Goal: Task Accomplishment & Management: Manage account settings

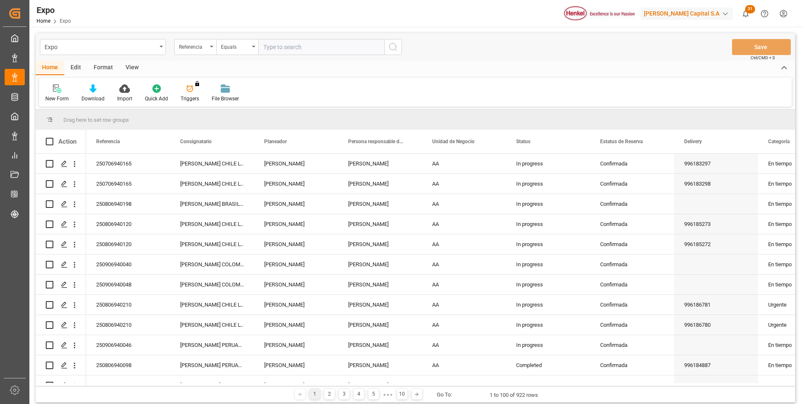
click at [305, 49] on input "text" at bounding box center [321, 47] width 126 height 16
type input "250906940020"
click at [390, 49] on circle "search button" at bounding box center [392, 46] width 7 height 7
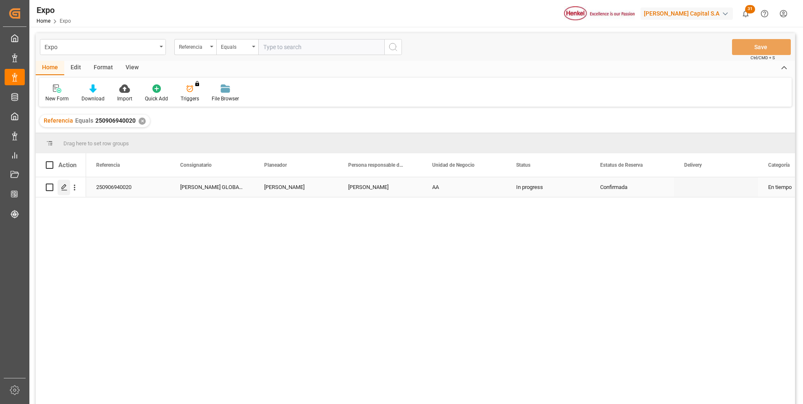
click at [65, 190] on line "Press SPACE to select this row." at bounding box center [64, 190] width 5 height 0
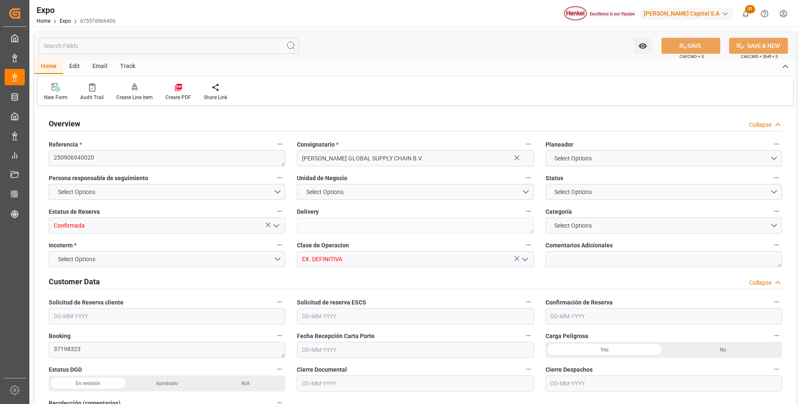
type textarea "250906940020"
type input "[PERSON_NAME] GLOBAL SUPPLY CHAIN B.V"
type input "Confirmada"
type input "EX. DEFINITIVA"
type textarea "37198323"
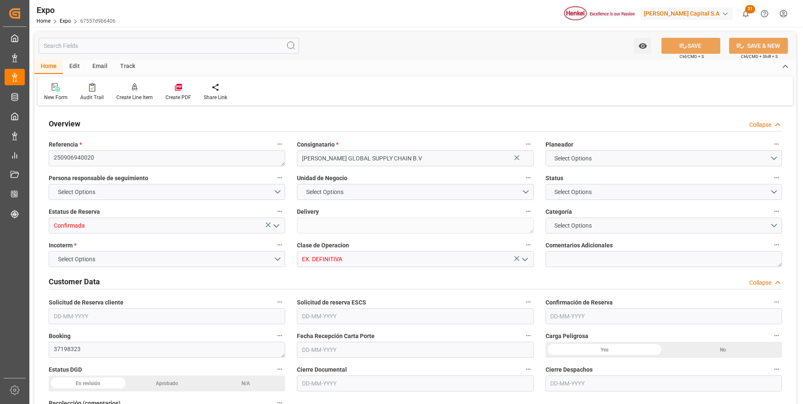
type textarea "HLXU3514427"
type input "Almer Apodaca"
type input "MAERSK PUELO"
type input "Maersk Puelo"
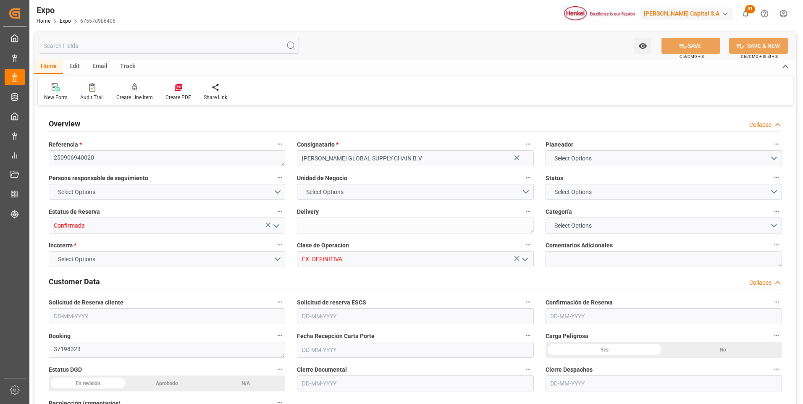
type textarea "534E"
type input "Hapag [PERSON_NAME]"
type input "HLCU"
type input "Altamira"
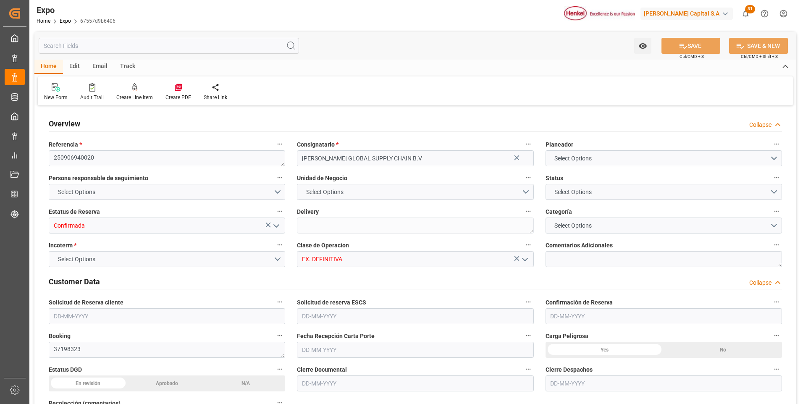
type input "Gdynia"
type textarea "Likitha devaraj"
type input "VESSEL"
type input "API BHUM"
type input "9306172"
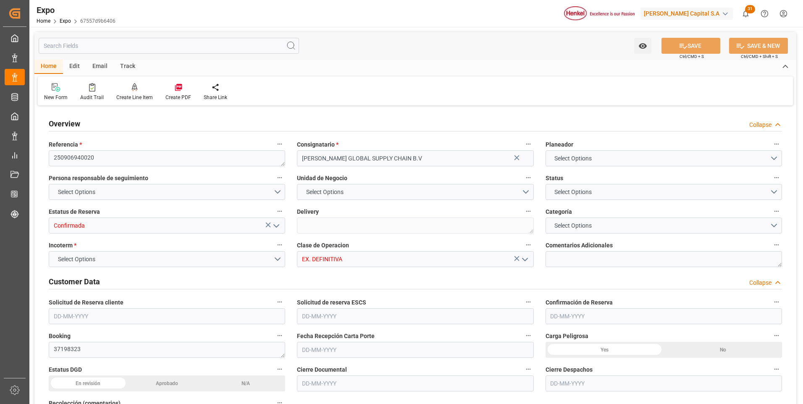
type input "9306172"
type input "MXATM"
type input "PLGDY"
type input "9292149"
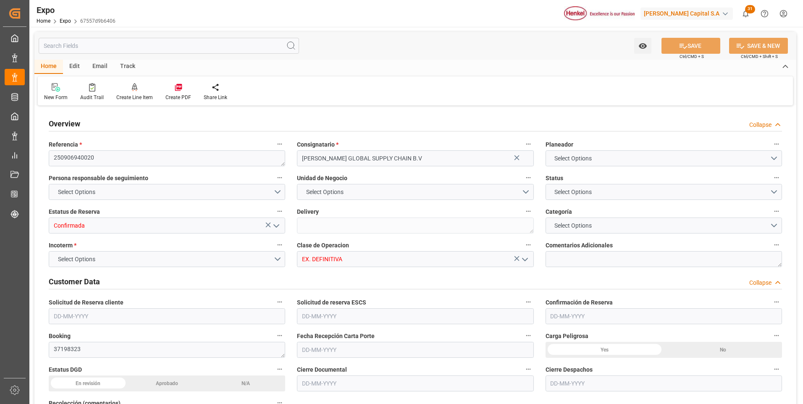
type input "31-07-2025"
type input "[DATE]"
type input "18-08-2025"
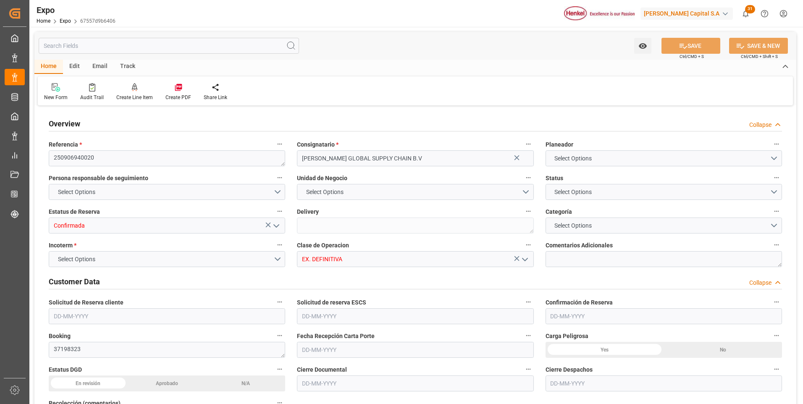
type input "20-08-2025"
type input "[DATE]"
type input "[DATE] 00:00"
type input "23-08-2025 02:30"
type input "23-08-2025 00:00"
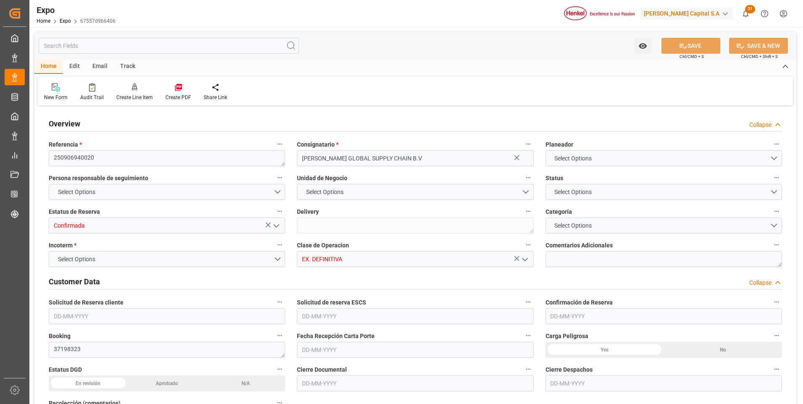
type input "25-09-2025 23:00"
type input "09-10-2025 00:00"
type input "14-08-2025 06:52"
type input "23-08-2025 02:30"
type input "13-09-2025 09:00"
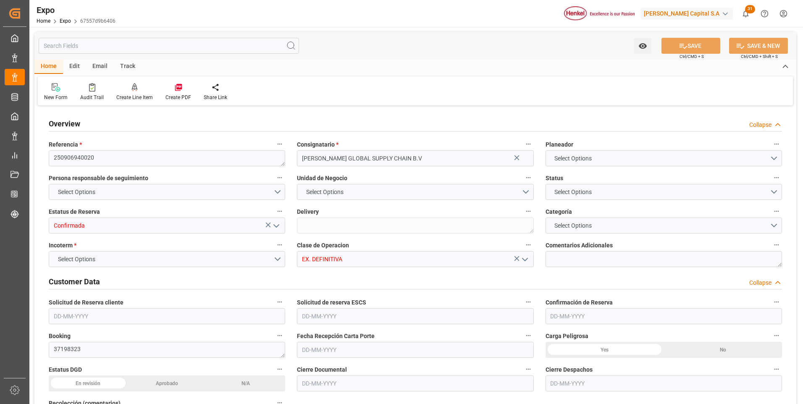
type input "21-09-2025 07:00"
type input "25-09-2025 23:00"
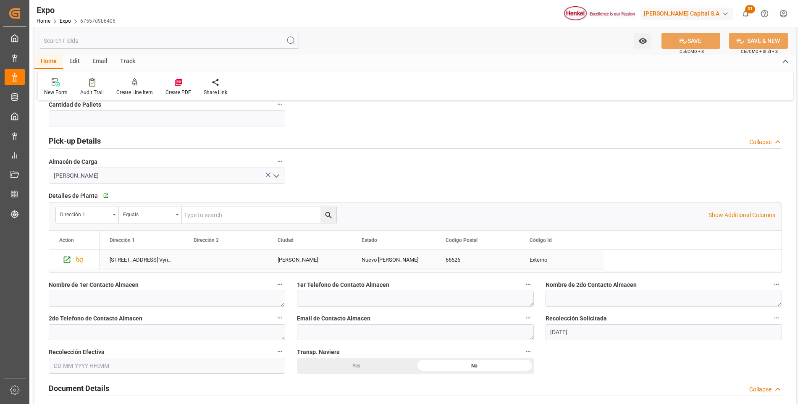
scroll to position [588, 0]
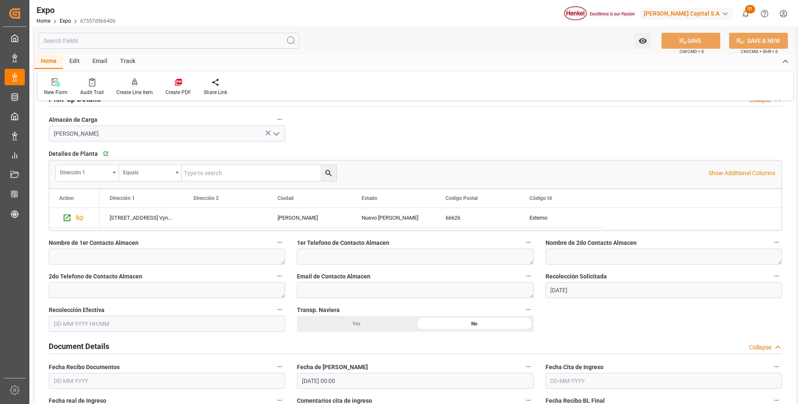
click at [103, 321] on input "text" at bounding box center [167, 324] width 236 height 16
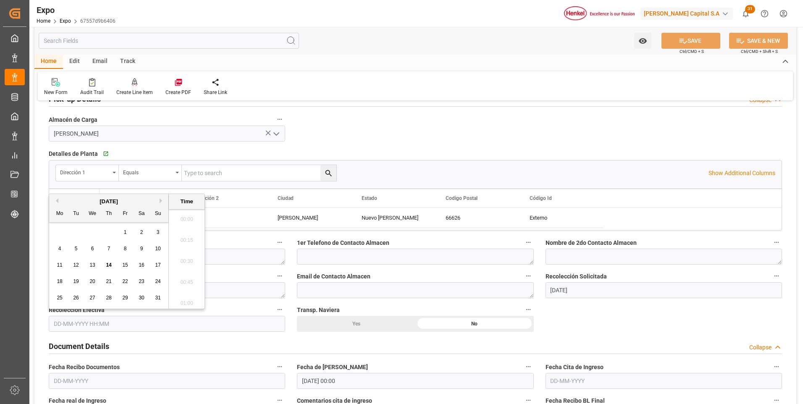
scroll to position [1158, 0]
drag, startPoint x: 107, startPoint y: 263, endPoint x: 130, endPoint y: 280, distance: 28.6
click at [107, 264] on span "14" at bounding box center [108, 265] width 5 height 6
type input "14-08-2025 00:00"
click at [340, 341] on div "Document Details Collapse" at bounding box center [415, 346] width 733 height 16
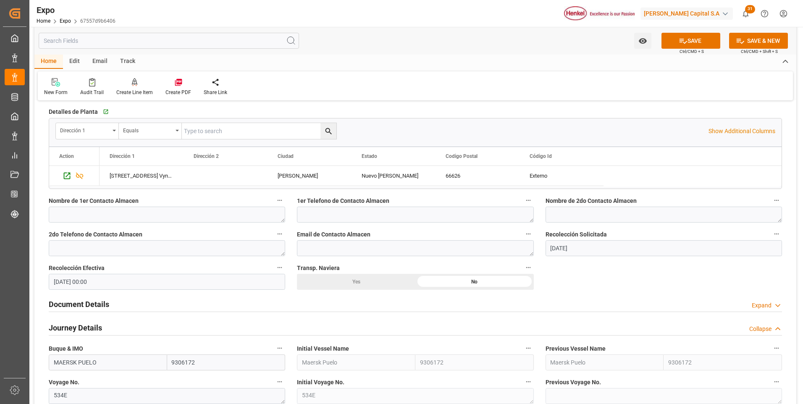
scroll to position [672, 0]
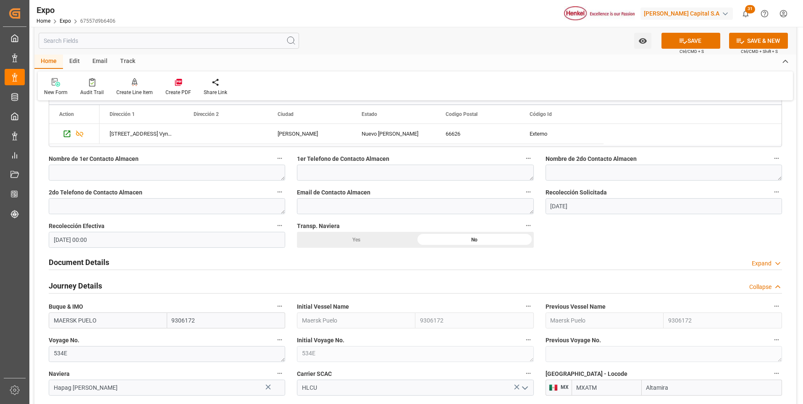
click at [407, 262] on div "Document Details Expand" at bounding box center [415, 262] width 733 height 16
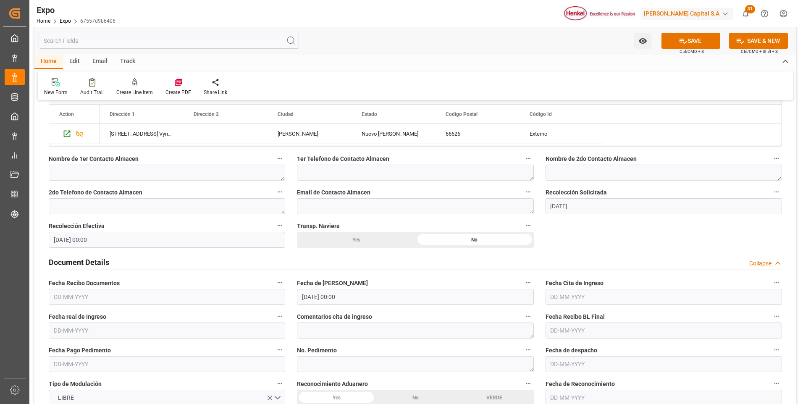
scroll to position [714, 0]
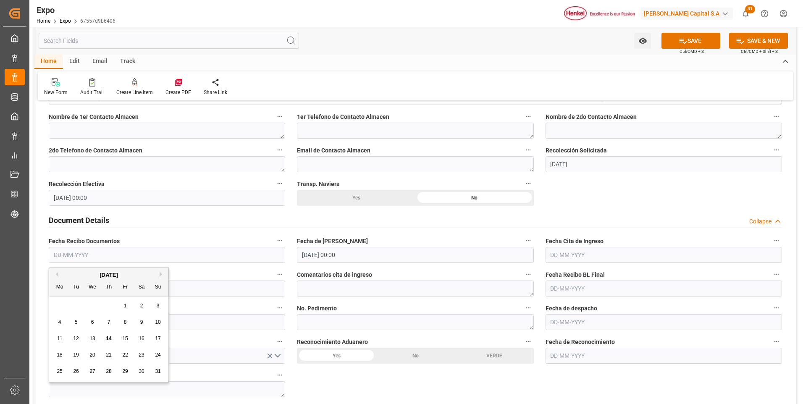
click at [65, 255] on input "text" at bounding box center [167, 255] width 236 height 16
click at [124, 338] on span "15" at bounding box center [124, 338] width 5 height 6
type input "[DATE]"
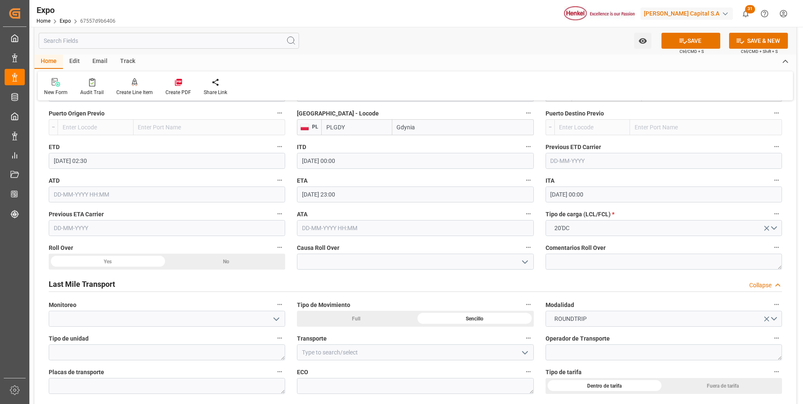
scroll to position [1218, 0]
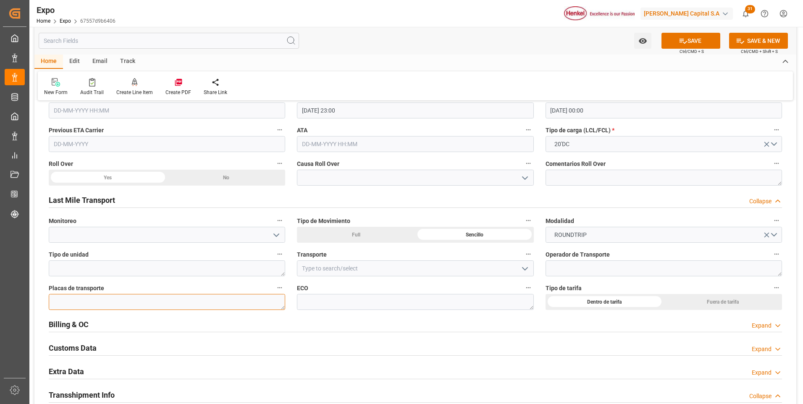
click at [226, 301] on textarea at bounding box center [167, 302] width 236 height 16
paste textarea "29AT8H"
type textarea "29AT8H"
click at [311, 268] on input at bounding box center [415, 268] width 236 height 16
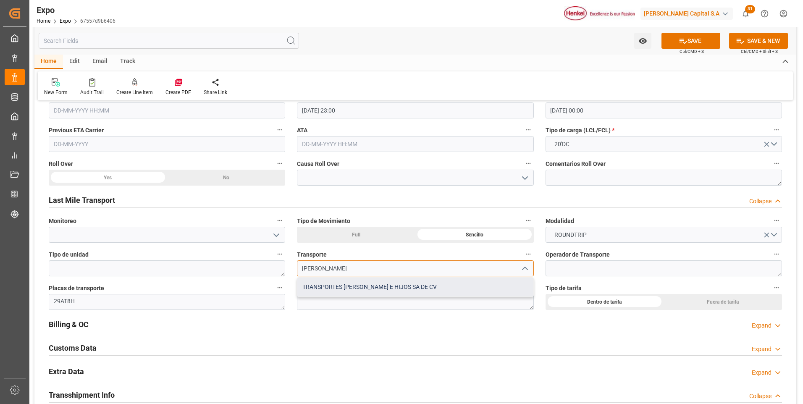
click at [337, 282] on div "TRANSPORTES LOPEZ E HIJOS SA DE CV" at bounding box center [415, 287] width 236 height 19
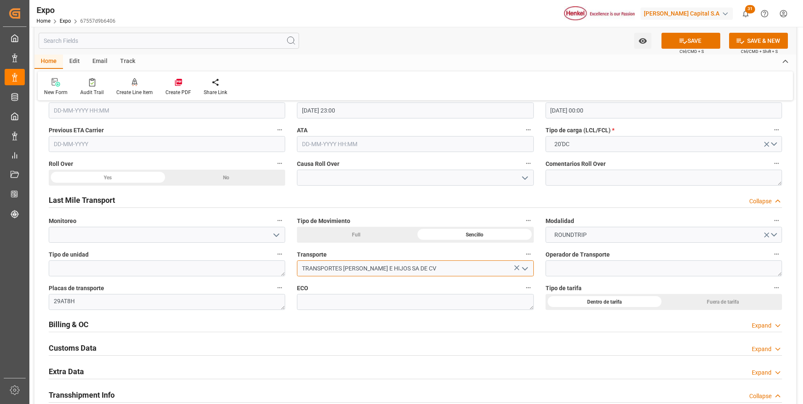
type input "TRANSPORTES LOPEZ E HIJOS SA DE CV"
click at [596, 270] on textarea at bounding box center [663, 268] width 236 height 16
paste textarea "JOSE JONATAN DELGADO CONDE"
type textarea "JOSE JONATAN DELGADO CONDE"
click at [482, 301] on textarea at bounding box center [415, 302] width 236 height 16
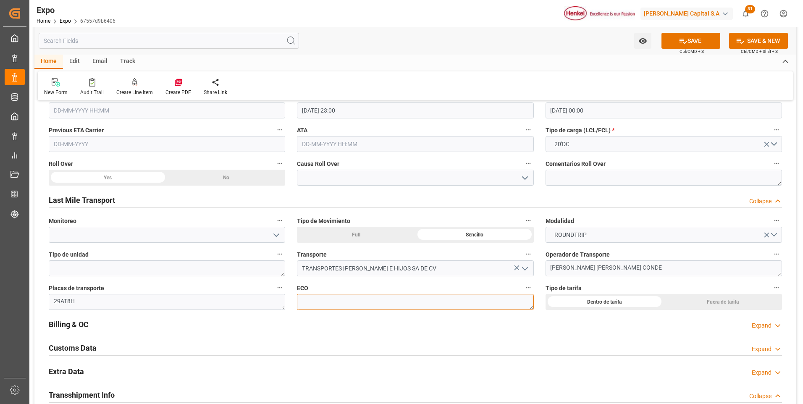
click at [382, 302] on textarea at bounding box center [415, 302] width 236 height 16
paste textarea "TR-468"
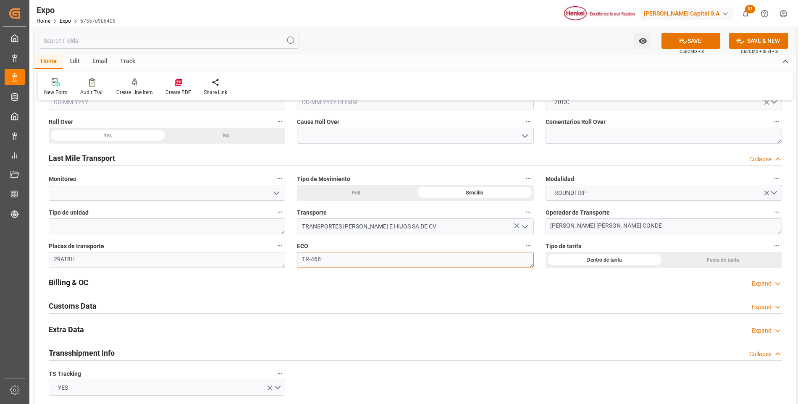
type textarea "TR-468"
drag, startPoint x: 755, startPoint y: 329, endPoint x: 559, endPoint y: 316, distance: 196.1
click at [755, 328] on div "Expand" at bounding box center [762, 330] width 20 height 9
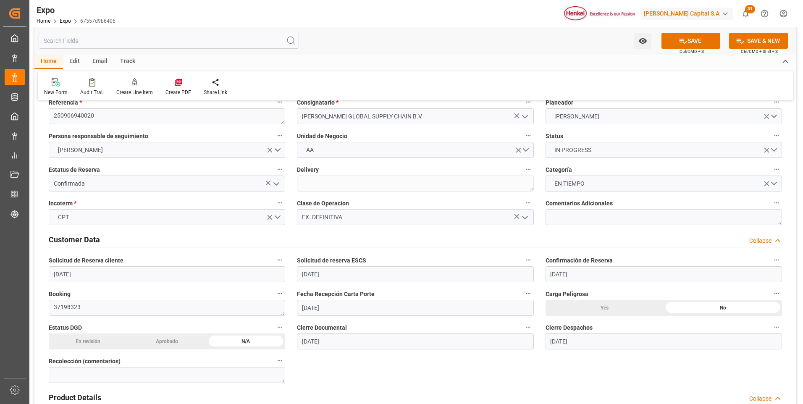
scroll to position [0, 0]
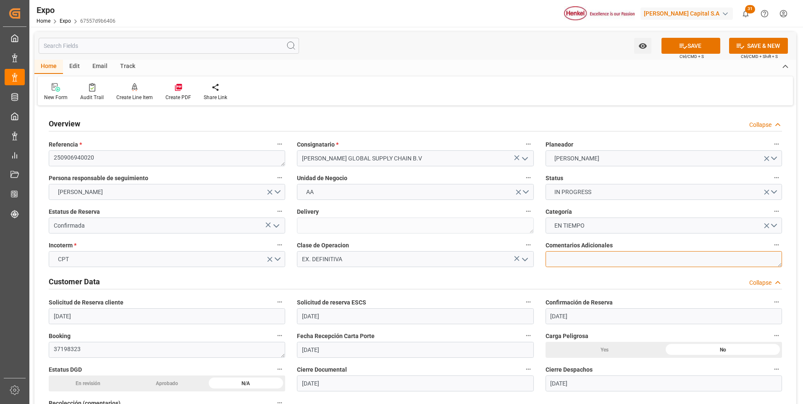
click at [562, 258] on textarea at bounding box center [663, 259] width 236 height 16
type textarea "Embarque con Transmisión Europea"
click at [699, 49] on button "SAVE" at bounding box center [690, 46] width 59 height 16
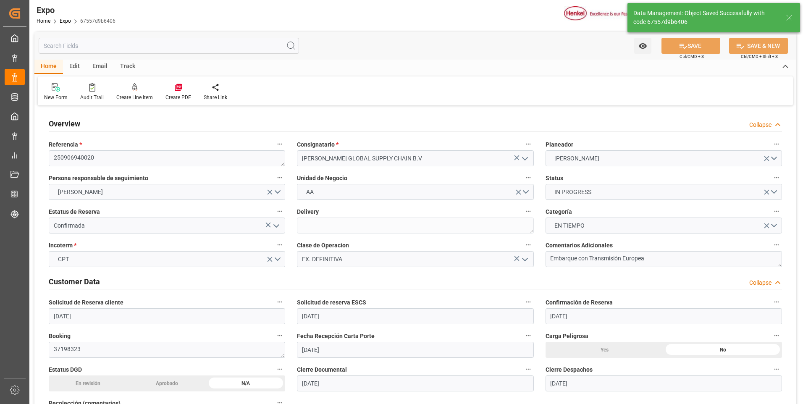
type textarea "JOSE JONATAN DELGADO CONDE"
type textarea "29AT8H"
type textarea "TR-468"
type textarea "[PERSON_NAME]"
type input "14-08-2025 20:20"
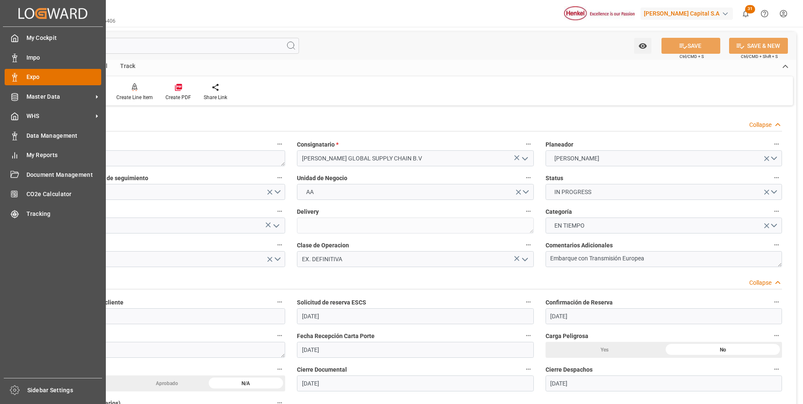
click at [18, 75] on icon at bounding box center [14, 77] width 8 height 8
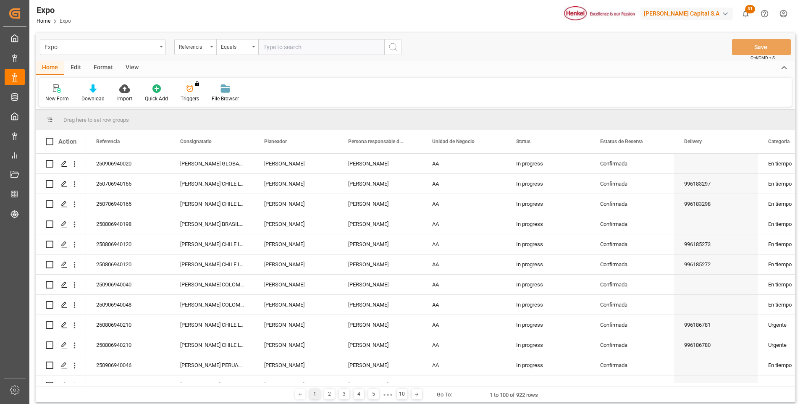
click at [294, 43] on input "text" at bounding box center [321, 47] width 126 height 16
paste input "250806940233"
type input "250806940233"
click at [390, 48] on icon "search button" at bounding box center [393, 47] width 10 height 10
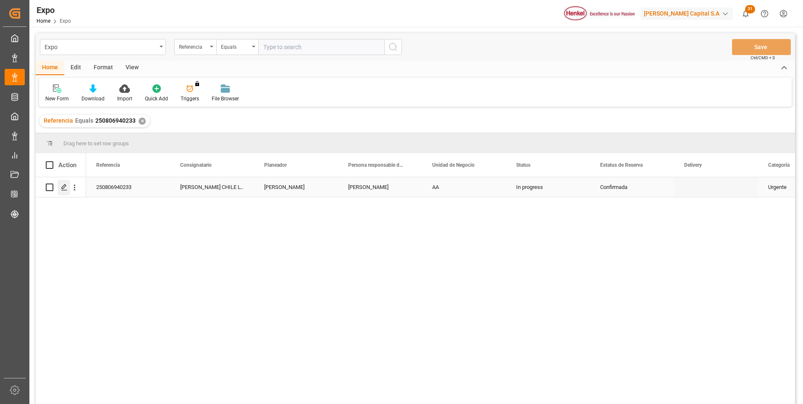
click at [59, 185] on div "Press SPACE to select this row." at bounding box center [64, 188] width 13 height 16
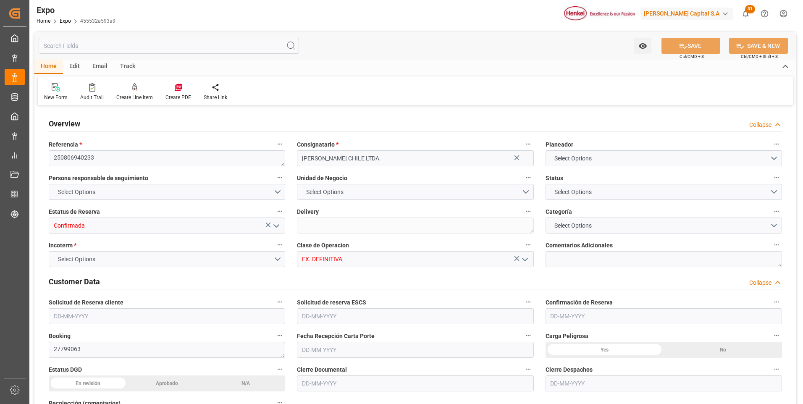
type input "9461427"
type input "9946855"
type input "MXZLO"
type input "CLSAI"
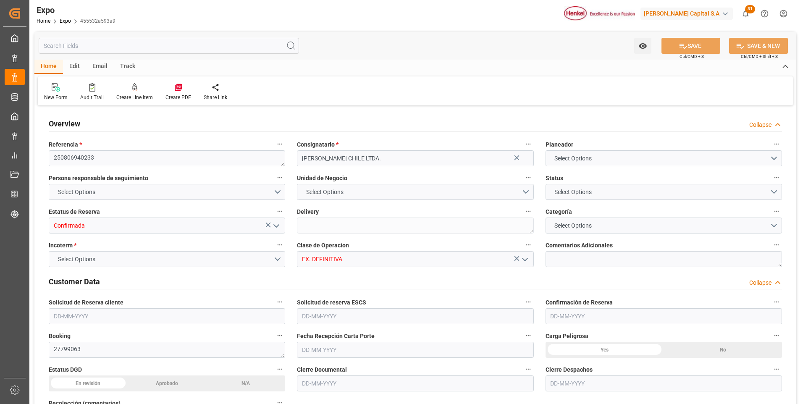
type input "9461427"
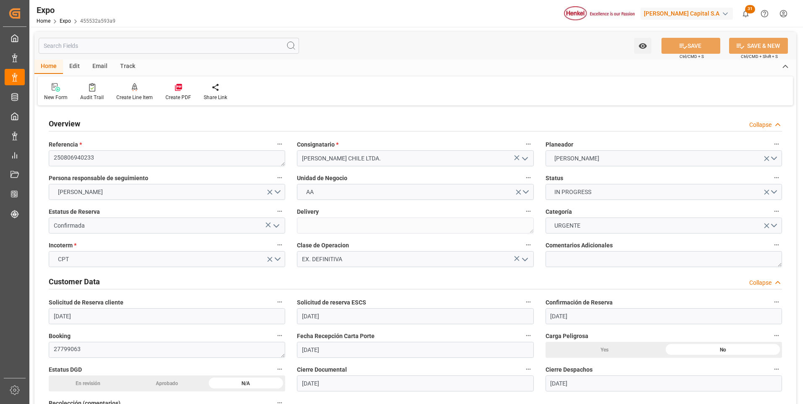
type input "07-08-2025"
type input "08-08-2025"
type input "13-08-2025"
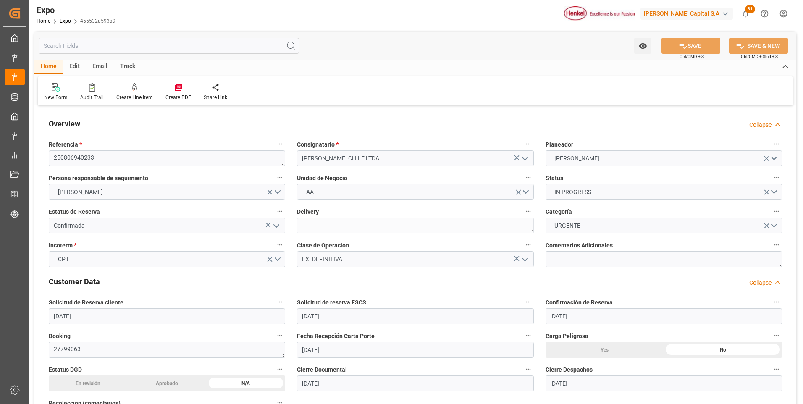
type input "[DATE]"
type input "12-08-2025"
type input "11-08-2025 00:00"
type input "18-08-2025 22:00"
type input "17-08-2025 00:00"
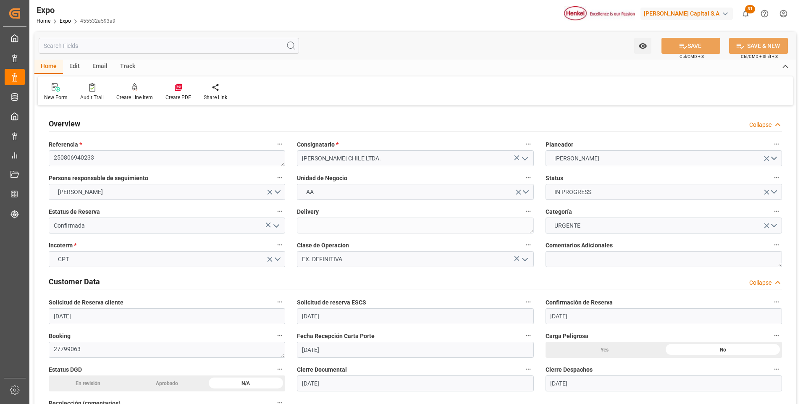
type input "04-09-2025 13:00"
type input "04-09-2025 00:00"
type input "14-08-2025 16:50"
type input "11-08-2025 11:52"
type input "18-08-2025 22:00"
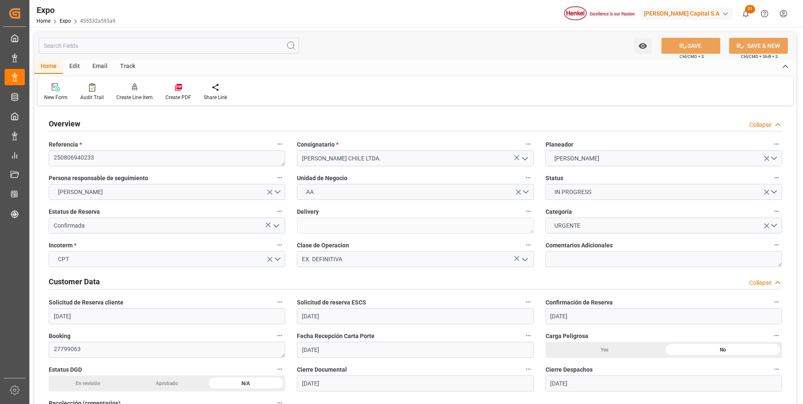
type input "04-09-2025 13:00"
type input "05-09-2025 09:18"
type input "09-09-2025 10:18"
click at [136, 93] on div "Create Line Item" at bounding box center [134, 92] width 49 height 18
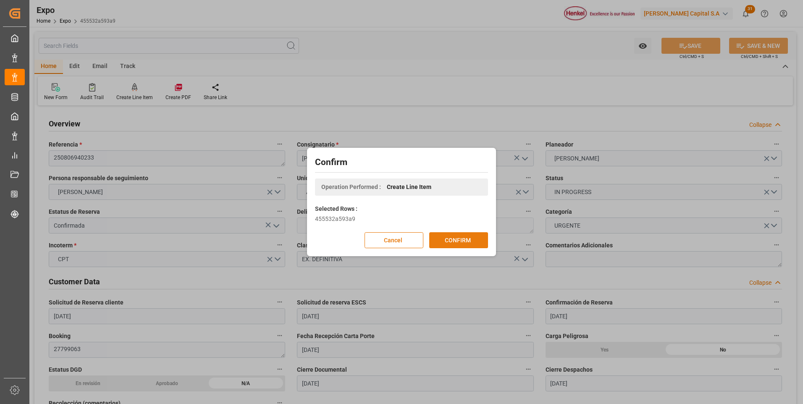
click at [451, 242] on button "CONFIRM" at bounding box center [458, 240] width 59 height 16
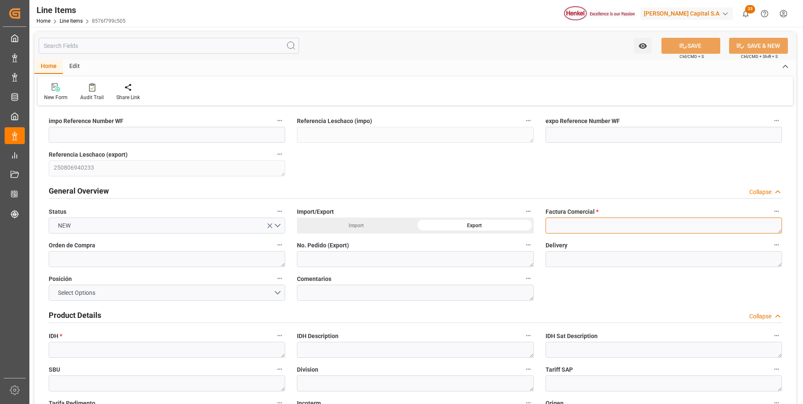
click at [563, 226] on textarea at bounding box center [663, 225] width 236 height 16
paste textarea "9912120182"
type textarea "9912120182"
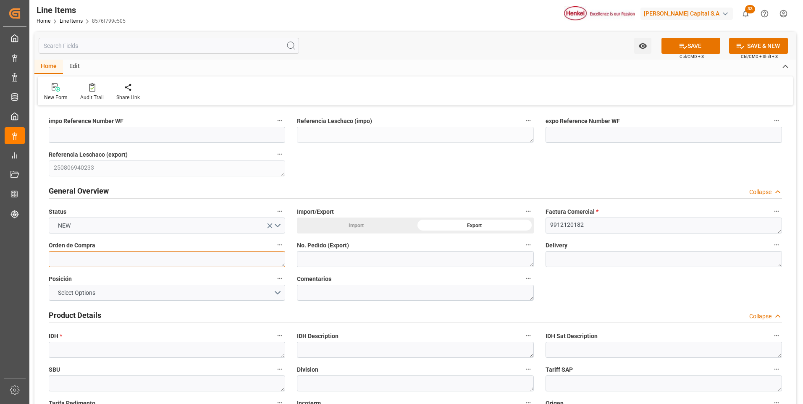
click at [246, 259] on textarea at bounding box center [167, 259] width 236 height 16
paste textarea "4578101029"
type textarea "4578101029"
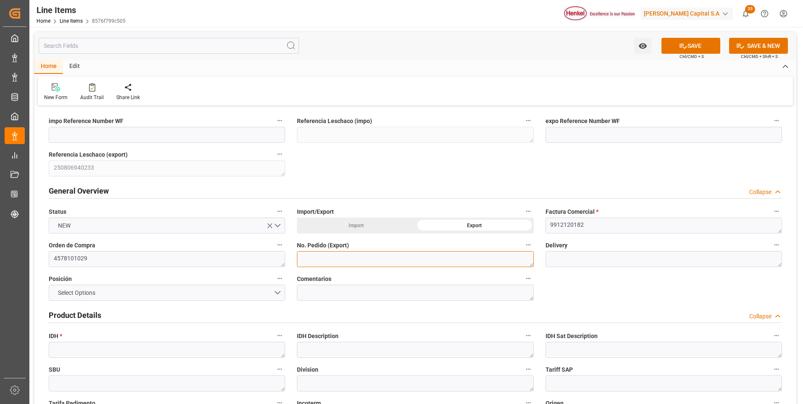
click at [318, 258] on textarea at bounding box center [415, 259] width 236 height 16
paste textarea "4578101029"
type textarea "4578101029"
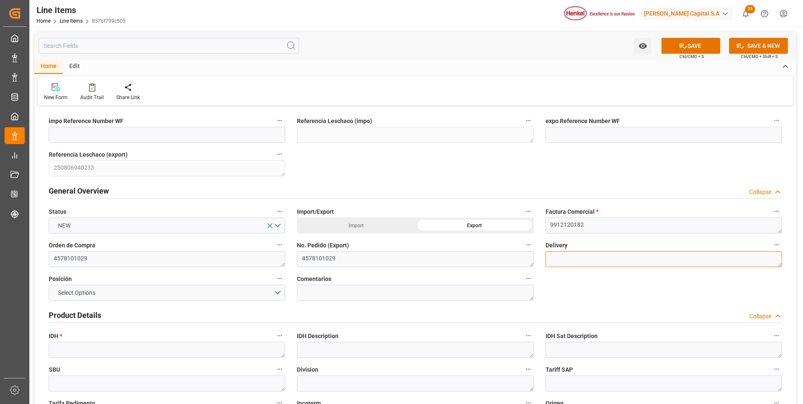
click at [562, 260] on textarea at bounding box center [663, 259] width 236 height 16
paste textarea "996187415"
type textarea "996187415"
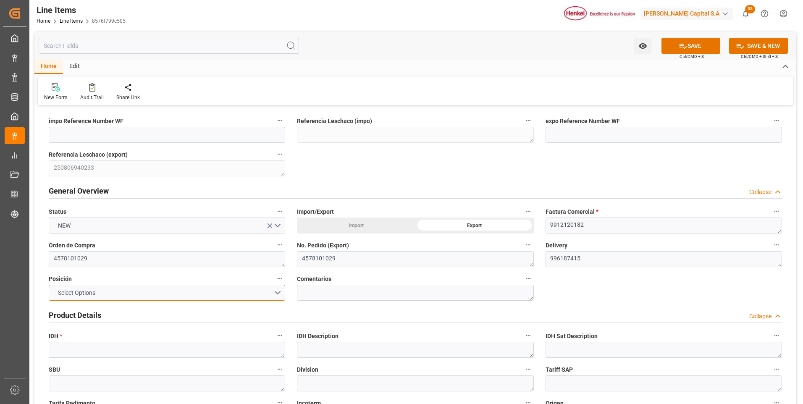
click at [277, 291] on button "Select Options" at bounding box center [167, 293] width 236 height 16
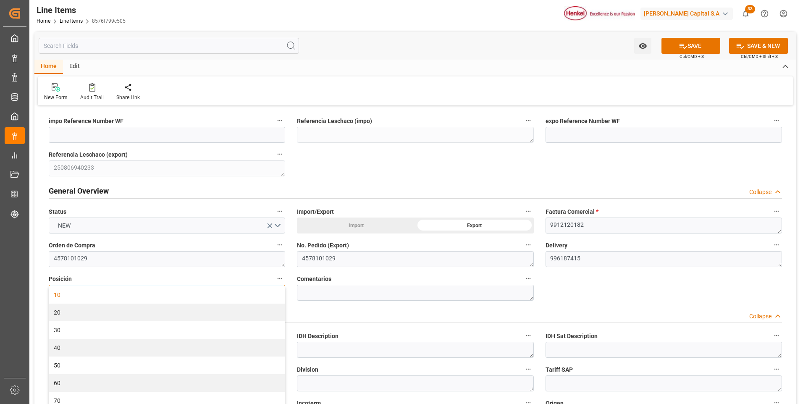
click at [192, 299] on div "10" at bounding box center [167, 295] width 236 height 18
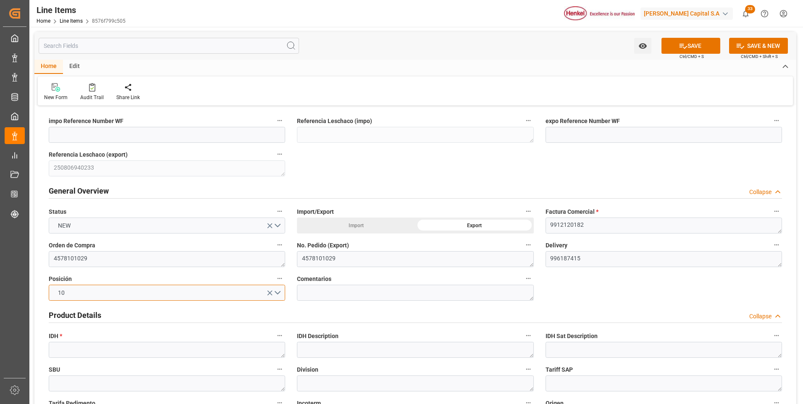
scroll to position [84, 0]
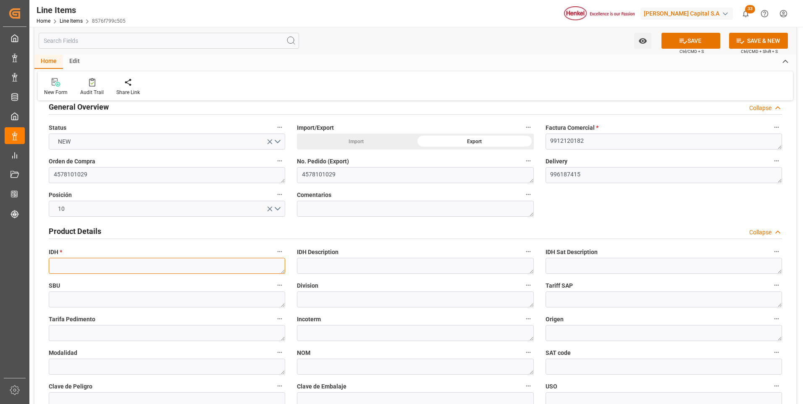
click at [135, 263] on textarea at bounding box center [167, 266] width 236 height 16
paste textarea "2771015"
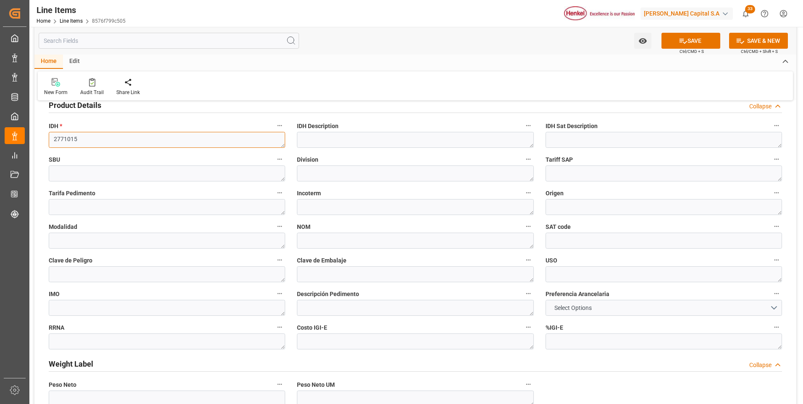
scroll to position [336, 0]
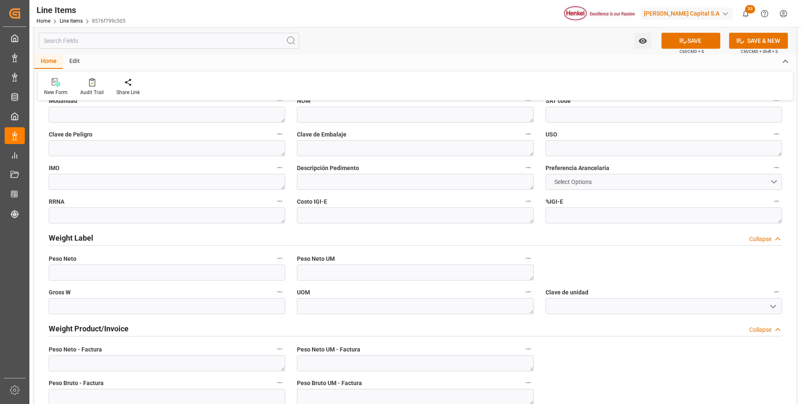
type textarea "2771015"
click at [574, 181] on span "Select Options" at bounding box center [573, 182] width 46 height 9
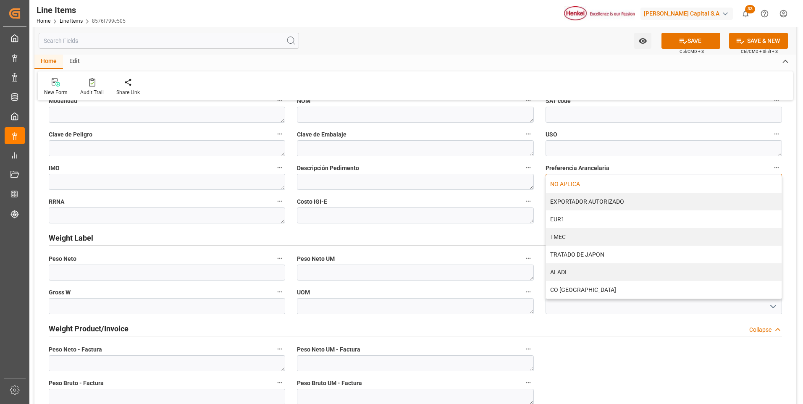
click at [574, 180] on div "NO APLICA" at bounding box center [664, 184] width 236 height 18
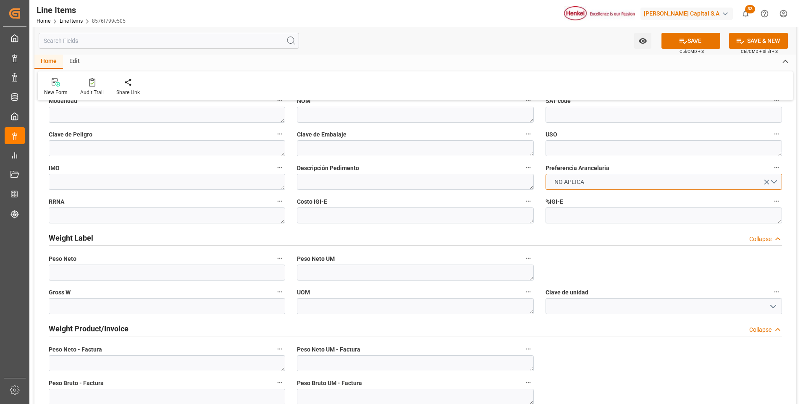
scroll to position [462, 0]
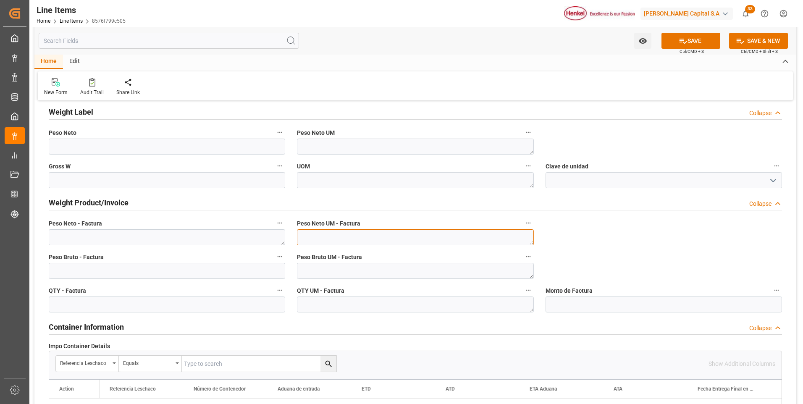
click at [452, 237] on textarea at bounding box center [415, 237] width 236 height 16
type textarea "KG"
click at [445, 270] on textarea at bounding box center [415, 271] width 236 height 16
type textarea "KG"
click at [432, 305] on textarea at bounding box center [415, 304] width 236 height 16
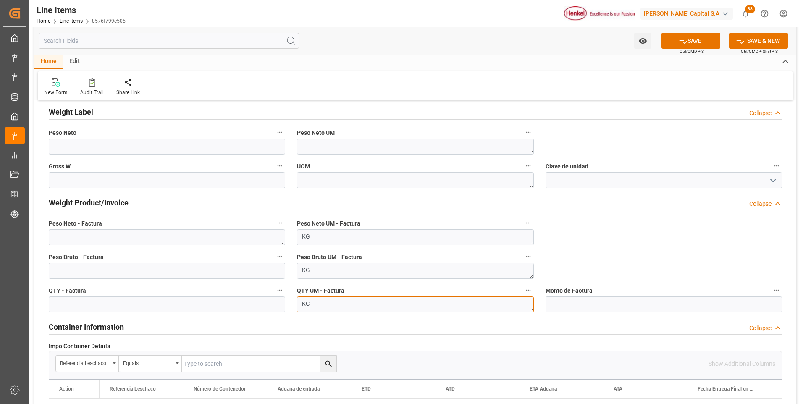
type textarea "KG"
click at [152, 239] on textarea at bounding box center [167, 237] width 236 height 16
paste textarea "3.018,400"
click at [59, 236] on textarea "3.018,400" at bounding box center [167, 237] width 236 height 16
click at [68, 236] on textarea "3018,400" at bounding box center [167, 237] width 236 height 16
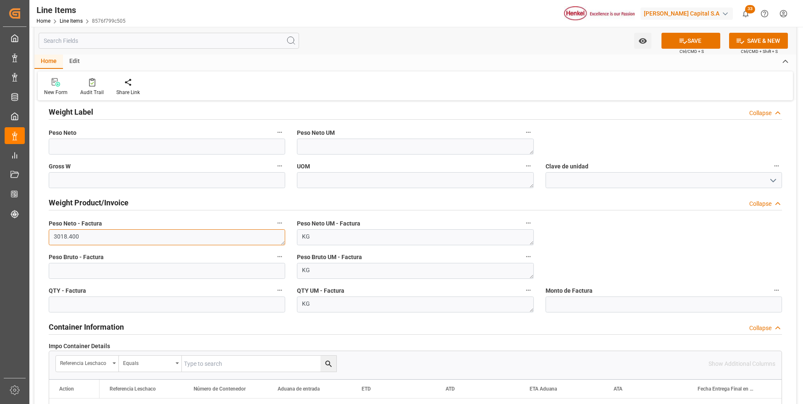
type textarea "3018.400"
click at [92, 272] on input "text" at bounding box center [167, 271] width 236 height 16
click at [200, 306] on input "text" at bounding box center [167, 304] width 236 height 16
type input "150.920"
click at [309, 306] on textarea "KG" at bounding box center [415, 304] width 236 height 16
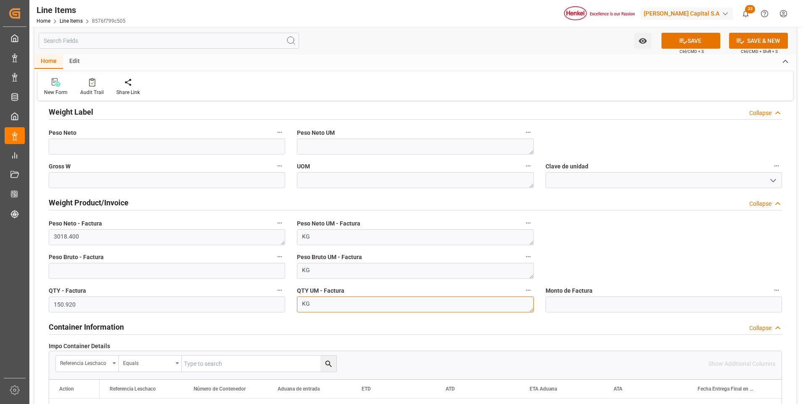
type textarea "K"
type textarea "UN"
click at [247, 272] on input "text" at bounding box center [167, 271] width 236 height 16
paste input "text"
type input "5594.085"
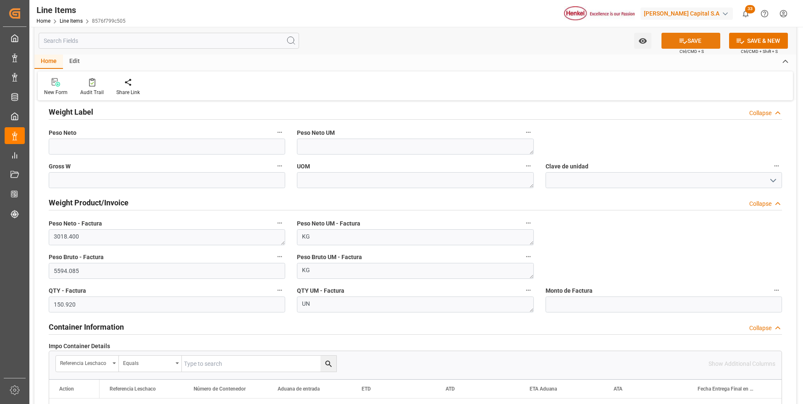
click at [709, 46] on button "SAVE" at bounding box center [690, 41] width 59 height 16
type textarea "Pritt Stick 20g Chile GHS"
type textarea "ACC"
type textarea "3506100200"
type input "31201600"
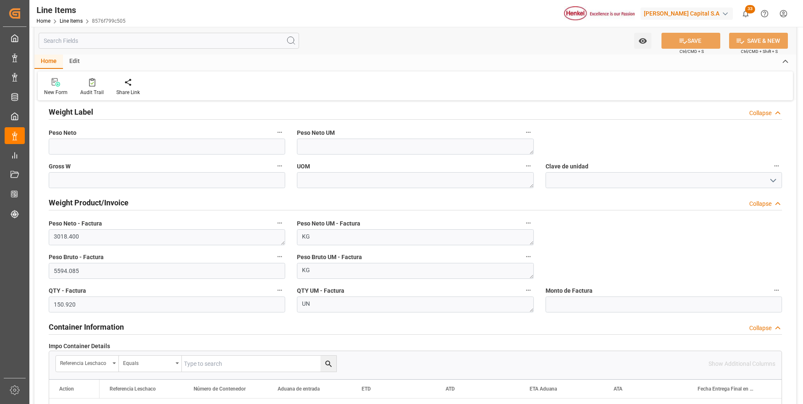
type textarea "4G"
type textarea "CON"
click at [600, 301] on input "text" at bounding box center [663, 304] width 236 height 16
paste input "text"
type input "52889.91"
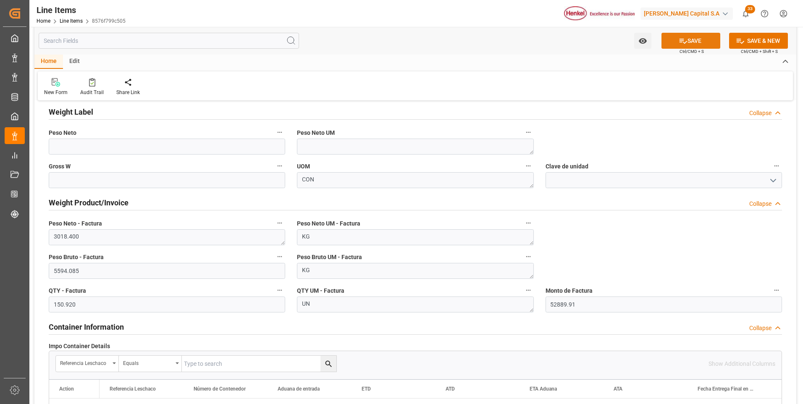
click at [692, 40] on button "SAVE" at bounding box center [690, 41] width 59 height 16
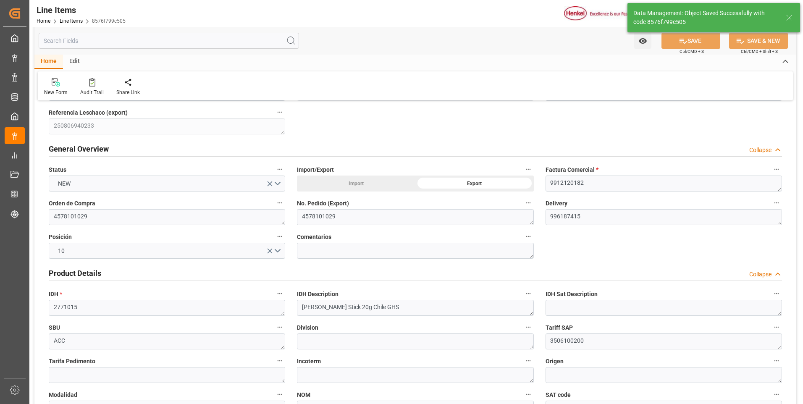
scroll to position [0, 0]
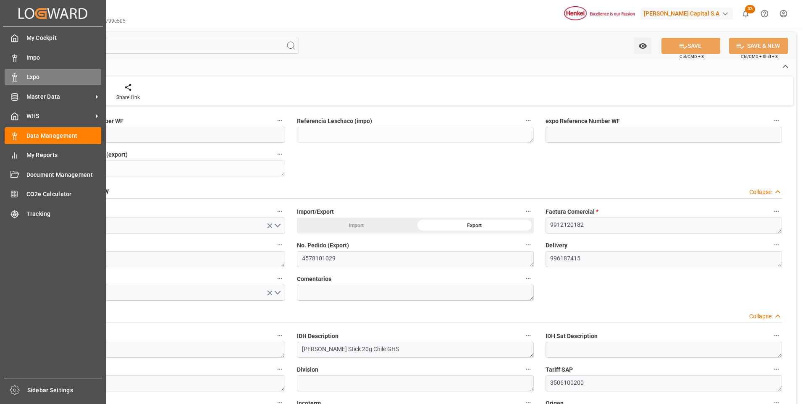
click at [14, 79] on icon at bounding box center [14, 77] width 8 height 8
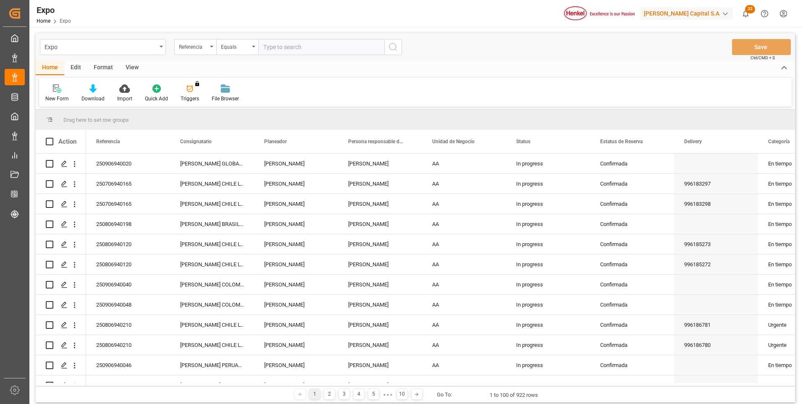
click at [264, 44] on input "text" at bounding box center [321, 47] width 126 height 16
paste input "250806940233"
type input "250806940233"
click at [389, 49] on icon "search button" at bounding box center [393, 47] width 10 height 10
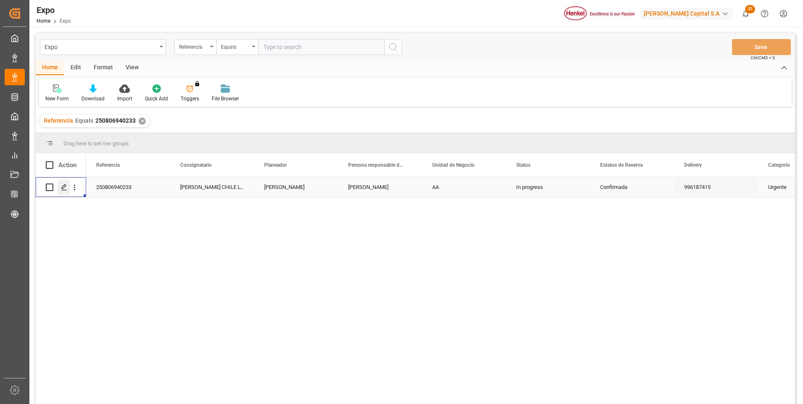
click at [65, 183] on div "Press SPACE to select this row." at bounding box center [64, 188] width 13 height 16
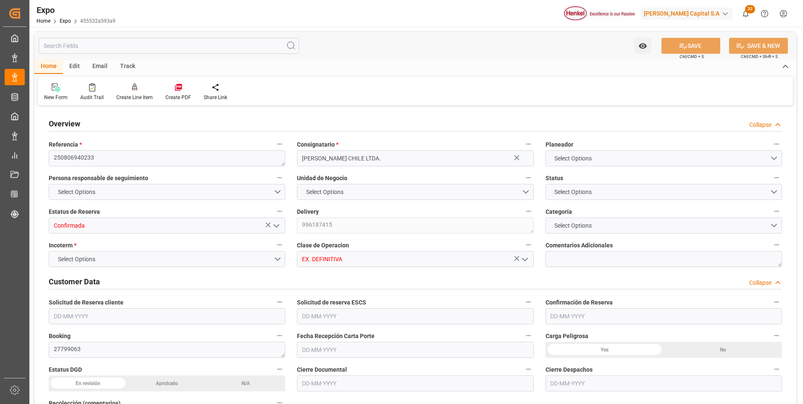
type input "9461427"
type input "9946855"
type input "MXZLO"
type input "CLSAI"
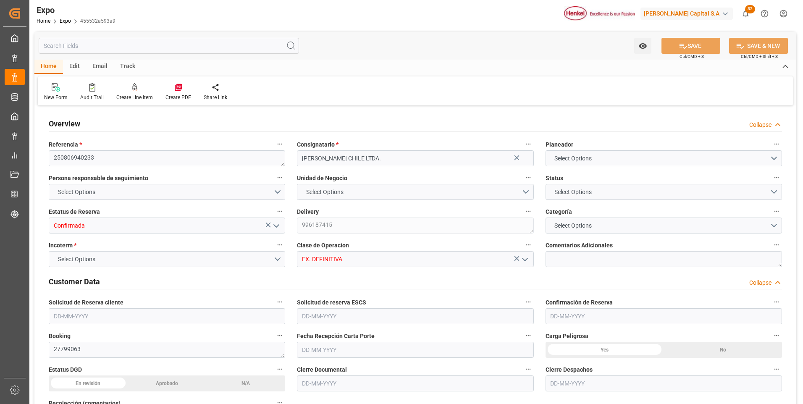
type input "9461427"
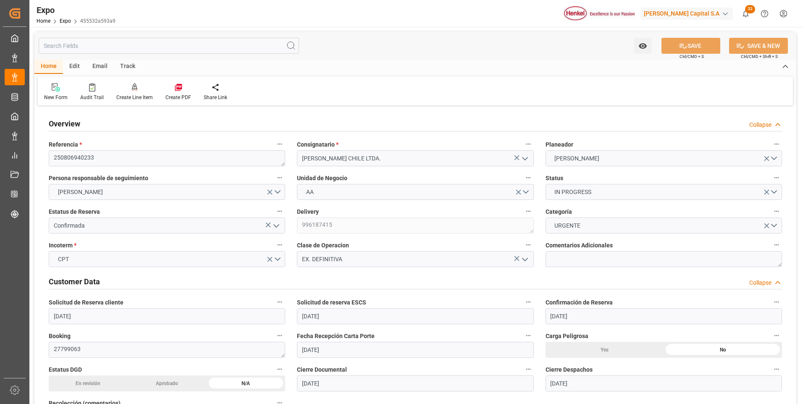
type input "07-08-2025"
type input "08-08-2025"
type input "13-08-2025"
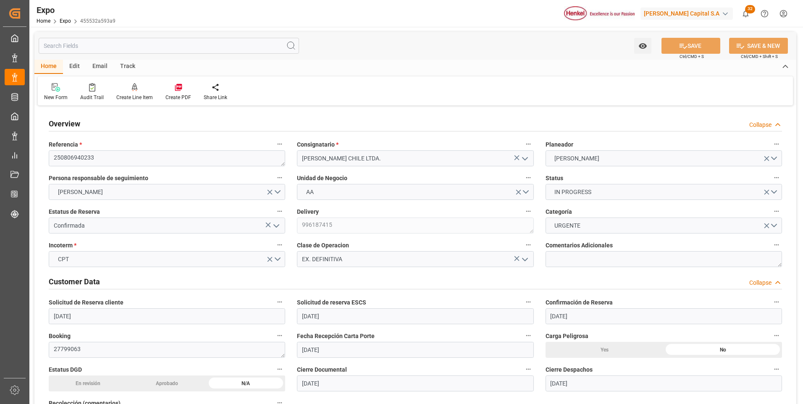
type input "[DATE]"
type input "12-08-2025"
type input "11-08-2025 00:00"
type input "18-08-2025 22:00"
type input "17-08-2025 00:00"
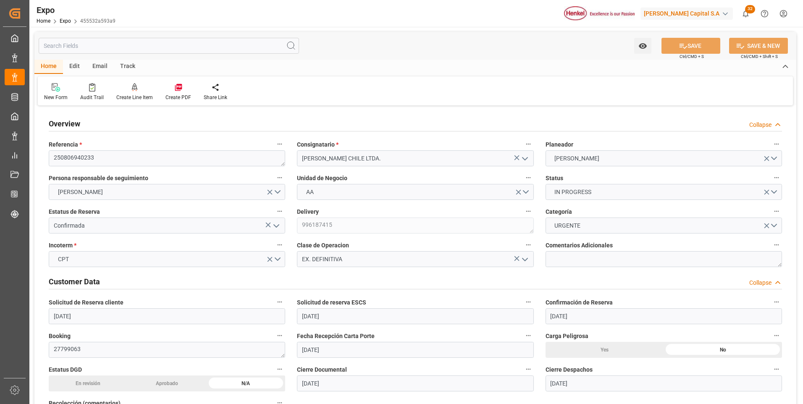
type input "04-09-2025 13:00"
type input "04-09-2025 00:00"
type input "14-08-2025 16:50"
type input "11-08-2025 11:52"
type input "18-08-2025 22:00"
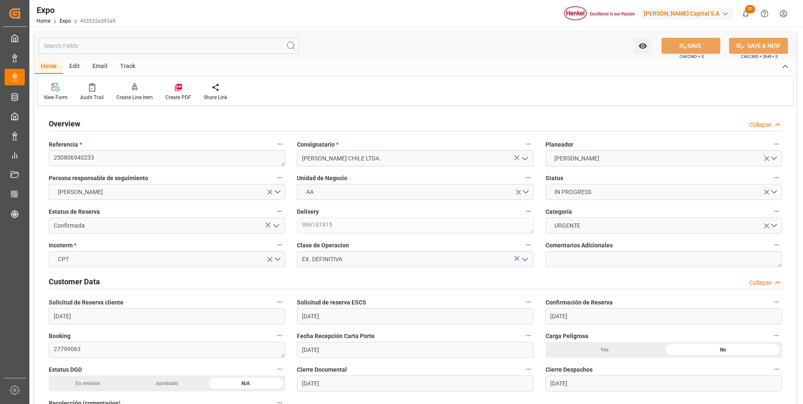
type input "04-09-2025 13:00"
type input "05-09-2025 09:18"
type input "09-09-2025 10:18"
click at [584, 255] on textarea at bounding box center [663, 259] width 236 height 16
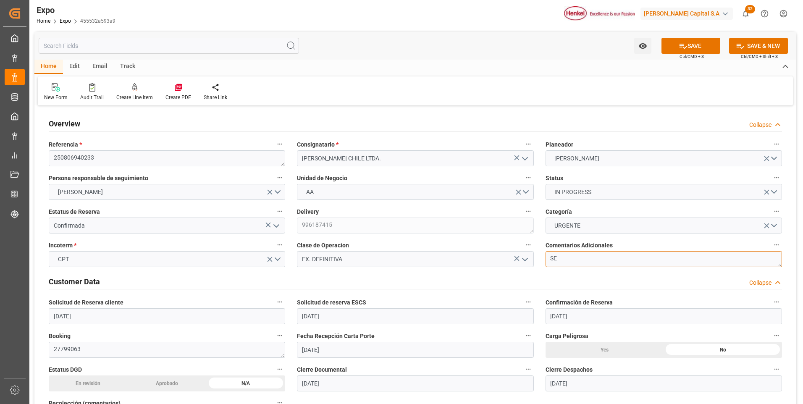
type textarea "S"
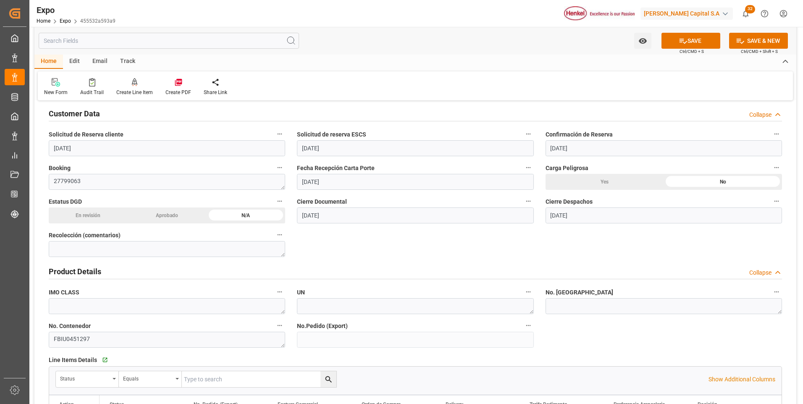
scroll to position [210, 0]
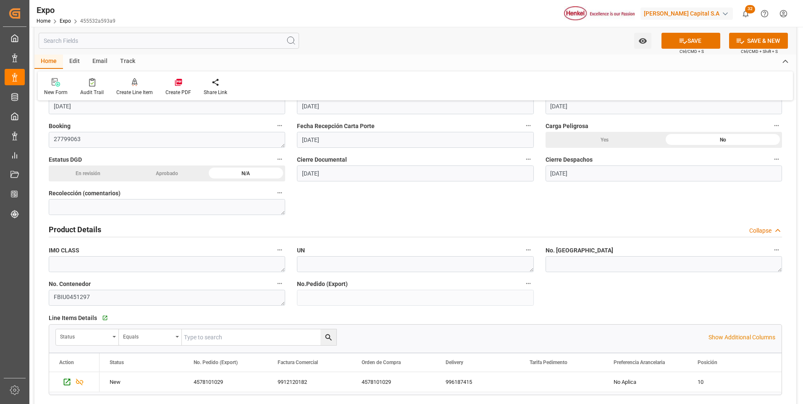
type textarea "Tuvimos roll over y roll back"
click at [599, 266] on textarea at bounding box center [663, 264] width 236 height 16
paste textarea "INT 3721720"
click at [562, 265] on textarea "INT 3721720" at bounding box center [663, 264] width 236 height 16
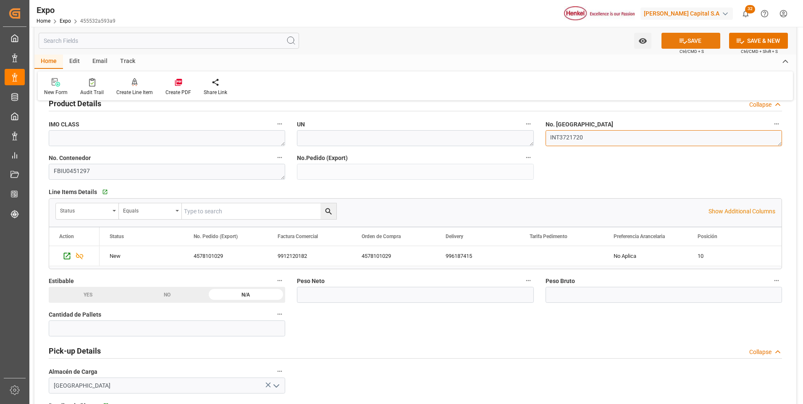
type textarea "INT3721720"
click at [697, 46] on button "SAVE" at bounding box center [690, 41] width 59 height 16
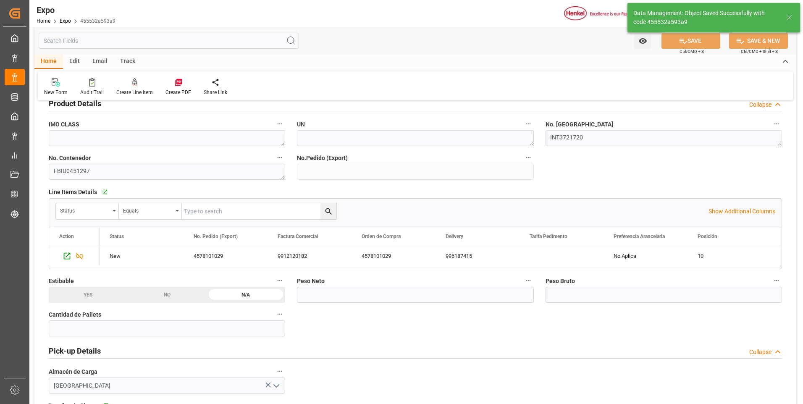
type textarea "[PERSON_NAME]"
type input "14-08-2025 20:36"
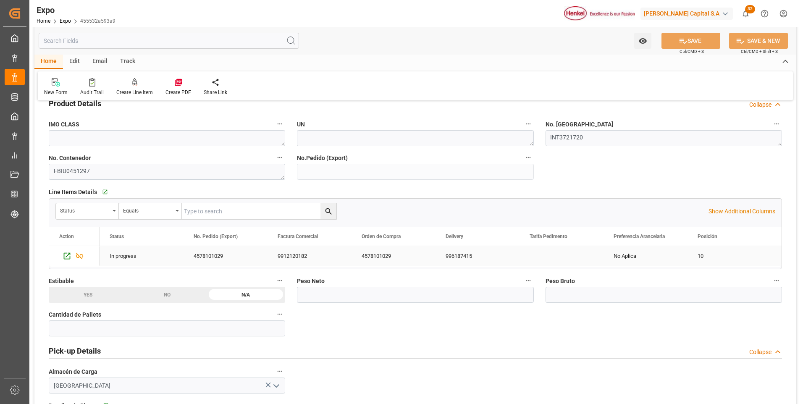
scroll to position [378, 0]
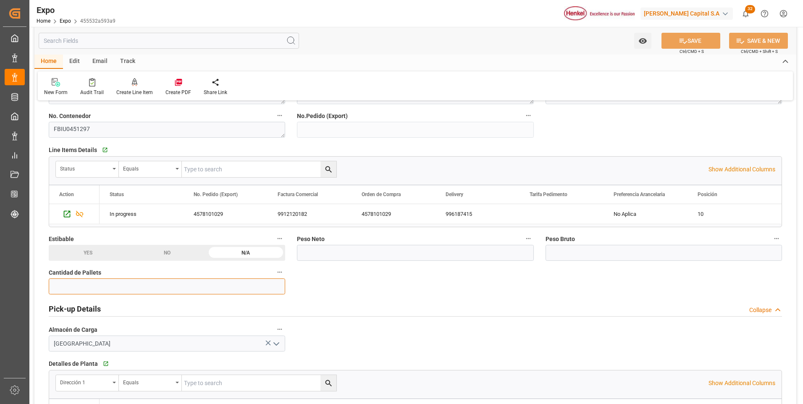
click at [189, 280] on input "text" at bounding box center [167, 286] width 236 height 16
type input "11"
click at [341, 254] on input "text" at bounding box center [415, 253] width 236 height 16
paste input "text"
click at [494, 213] on div "996187415" at bounding box center [477, 214] width 84 height 20
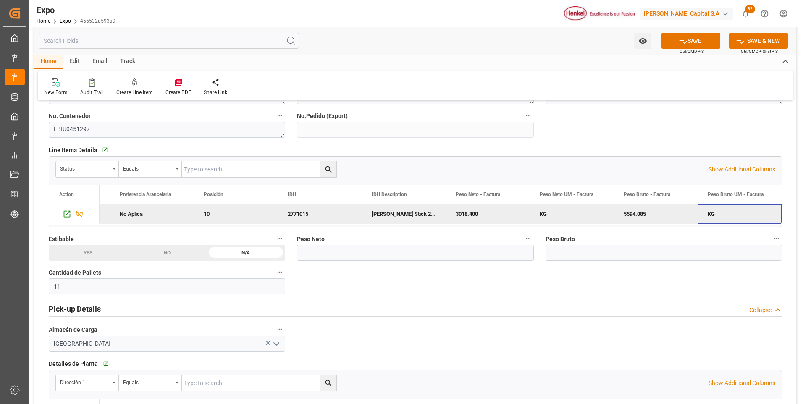
scroll to position [0, 578]
click at [447, 254] on input "text" at bounding box center [415, 253] width 236 height 16
type input "3018.400"
click at [600, 249] on input "text" at bounding box center [663, 253] width 236 height 16
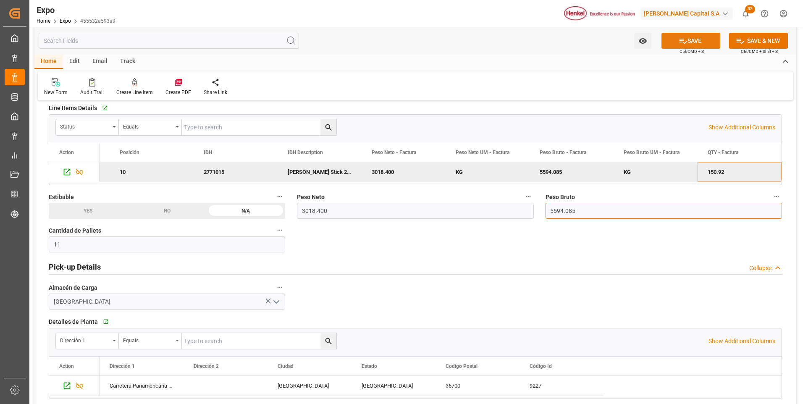
type input "5594.085"
click at [697, 45] on button "SAVE" at bounding box center [690, 41] width 59 height 16
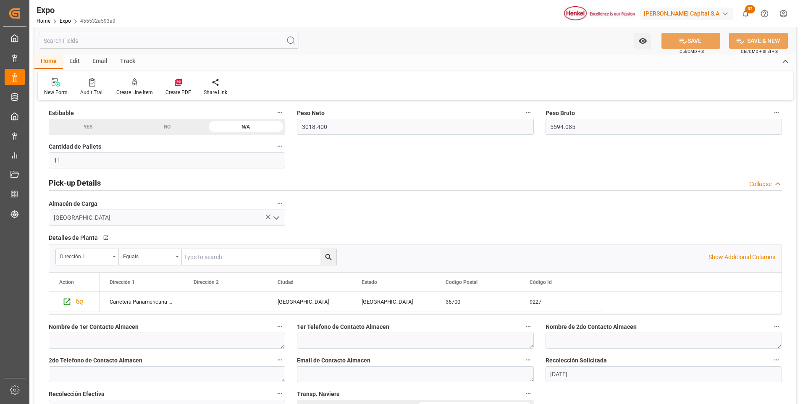
scroll to position [588, 0]
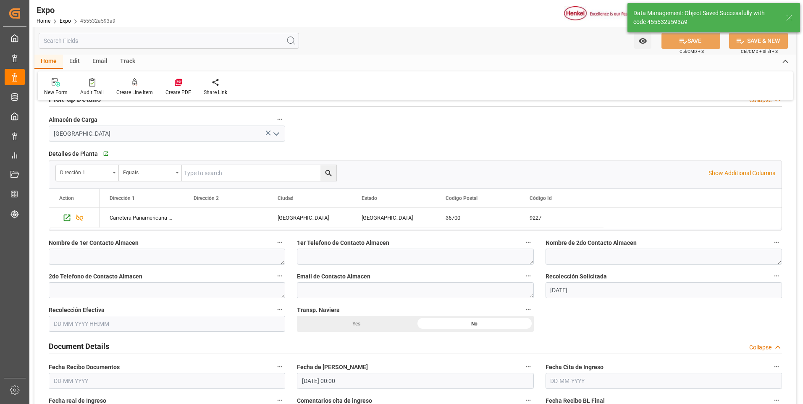
type input "14-08-2025 20:37"
click at [110, 325] on input "text" at bounding box center [167, 324] width 236 height 16
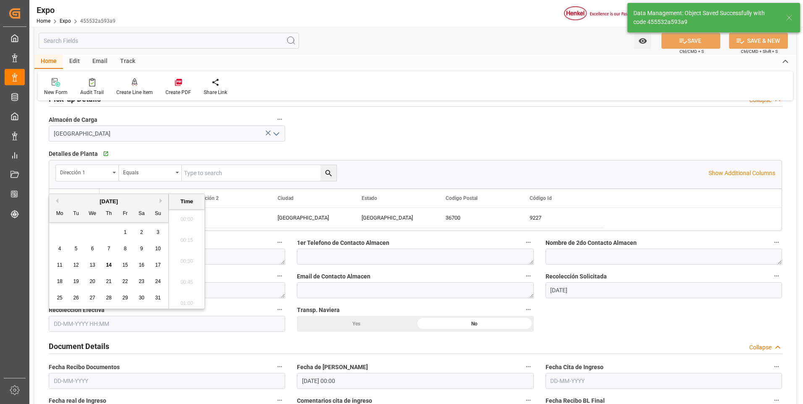
scroll to position [1179, 0]
click at [79, 267] on span "12" at bounding box center [75, 265] width 5 height 6
type input "12-08-2025 00:00"
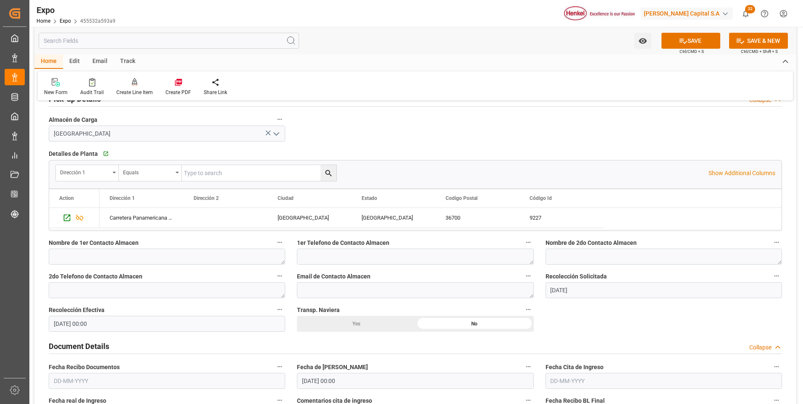
scroll to position [672, 0]
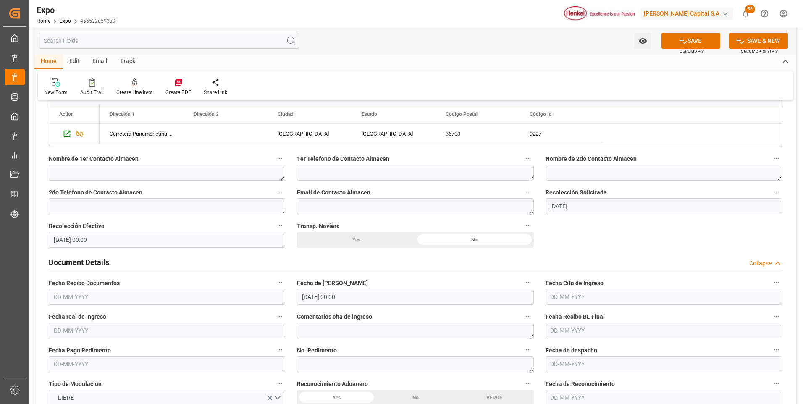
click at [79, 297] on input "text" at bounding box center [167, 297] width 236 height 16
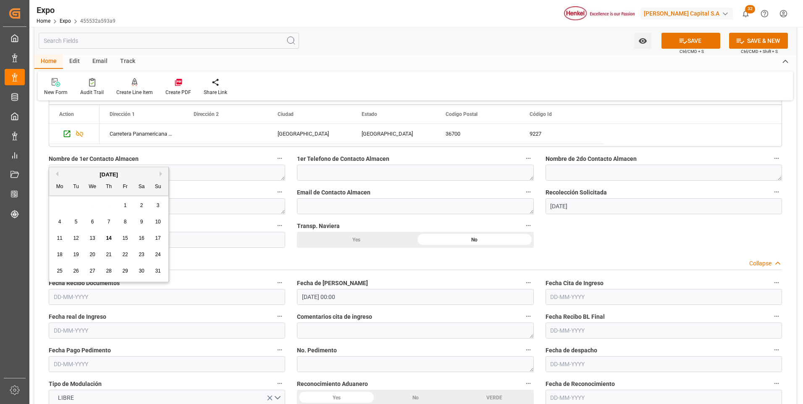
click at [94, 239] on span "13" at bounding box center [91, 238] width 5 height 6
type input "13-08-2025"
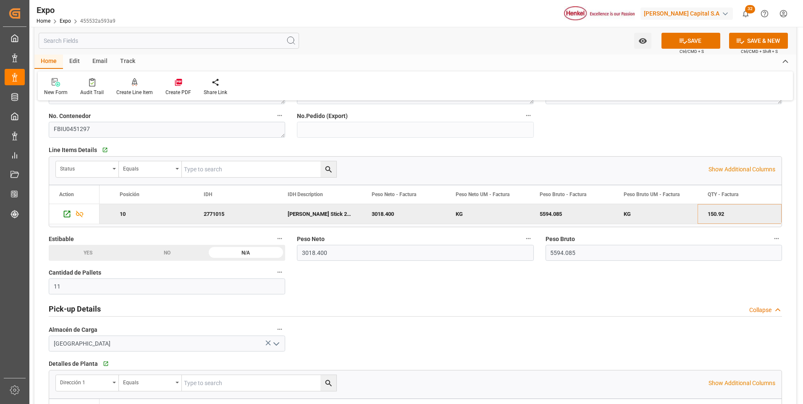
scroll to position [210, 0]
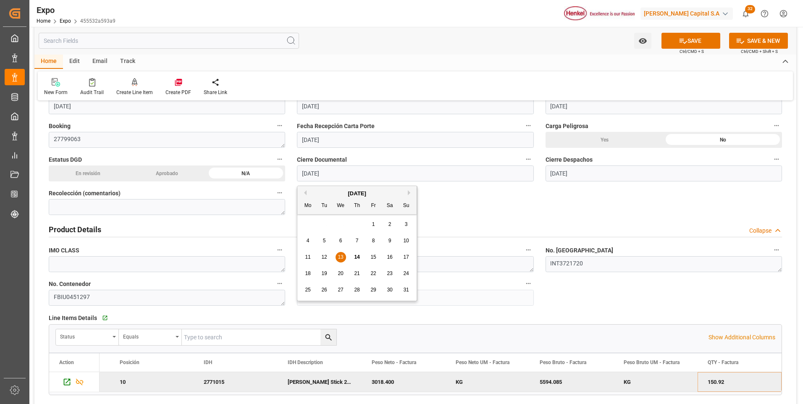
click at [331, 172] on input "13-08-2025" at bounding box center [415, 173] width 236 height 16
click at [323, 253] on div "12" at bounding box center [324, 257] width 10 height 10
type input "12-08-2025"
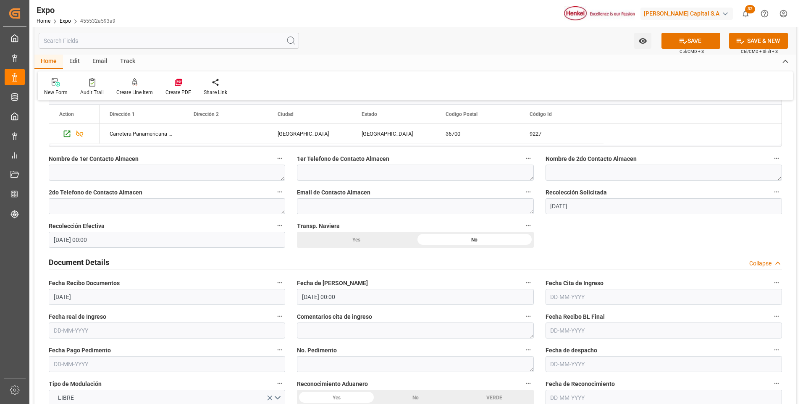
scroll to position [756, 0]
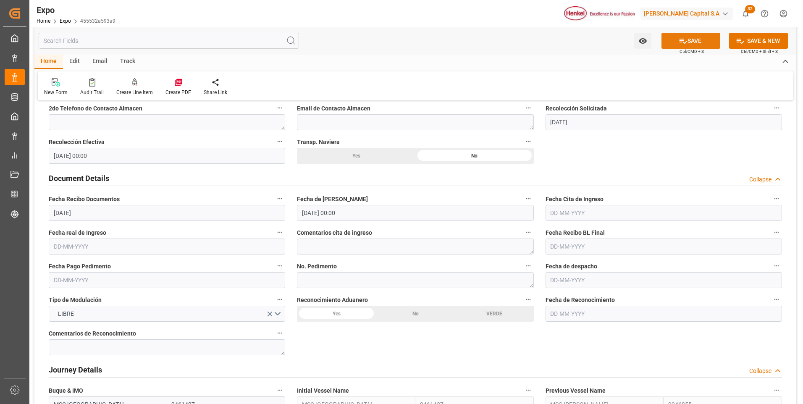
click at [676, 45] on button "SAVE" at bounding box center [690, 41] width 59 height 16
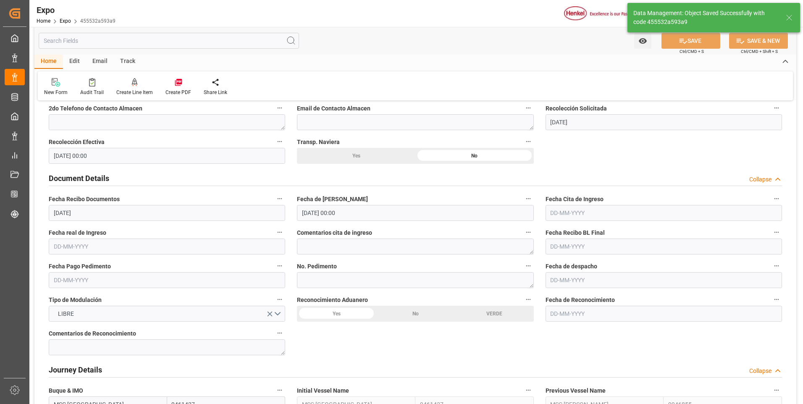
type input "14-08-2025 20:38"
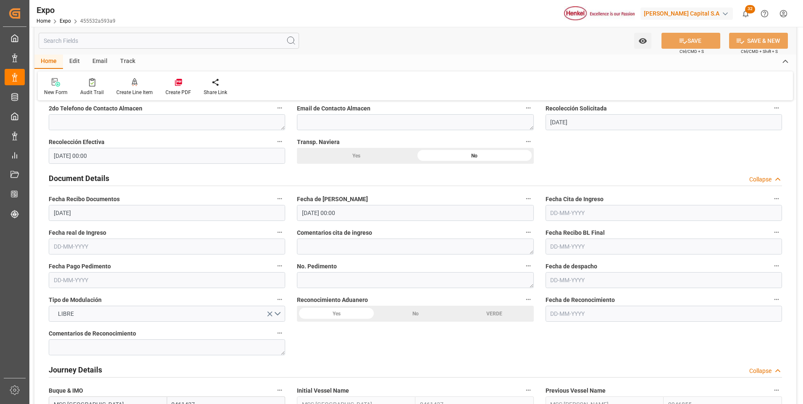
scroll to position [882, 0]
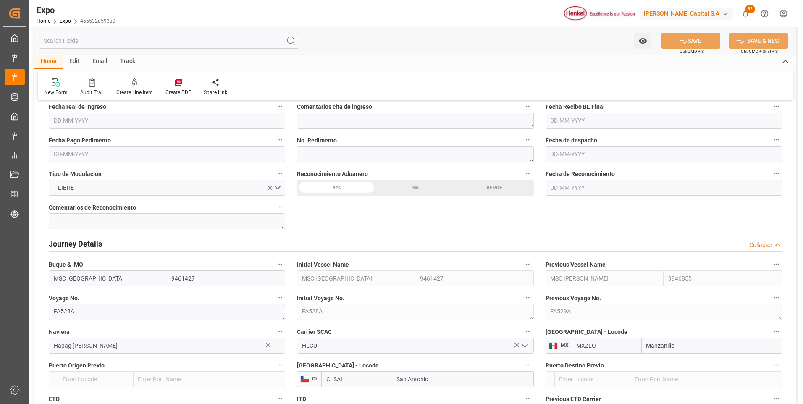
click at [63, 152] on input "text" at bounding box center [167, 154] width 236 height 16
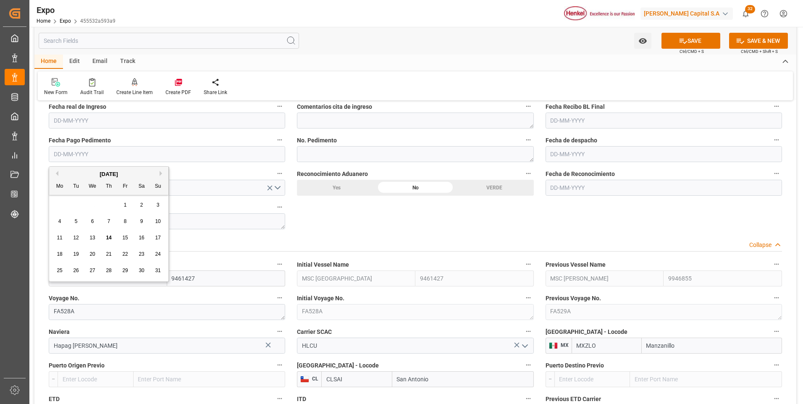
click at [107, 237] on span "14" at bounding box center [108, 238] width 5 height 6
type input "[DATE]"
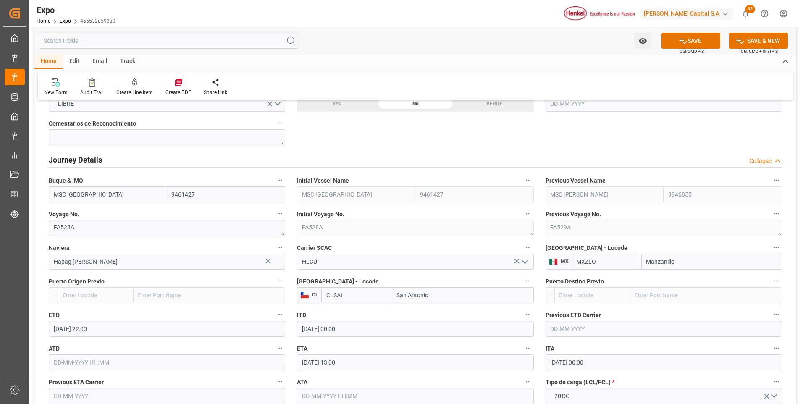
scroll to position [840, 0]
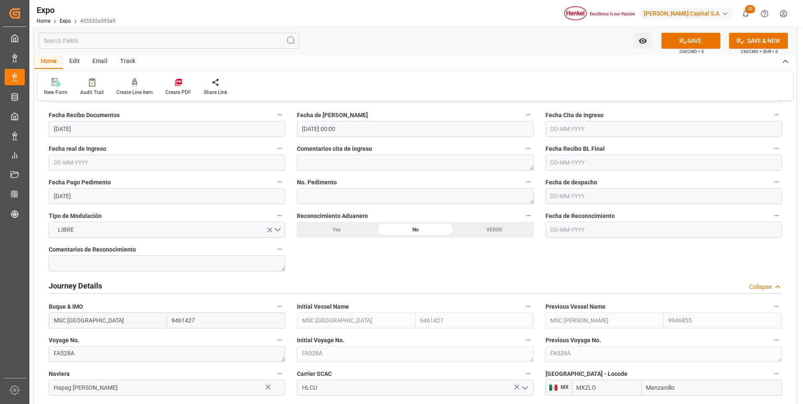
click at [554, 198] on input "text" at bounding box center [663, 196] width 236 height 16
click at [621, 278] on span "15" at bounding box center [621, 280] width 5 height 6
type input "15-08-2025"
click at [690, 46] on button "SAVE" at bounding box center [690, 41] width 59 height 16
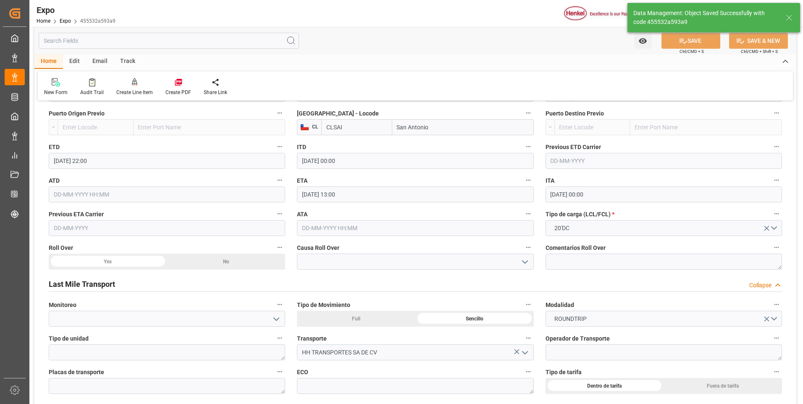
scroll to position [1218, 0]
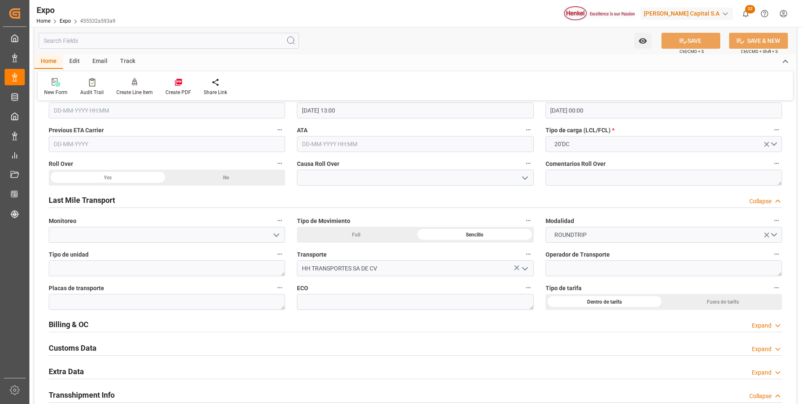
click at [524, 179] on polyline "open menu" at bounding box center [524, 178] width 5 height 3
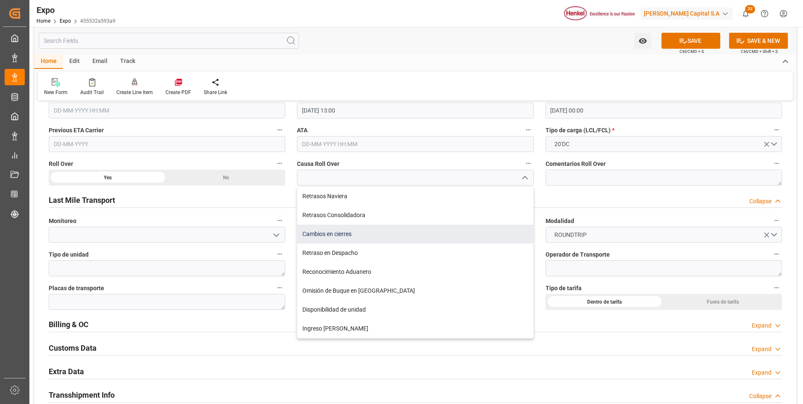
click at [360, 237] on div "Cambios en cierres" at bounding box center [415, 234] width 236 height 19
type input "Cambios en cierres"
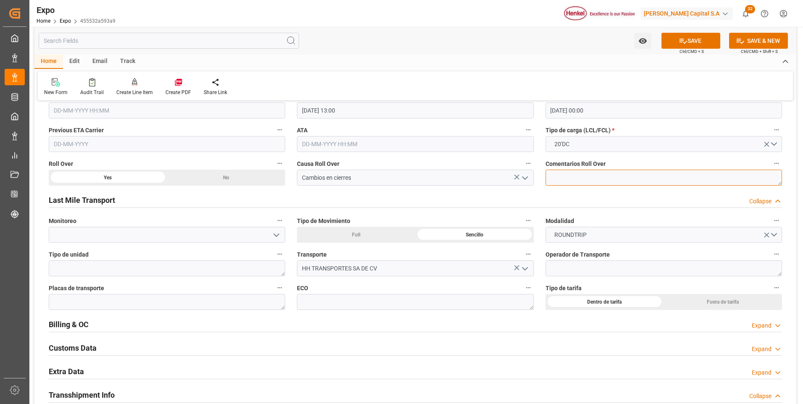
click at [551, 176] on textarea at bounding box center [663, 178] width 236 height 16
type textarea "S"
type textarea "Adelanto en cierre documental, se consiguió roll back"
click at [672, 42] on button "SAVE" at bounding box center [690, 41] width 59 height 16
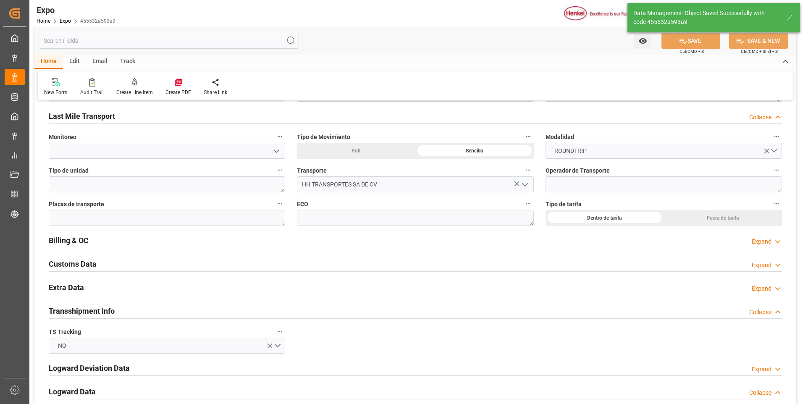
scroll to position [1386, 0]
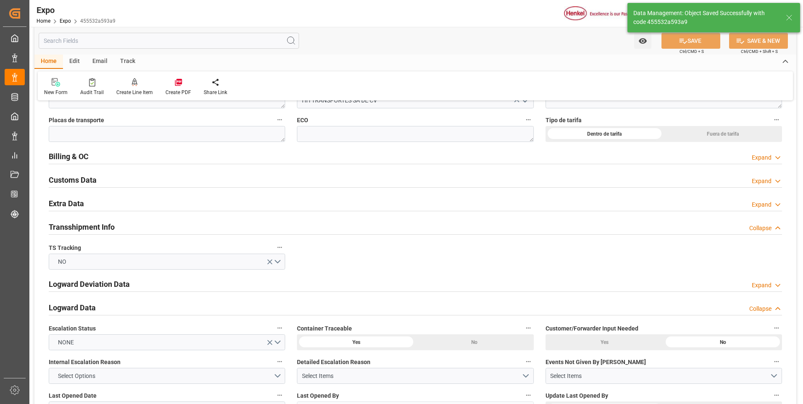
click at [769, 203] on div "Expand" at bounding box center [762, 204] width 20 height 9
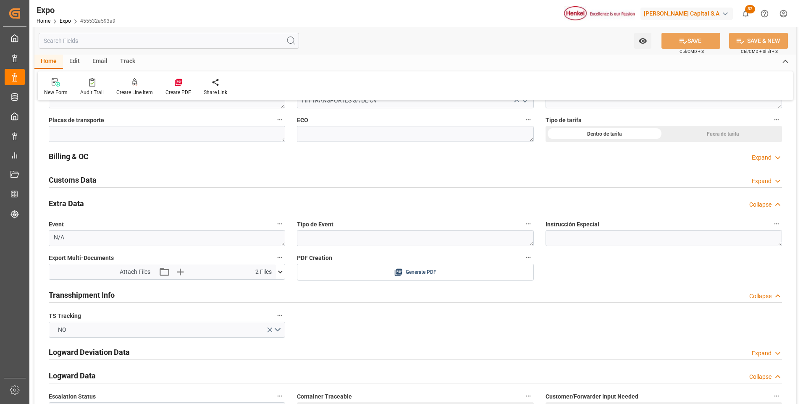
click at [282, 270] on icon at bounding box center [280, 271] width 9 height 9
click at [183, 273] on icon "button" at bounding box center [179, 271] width 13 height 13
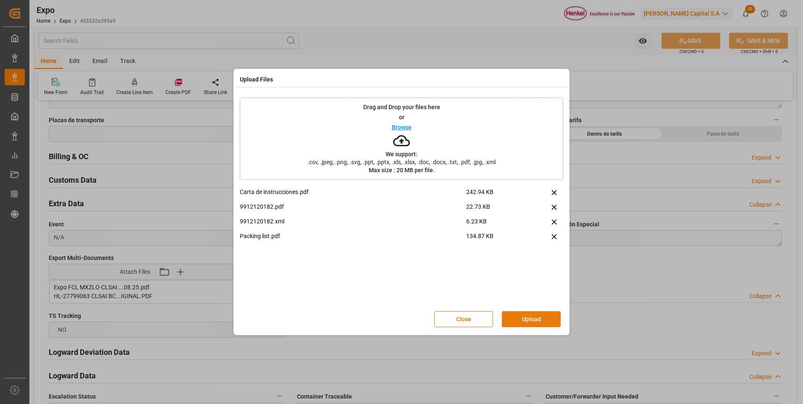
click at [517, 320] on button "Upload" at bounding box center [531, 319] width 59 height 16
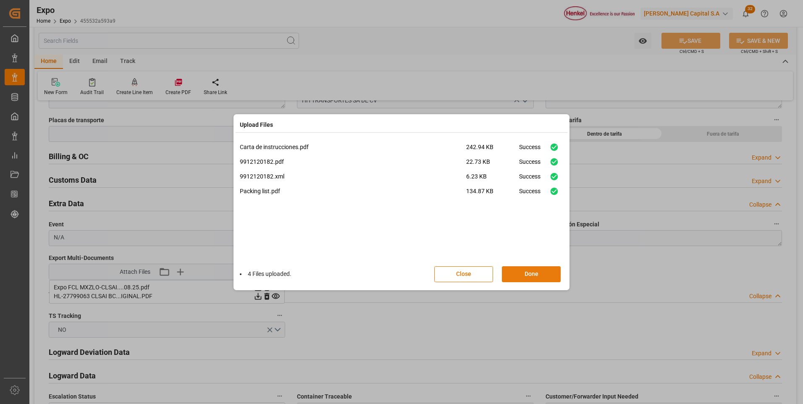
click at [522, 279] on button "Done" at bounding box center [531, 274] width 59 height 16
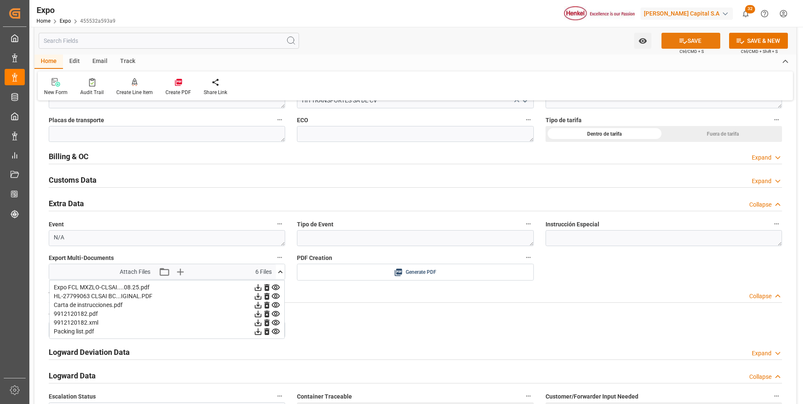
click at [689, 37] on button "SAVE" at bounding box center [690, 41] width 59 height 16
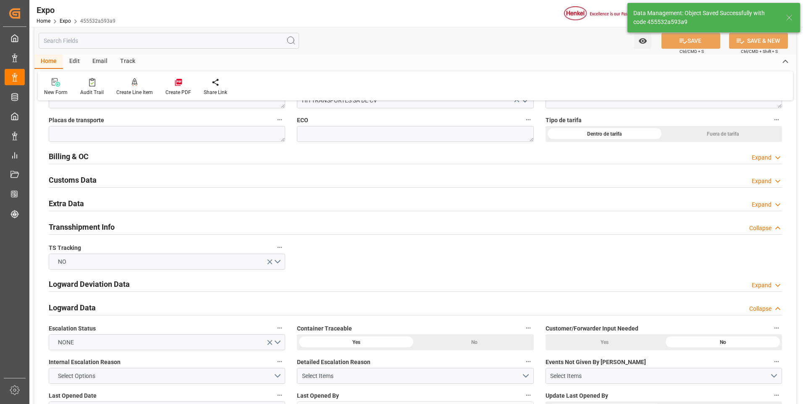
type input "14-08-2025 20:45"
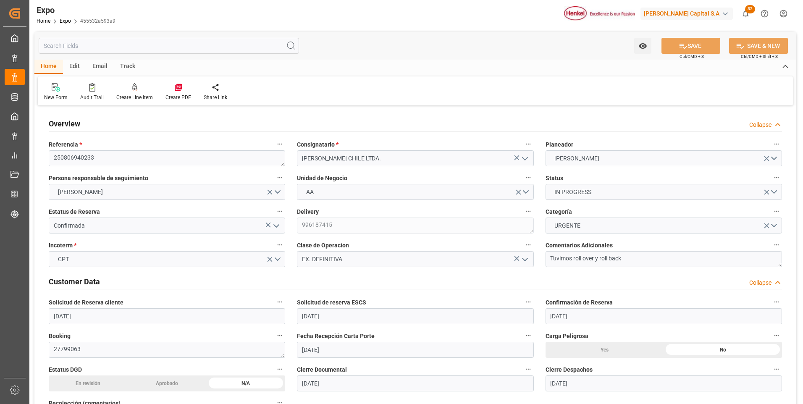
scroll to position [42, 0]
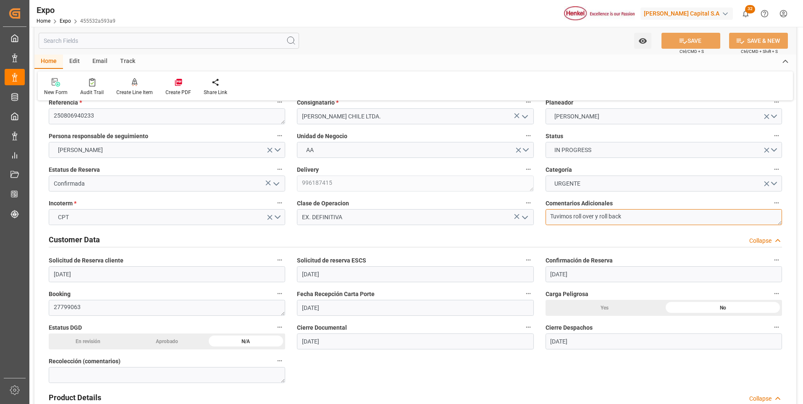
click at [574, 215] on textarea "Tuvimos roll over y roll back" at bounding box center [663, 217] width 236 height 16
type textarea "Roll over y roll back"
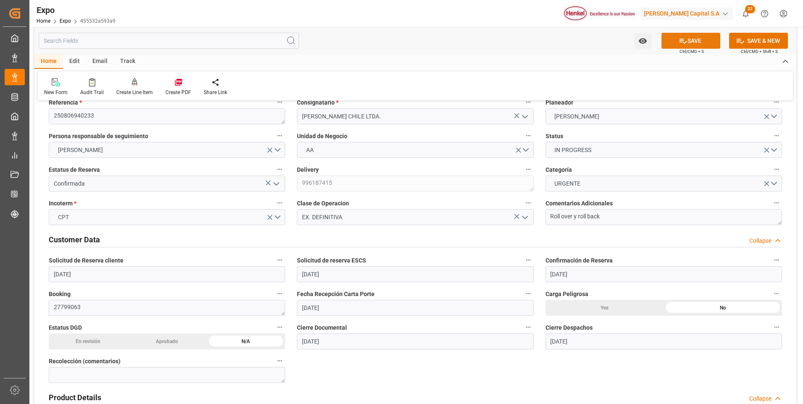
click at [670, 39] on button "SAVE" at bounding box center [690, 41] width 59 height 16
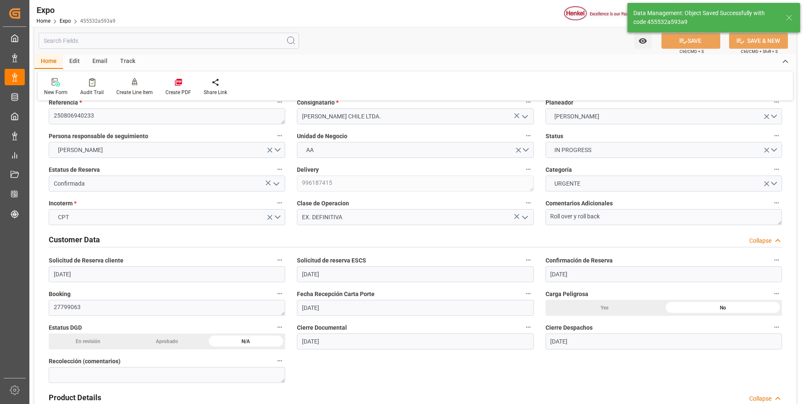
type input "14-08-2025 20:46"
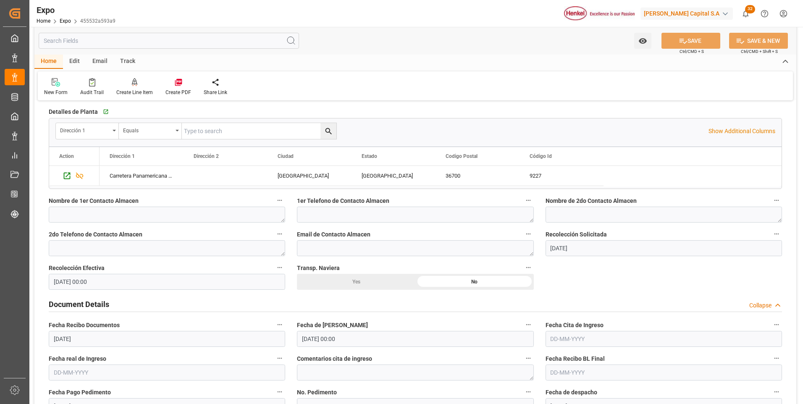
scroll to position [672, 0]
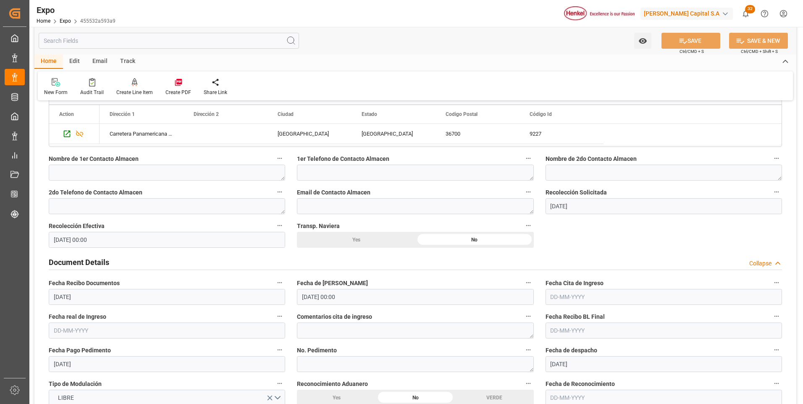
click at [552, 299] on input "text" at bounding box center [663, 297] width 236 height 16
click at [591, 235] on div "13" at bounding box center [589, 238] width 10 height 10
type input "13-08-2025"
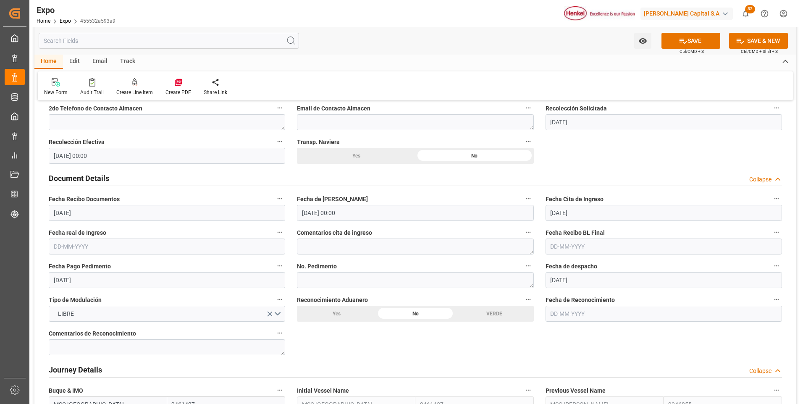
click at [79, 281] on input "[DATE]" at bounding box center [167, 280] width 236 height 16
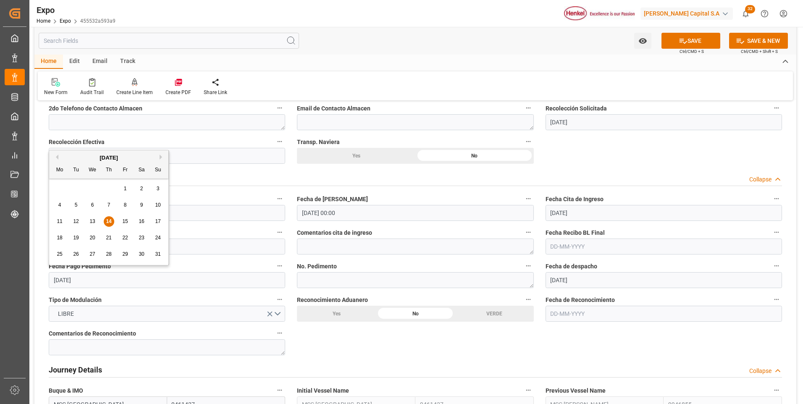
click at [124, 223] on span "15" at bounding box center [124, 221] width 5 height 6
type input "15-08-2025"
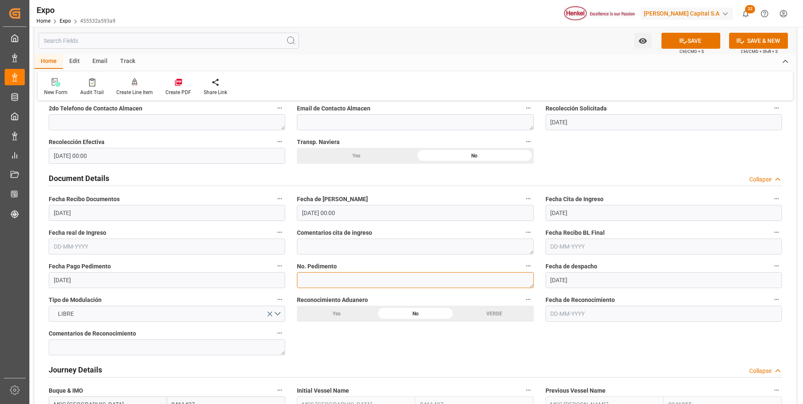
click at [449, 281] on textarea at bounding box center [415, 280] width 236 height 16
paste textarea ""
type textarea ""
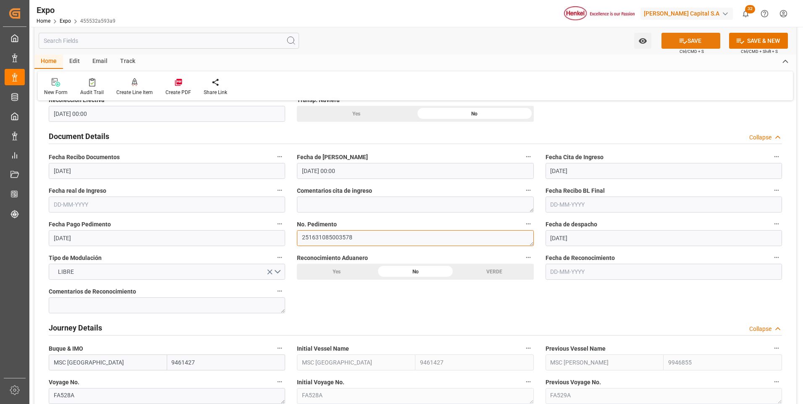
type textarea "251631085003578"
click at [676, 39] on button "SAVE" at bounding box center [690, 41] width 59 height 16
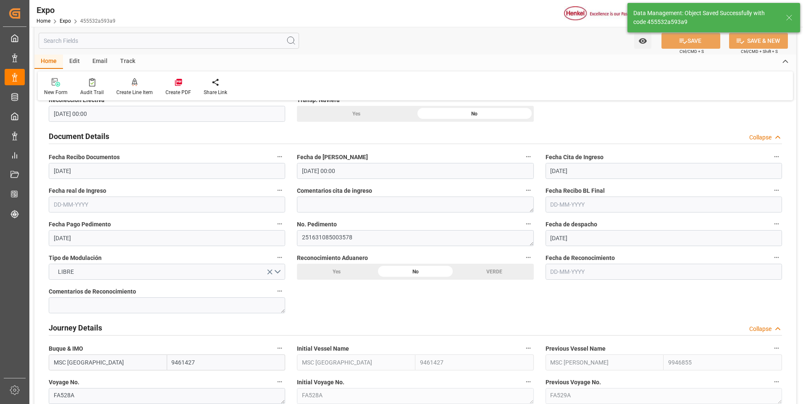
type input "14-08-2025 20:47"
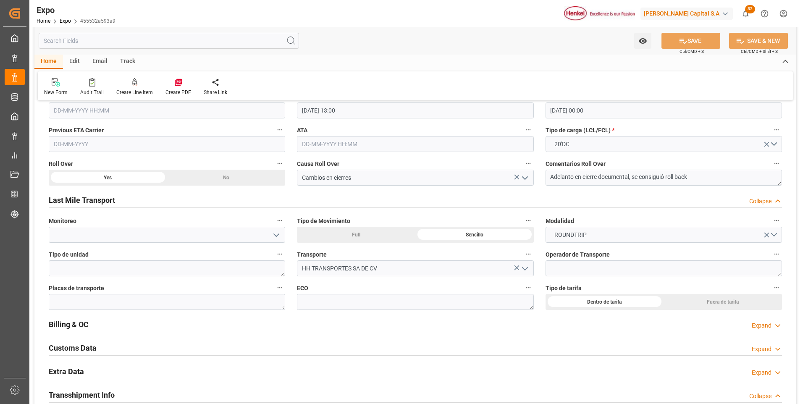
scroll to position [1302, 0]
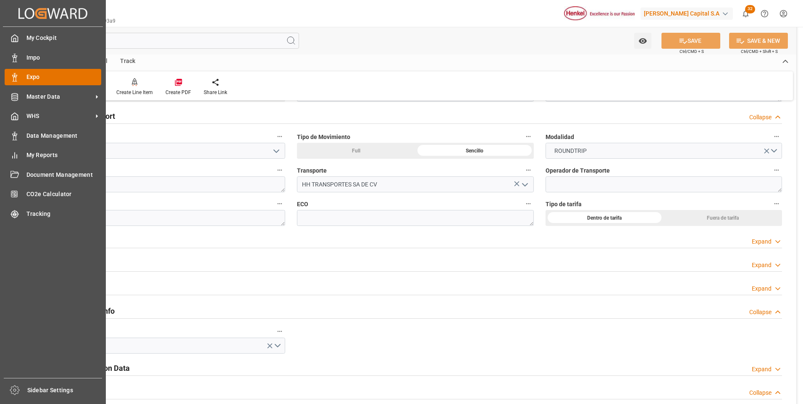
click at [14, 80] on icon at bounding box center [14, 77] width 8 height 8
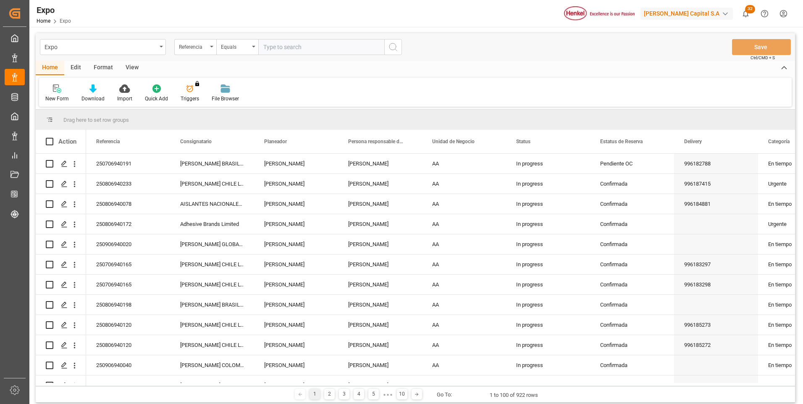
click at [274, 45] on input "text" at bounding box center [321, 47] width 126 height 16
type input "250806940172"
click at [394, 47] on icon "search button" at bounding box center [393, 47] width 10 height 10
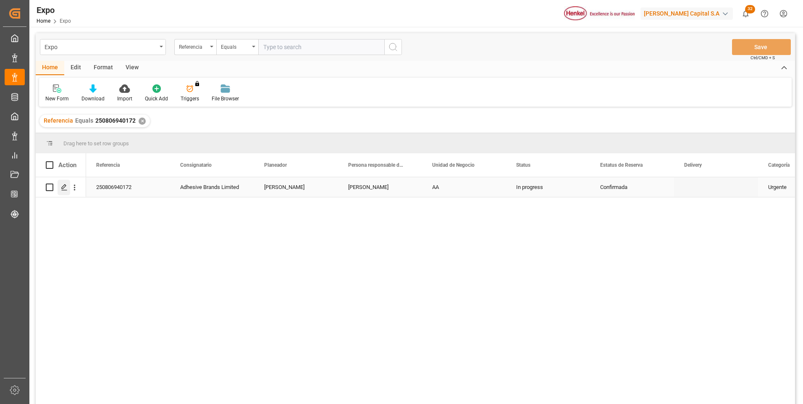
click at [64, 188] on polygon "Press SPACE to select this row." at bounding box center [64, 187] width 4 height 4
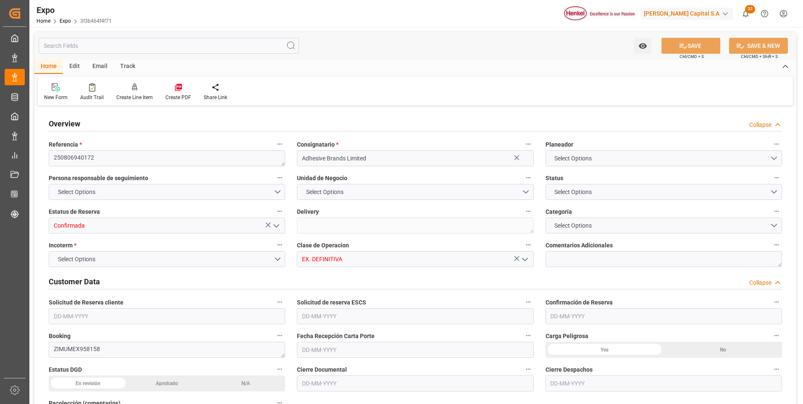
type input "9406922"
type input "9453365"
type input "MXVER"
type input "JMKIN"
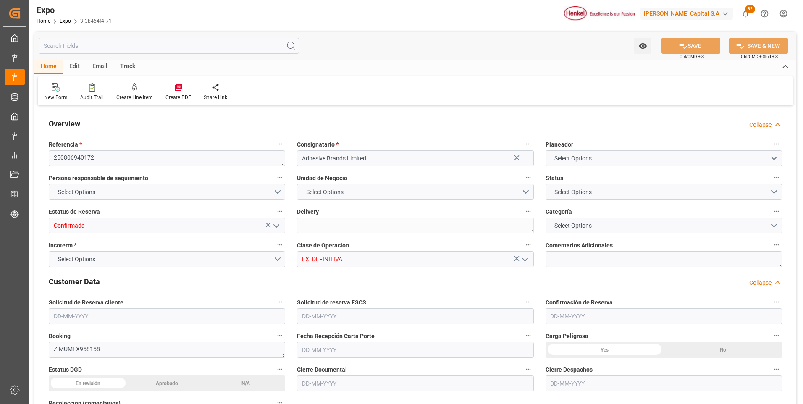
type input "DOHAI"
type input "9406922"
type input "[DATE]"
type input "05-08-2025"
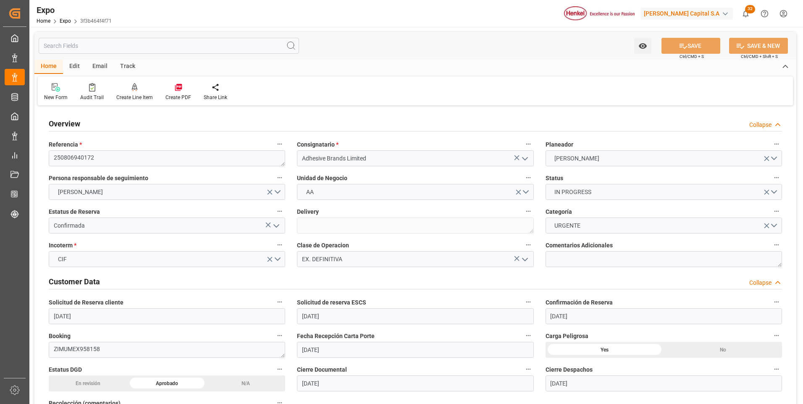
type input "05-08-2025"
type input "13-08-2025"
type input "15-08-2025"
type input "11-08-2025"
type input "11-08-2025 00:00"
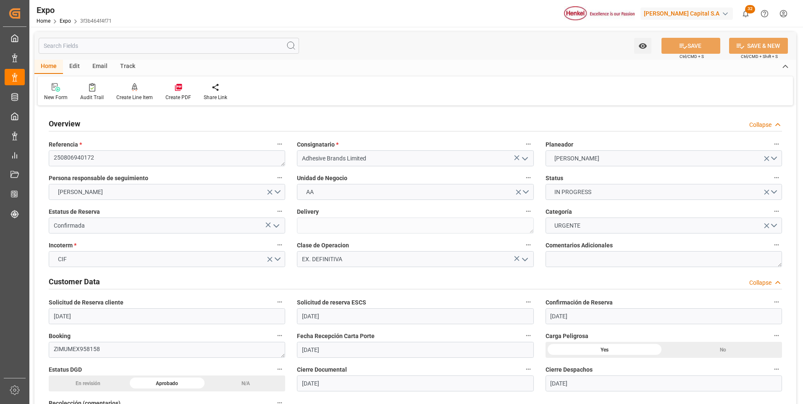
type input "13-08-2025 08:02"
type input "22-08-2025 02:00"
type input "07-08-2025 00:00"
type input "25-08-2025 11:00"
type input "18-08-2025 00:00"
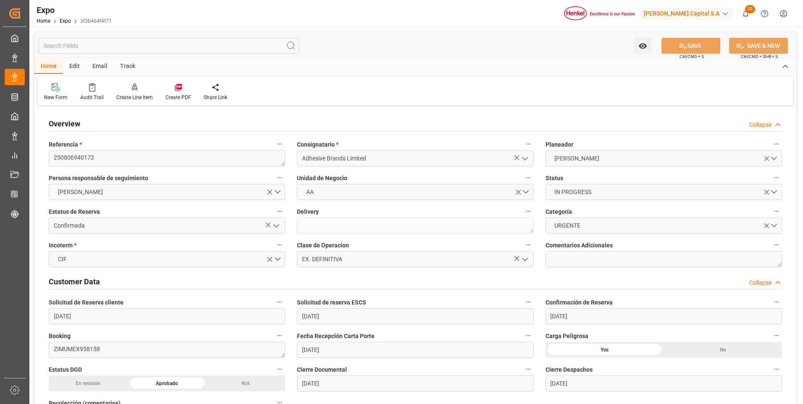
type input "14-08-2025 20:39"
type input "09-08-2025 10:42"
type input "22-08-2025 02:00"
type input "25-08-2025 11:00"
type input "25-08-2025 20:00"
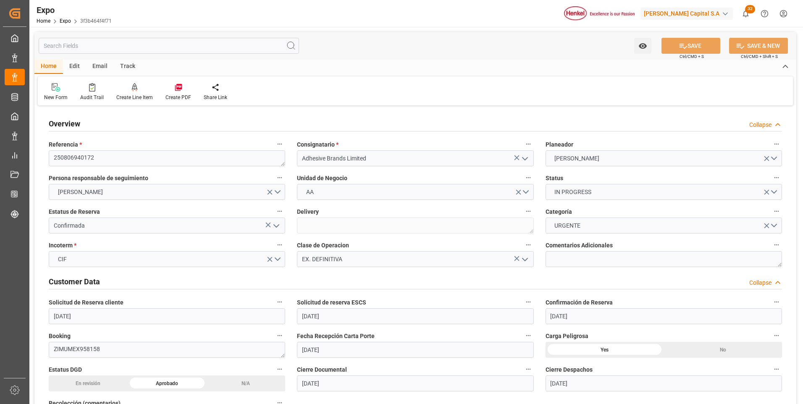
type input "29-08-2025 20:00"
click at [136, 93] on div "Create Line Item" at bounding box center [134, 92] width 49 height 18
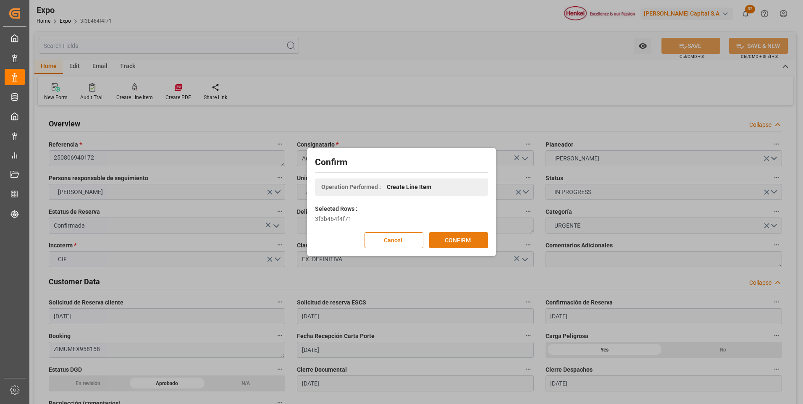
click at [454, 237] on button "CONFIRM" at bounding box center [458, 240] width 59 height 16
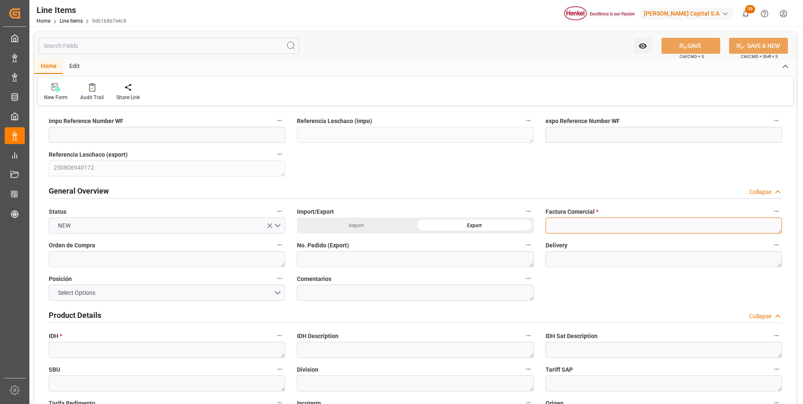
click at [555, 225] on textarea at bounding box center [663, 225] width 236 height 16
paste textarea "1122066414"
type textarea "1122066414"
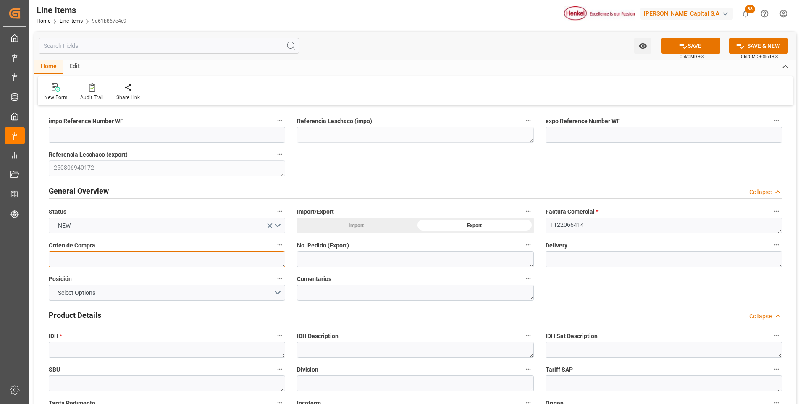
click at [99, 259] on textarea at bounding box center [167, 259] width 236 height 16
paste textarea "ABL-2025/082b"
type textarea "ABL-2025/082b"
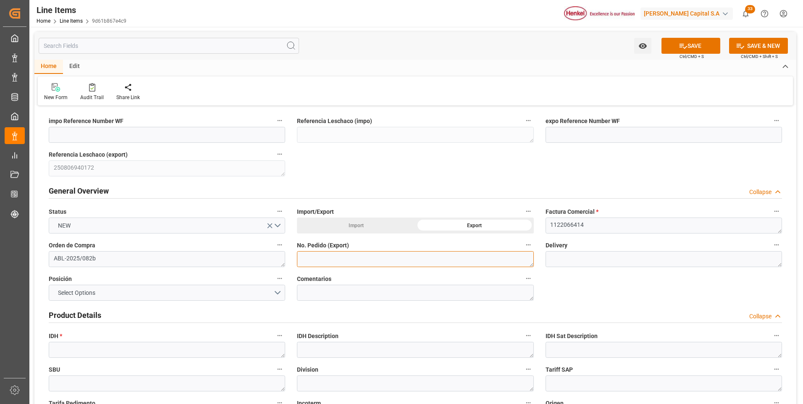
click at [364, 260] on textarea at bounding box center [415, 259] width 236 height 16
paste textarea "423664582"
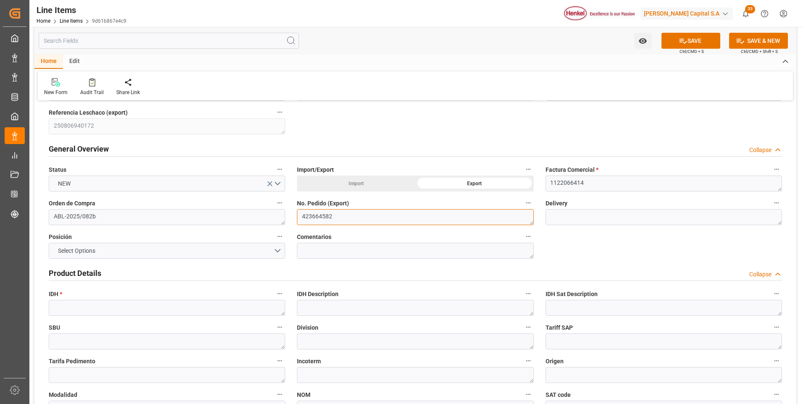
type textarea "423664582"
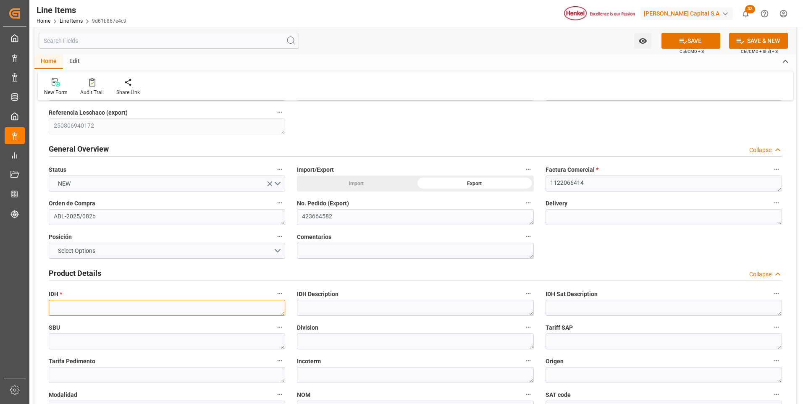
click at [120, 311] on textarea at bounding box center [167, 308] width 236 height 16
paste textarea "2215981"
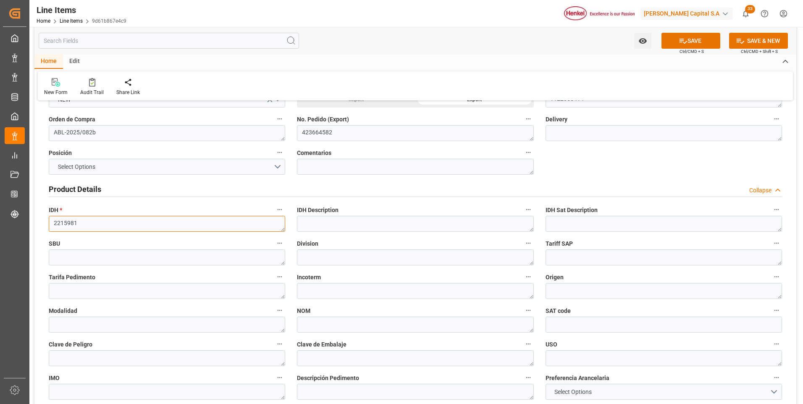
scroll to position [210, 0]
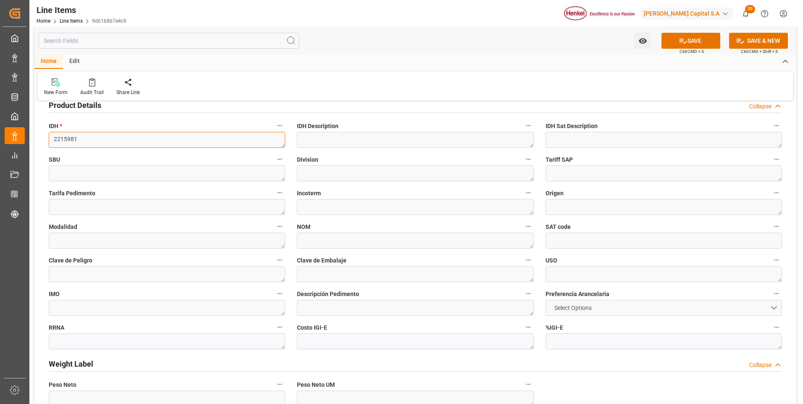
type textarea "2215981"
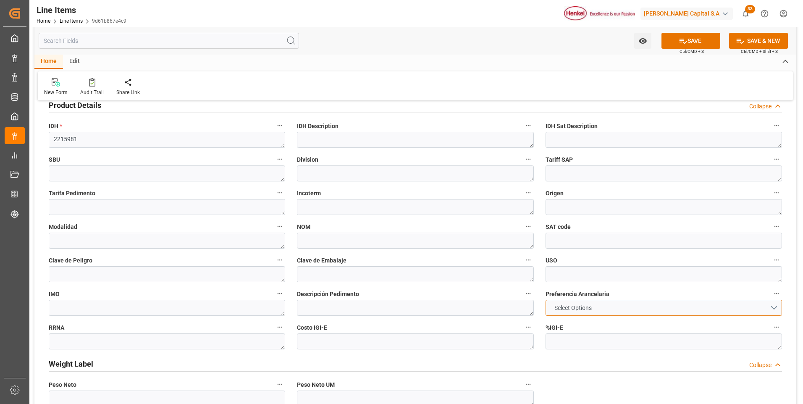
click at [583, 307] on span "Select Options" at bounding box center [573, 308] width 46 height 9
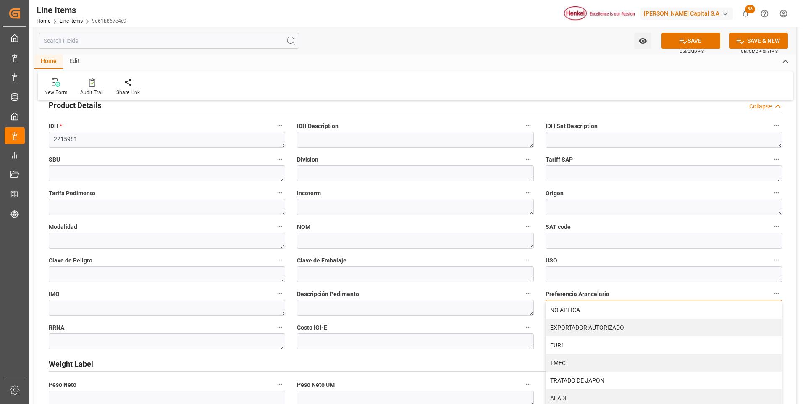
click at [582, 307] on div "NO APLICA" at bounding box center [664, 310] width 236 height 18
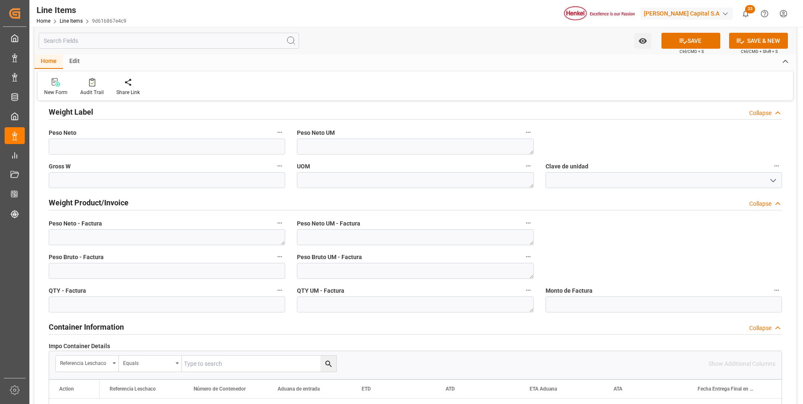
scroll to position [546, 0]
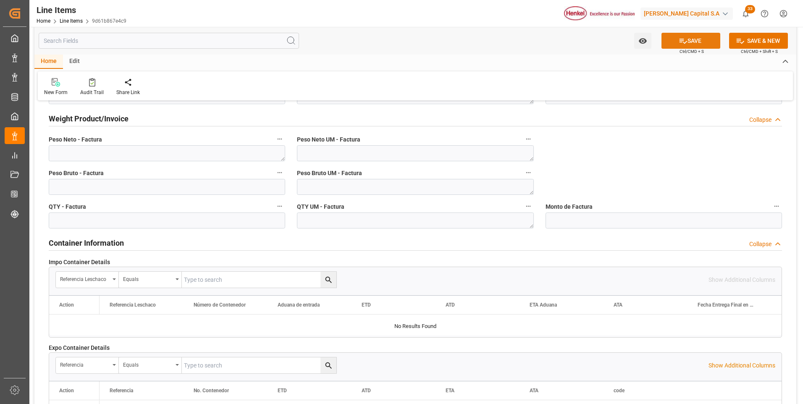
click at [682, 39] on icon at bounding box center [683, 41] width 9 height 9
type textarea "ABL-2025/082b"
type textarea "423664582"
type textarea "Pritt Stick 42g 5Px50 Jam"
type textarea "ACC"
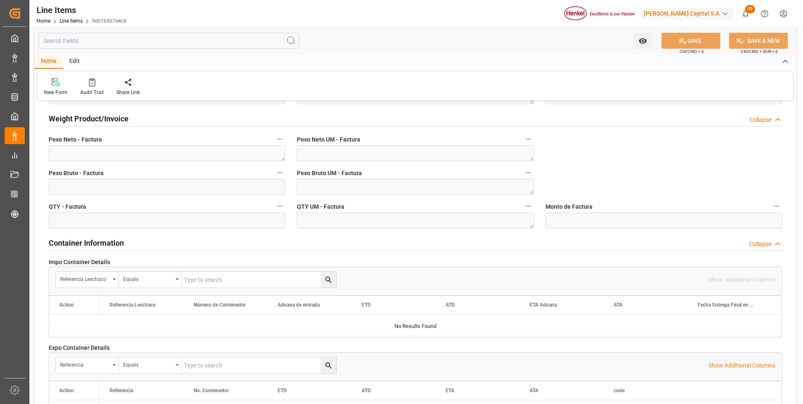
type textarea "3506100200"
type input "31201600"
type textarea "4G"
type textarea "CON"
click at [129, 156] on textarea at bounding box center [167, 153] width 236 height 16
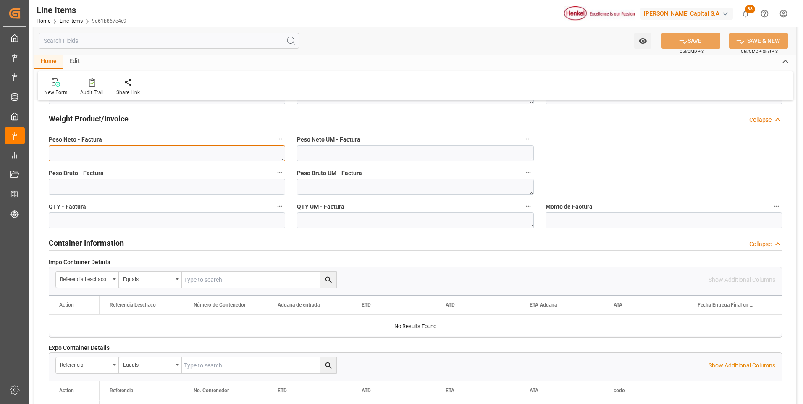
paste textarea "100,800"
type textarea "100,800"
drag, startPoint x: 138, startPoint y: 221, endPoint x: 149, endPoint y: 212, distance: 14.4
click at [138, 221] on input "text" at bounding box center [167, 220] width 236 height 16
type input "48"
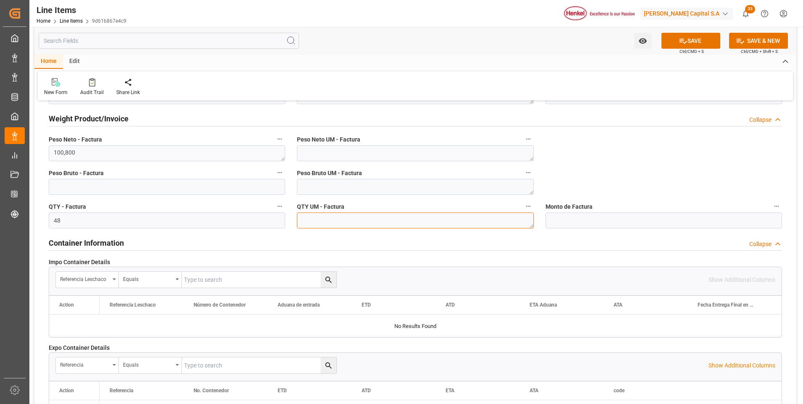
click at [310, 217] on textarea at bounding box center [415, 220] width 236 height 16
type textarea "CAJ"
click at [324, 186] on textarea at bounding box center [415, 187] width 236 height 16
type textarea "KG"
click at [330, 150] on textarea at bounding box center [415, 153] width 236 height 16
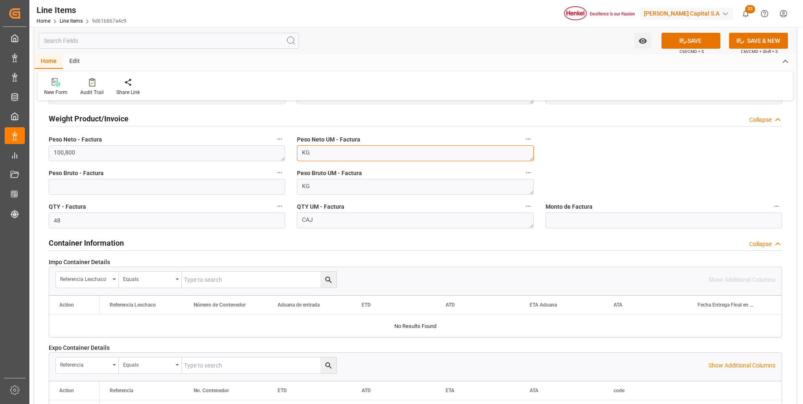
type textarea "KG"
click at [258, 182] on input "text" at bounding box center [167, 187] width 236 height 16
paste input "text"
type input "163.056"
click at [681, 35] on button "SAVE" at bounding box center [690, 41] width 59 height 16
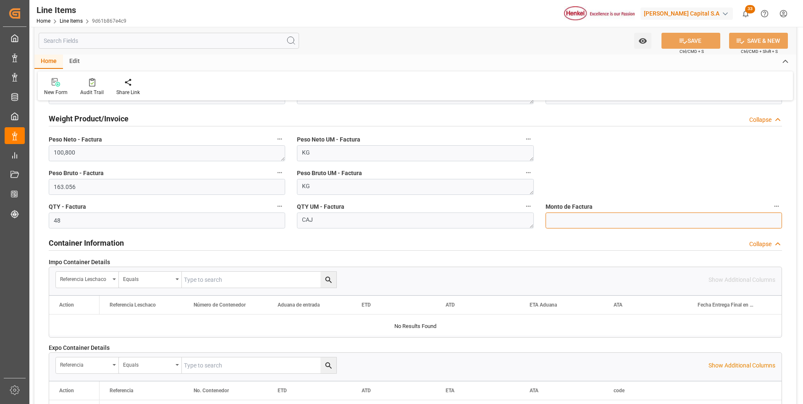
click at [569, 221] on input "text" at bounding box center [663, 220] width 236 height 16
type input "1717.92"
click at [699, 38] on button "SAVE" at bounding box center [690, 41] width 59 height 16
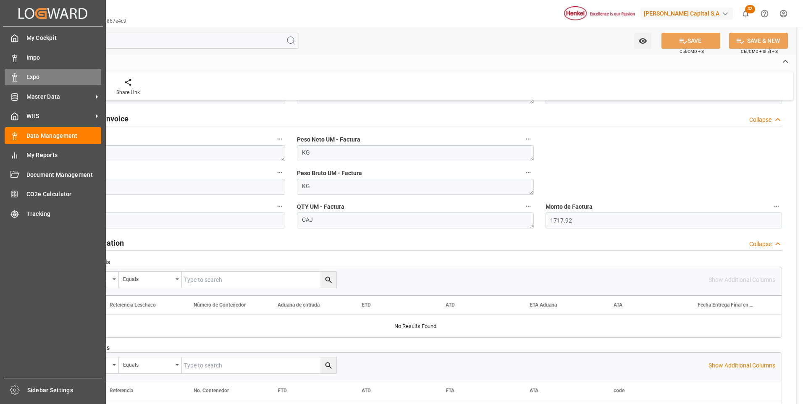
click at [20, 74] on div "Expo Expo" at bounding box center [53, 77] width 97 height 16
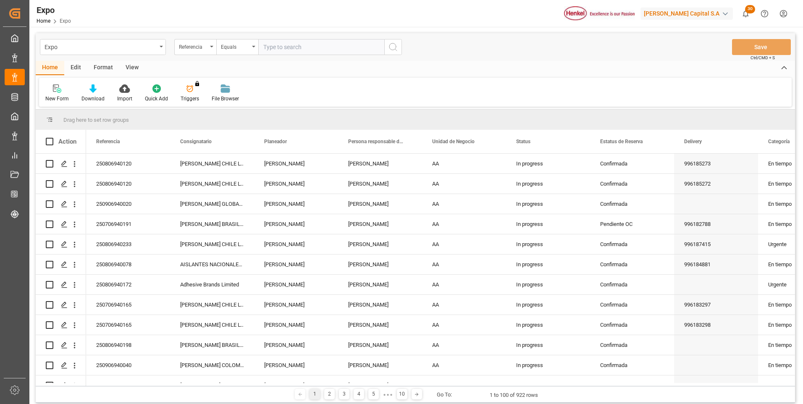
click at [266, 46] on input "text" at bounding box center [321, 47] width 126 height 16
paste input "250806940172"
type input "250806940172"
click at [394, 46] on icon "search button" at bounding box center [393, 47] width 10 height 10
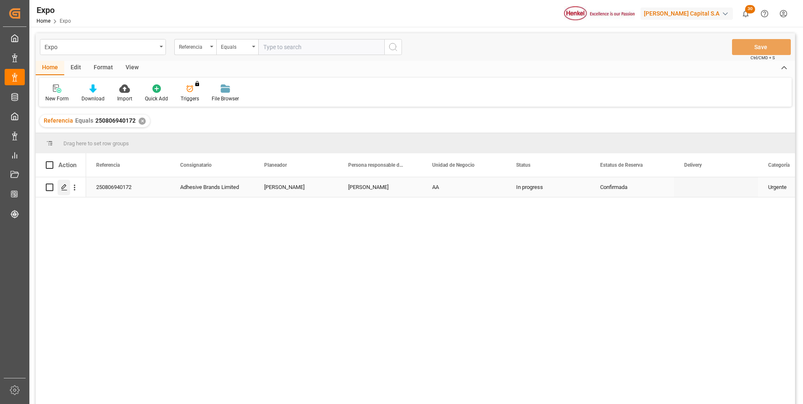
click at [67, 192] on div "Press SPACE to select this row." at bounding box center [64, 188] width 13 height 16
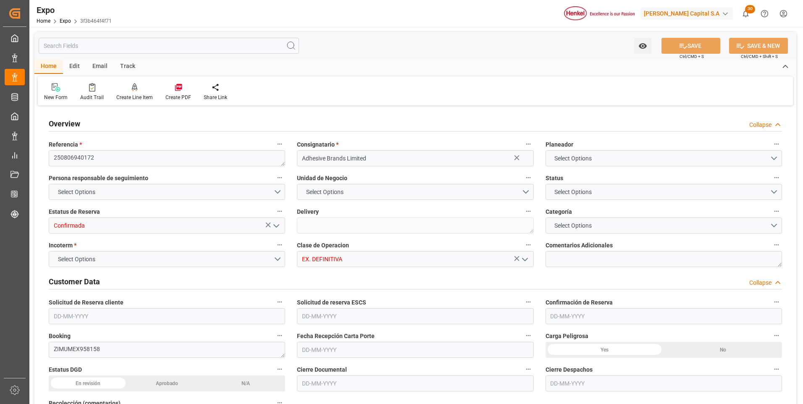
type input "9406922"
type input "9453365"
type input "MXVER"
type input "JMKIN"
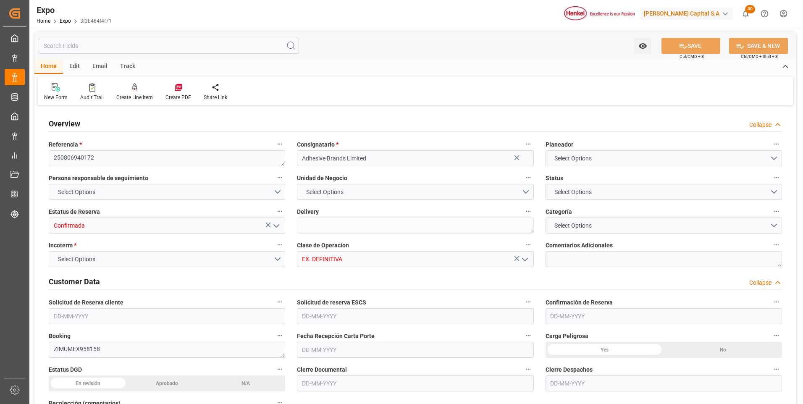
type input "DOHAI"
type input "9406922"
type input "[DATE]"
type input "05-08-2025"
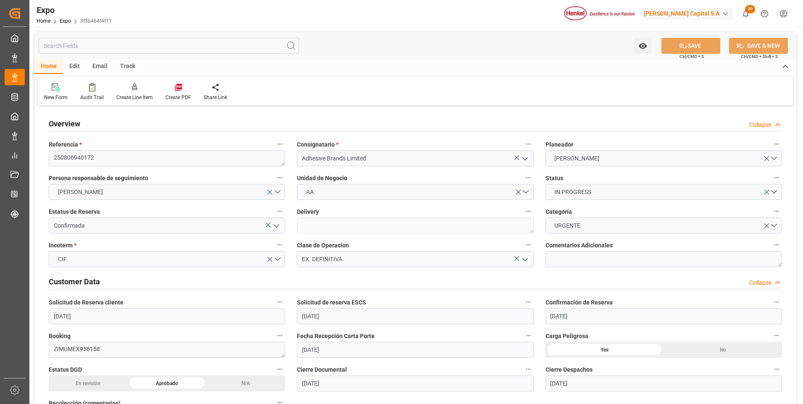
type input "05-08-2025"
type input "13-08-2025"
type input "15-08-2025"
type input "11-08-2025"
type input "11-08-2025 00:00"
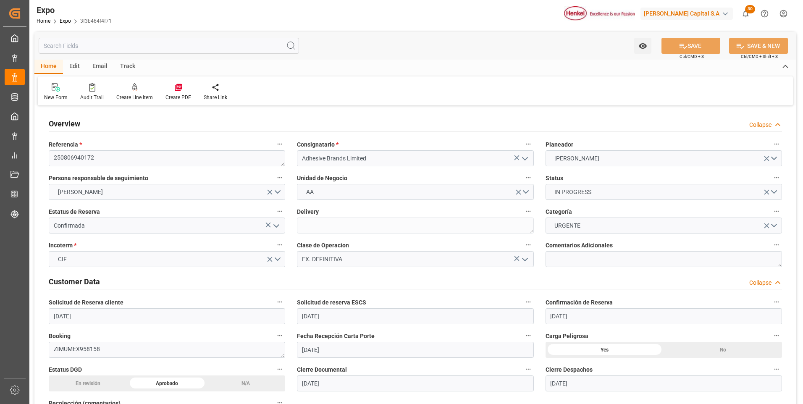
type input "13-08-2025 08:02"
type input "22-08-2025 02:00"
type input "07-08-2025 00:00"
type input "25-08-2025 11:00"
type input "18-08-2025 00:00"
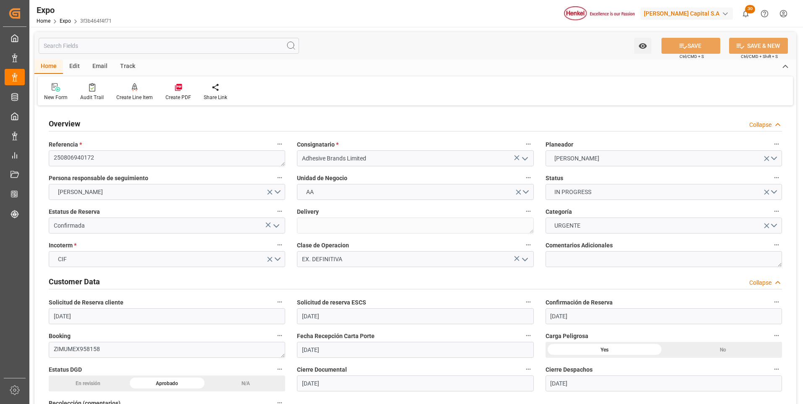
type input "14-08-2025 20:39"
type input "09-08-2025 10:42"
type input "22-08-2025 02:00"
type input "25-08-2025 11:00"
type input "25-08-2025 20:00"
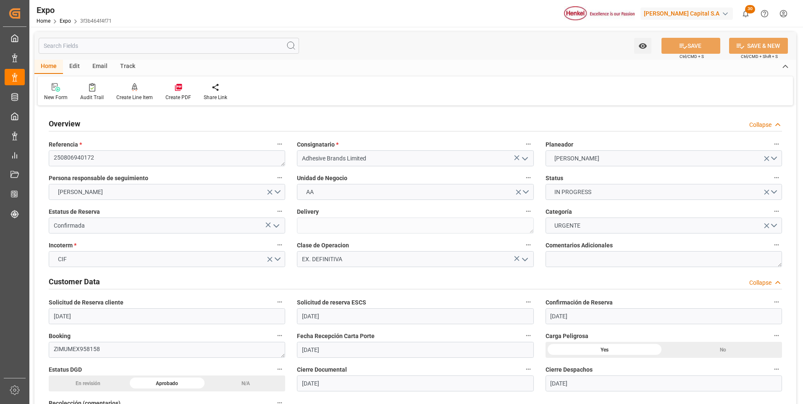
type input "29-08-2025 20:00"
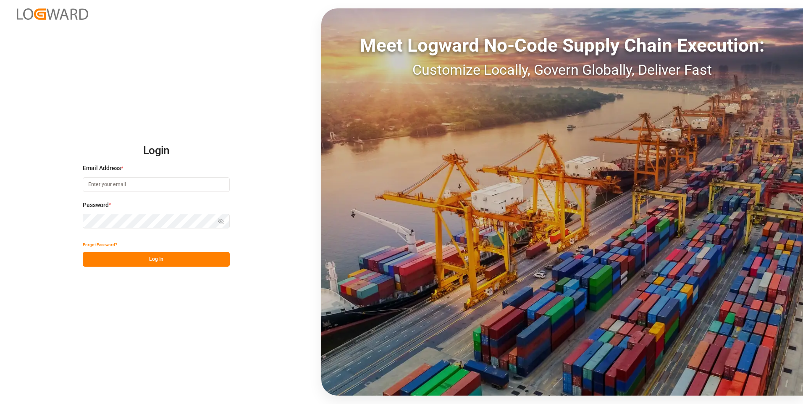
type input "evelyn.aceves@leschaco.com"
click at [223, 218] on div "Show password" at bounding box center [156, 221] width 147 height 15
click at [223, 220] on icon "button" at bounding box center [222, 221] width 3 height 3
click at [176, 261] on button "Log In" at bounding box center [156, 259] width 147 height 15
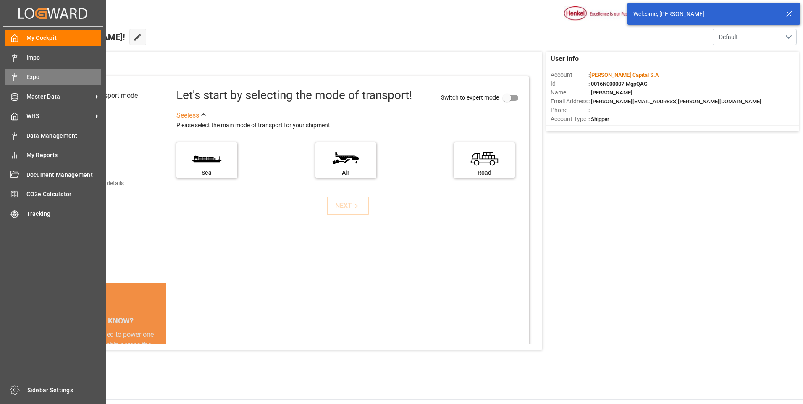
click at [13, 80] on rect at bounding box center [14, 79] width 3 height 4
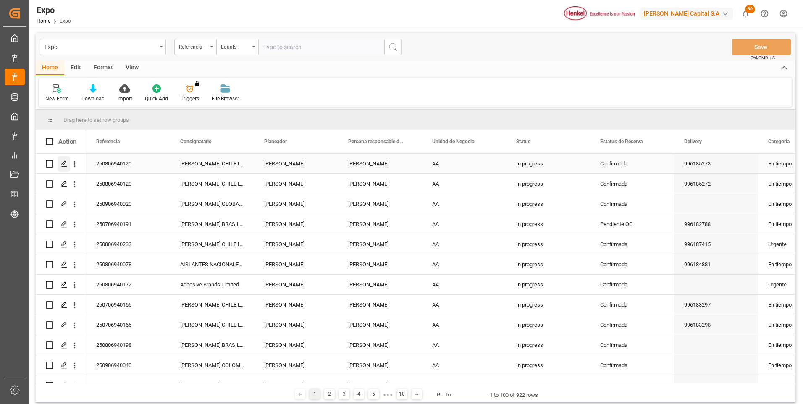
click at [64, 163] on icon "Press SPACE to select this row." at bounding box center [64, 163] width 7 height 7
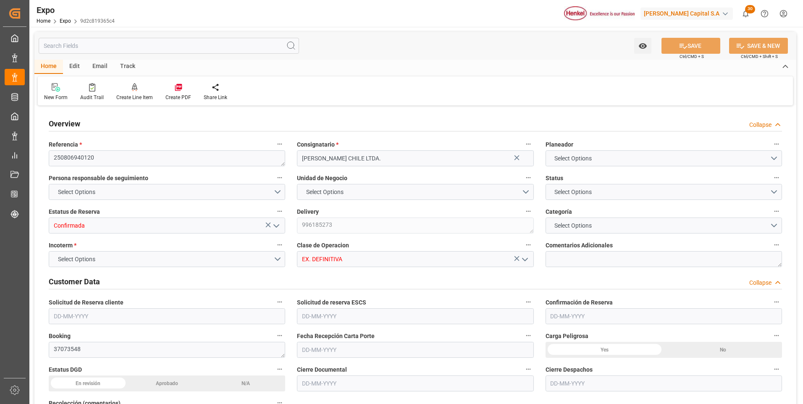
type input "15200"
type input "15953.6"
type input "20"
type input "9946893"
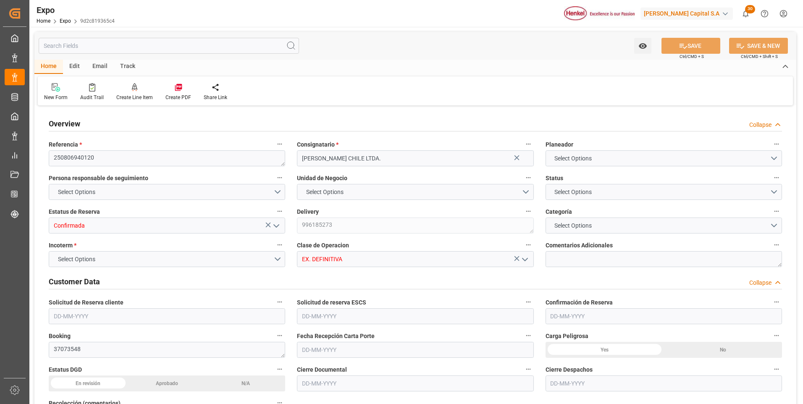
type input "MXZLO"
type input "CLSAI"
type input "9946893"
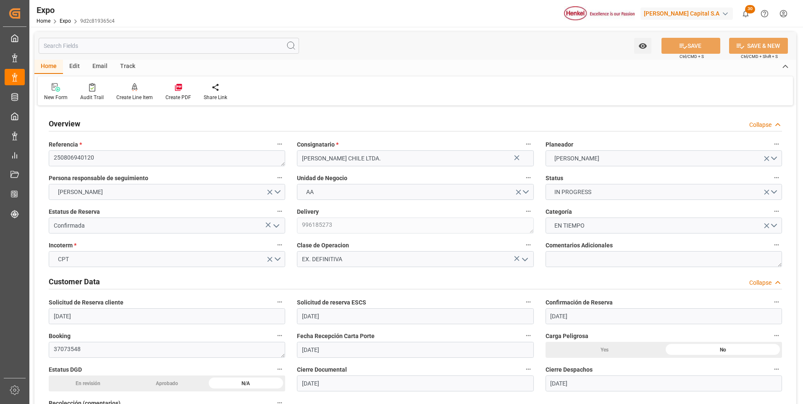
type input "15-07-2025"
type input "17-07-2025"
type input "23-07-2025"
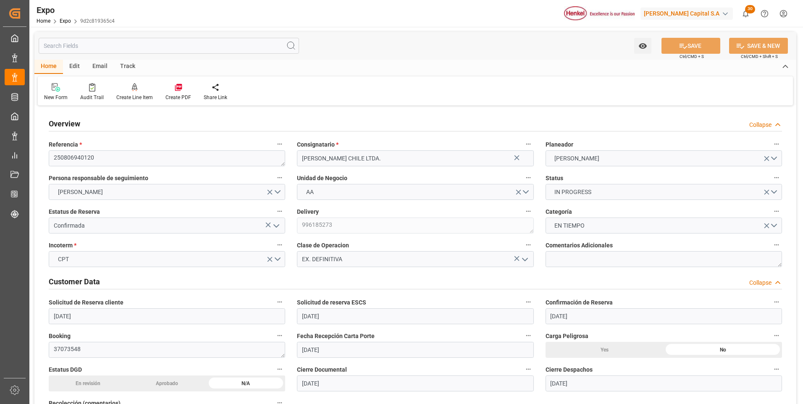
type input "26-07-2025"
type input "22-07-2025"
type input "22-07-2025 00:00"
type input "23-07-2025"
type input "24-07-2025 23:15"
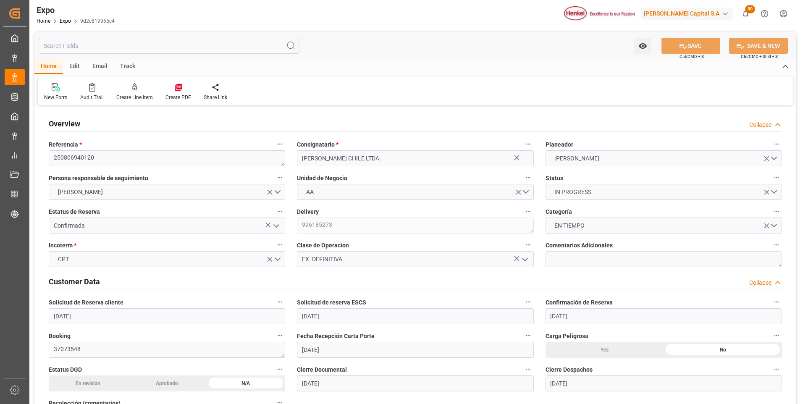
type input "[DATE]"
type input "04-08-2025"
type input "25-07-2025"
type input "26-07-2025"
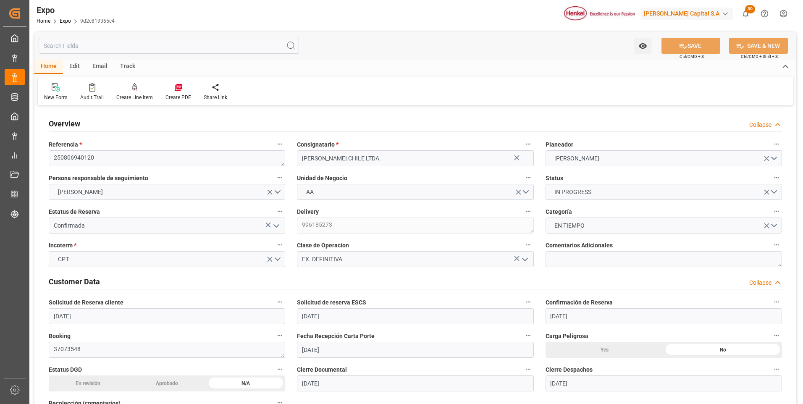
type input "02-08-2025 12:00"
type input "29-07-2025 00:00"
type input "02-08-2025 20:12"
type input "20-08-2025 23:00"
type input "14-08-2025 00:00"
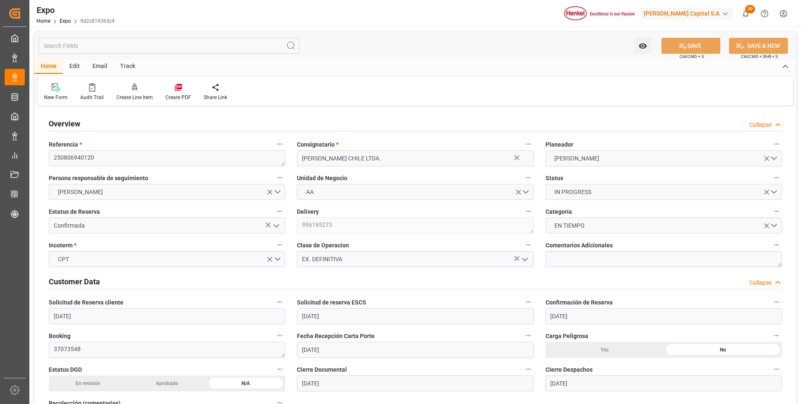
type input "14-08-2025 21:20"
type input "21-07-2025 11:31"
type input "02-08-2025 04:21"
type input "02-08-2025 13:00"
type input "02-08-2025 20:52"
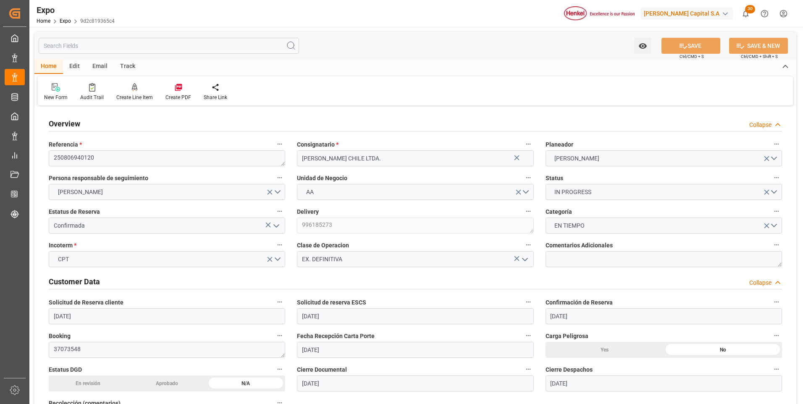
type input "20-08-2025 23:00"
type input "21-08-2025 19:18"
type input "25-08-2025 19:18"
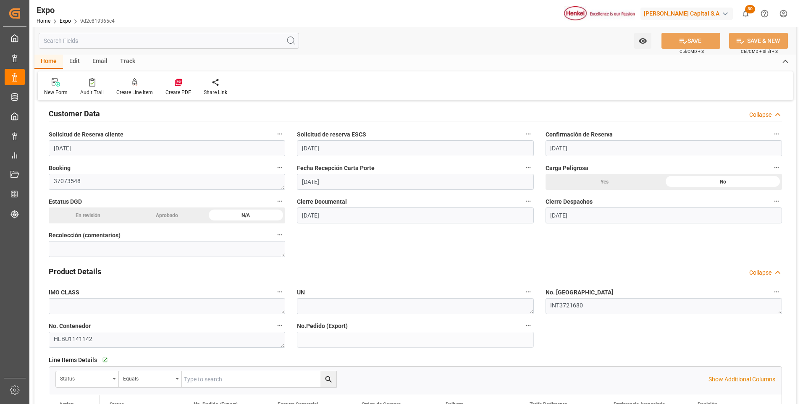
scroll to position [252, 0]
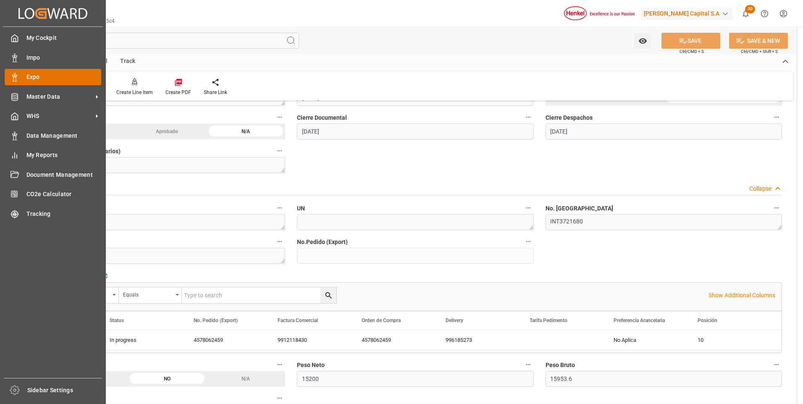
click at [20, 77] on div "Expo Expo" at bounding box center [53, 77] width 97 height 16
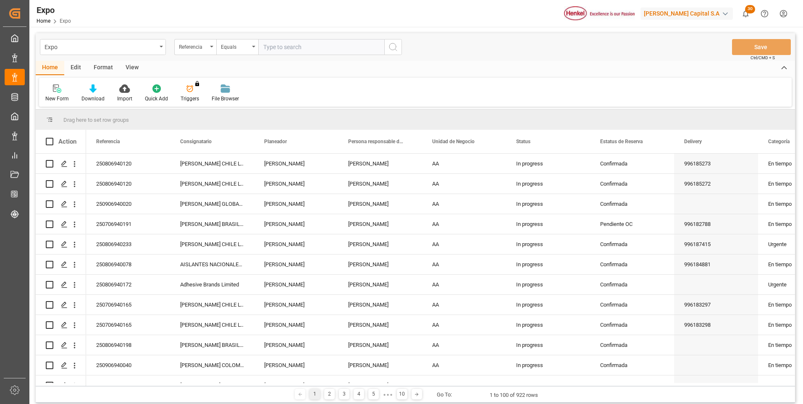
click at [270, 47] on input "text" at bounding box center [321, 47] width 126 height 16
type input "250806940172"
click at [388, 46] on icon "search button" at bounding box center [393, 47] width 10 height 10
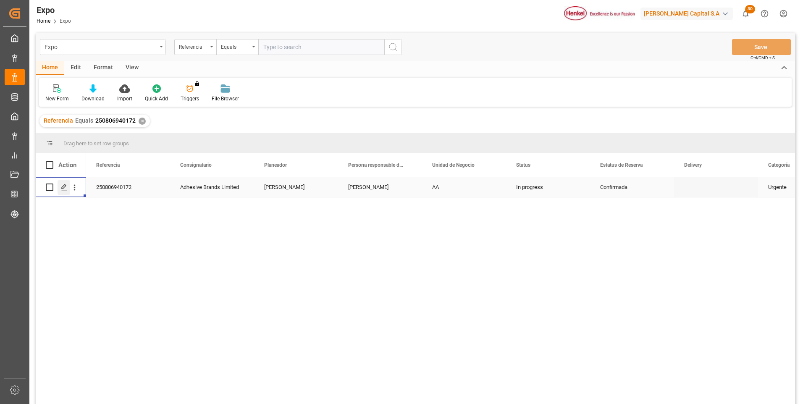
click at [63, 185] on icon "Press SPACE to select this row." at bounding box center [64, 187] width 7 height 7
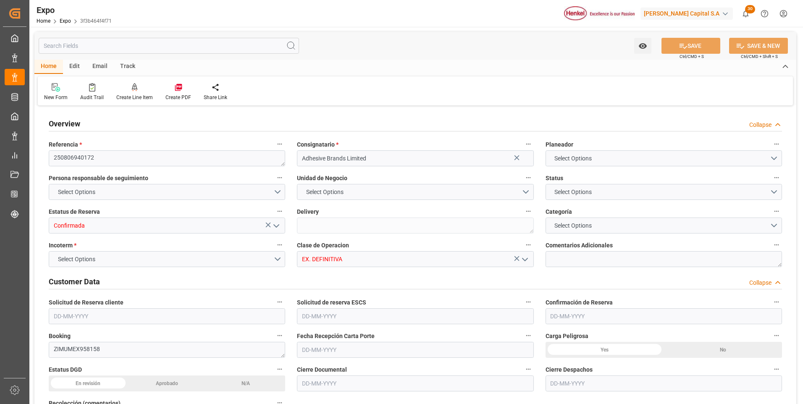
type input "9406922"
type input "9453365"
type input "MXVER"
type input "JMKIN"
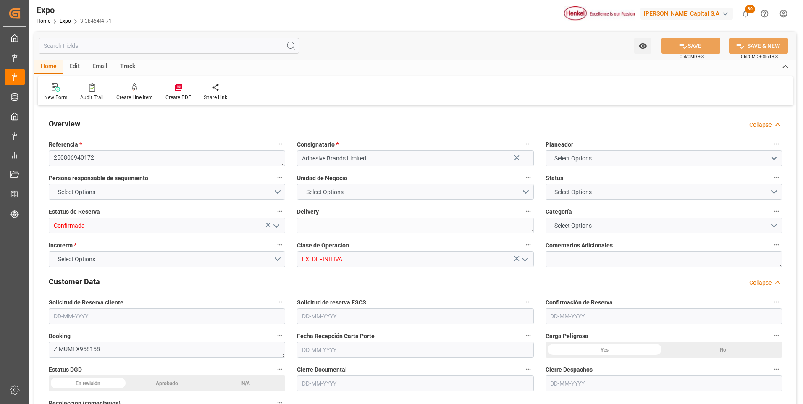
type input "DOHAI"
type input "9406922"
type input "[DATE]"
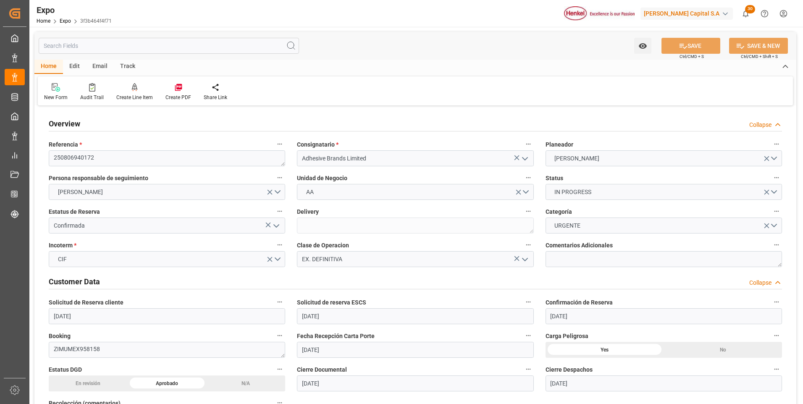
type input "[DATE]"
type input "[DATE] 00:00"
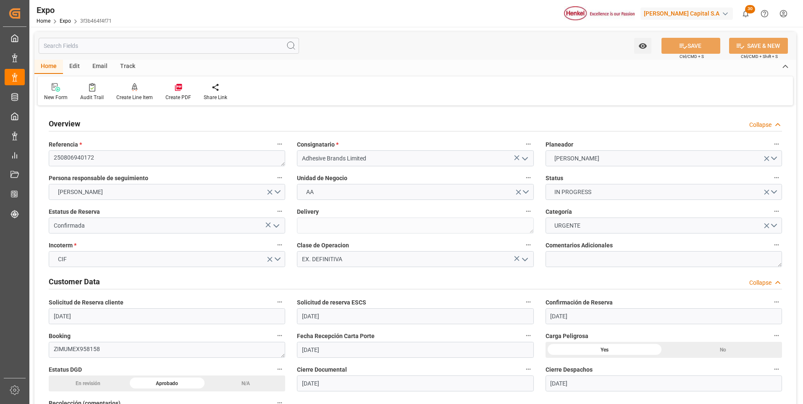
type input "[DATE] 08:02"
type input "[DATE] 02:00"
type input "[DATE] 00:00"
type input "[DATE] 11:00"
type input "[DATE] 00:00"
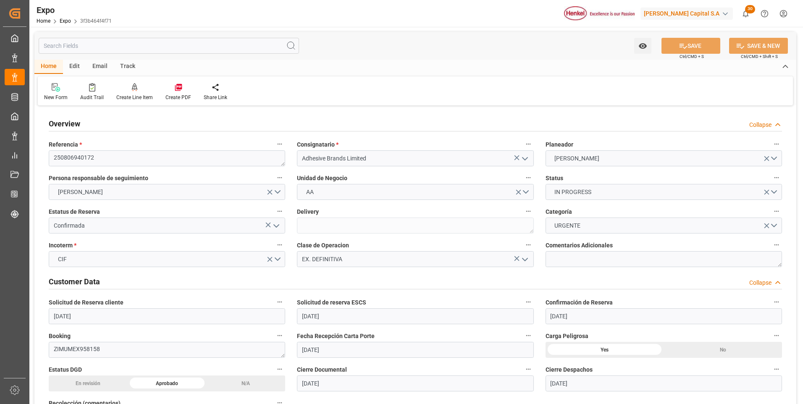
type input "[DATE] 20:39"
type input "[DATE] 10:42"
type input "[DATE] 02:00"
type input "[DATE] 11:00"
type input "[DATE] 20:00"
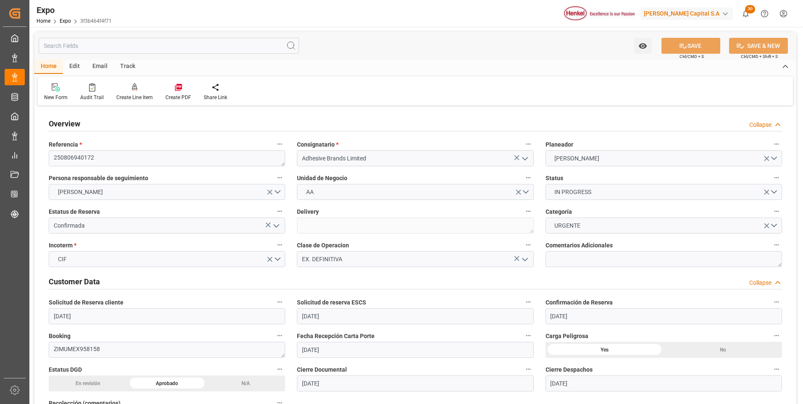
type input "[DATE] 20:00"
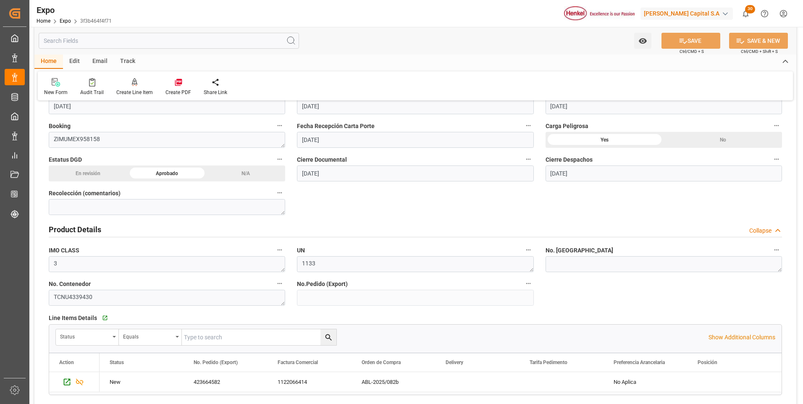
scroll to position [252, 0]
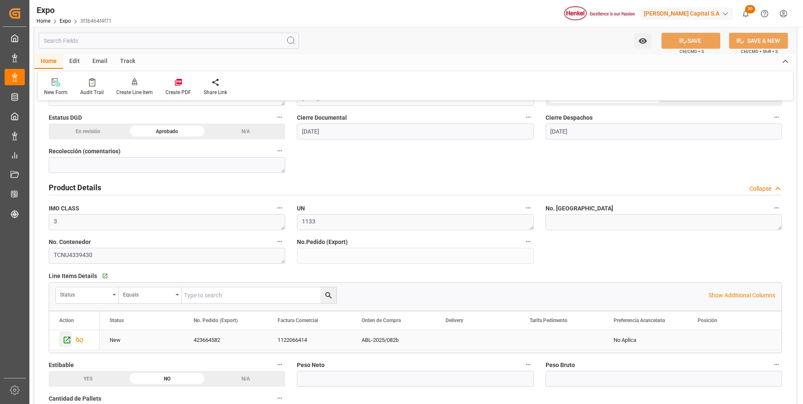
click at [64, 343] on icon "Press SPACE to select this row." at bounding box center [67, 339] width 9 height 9
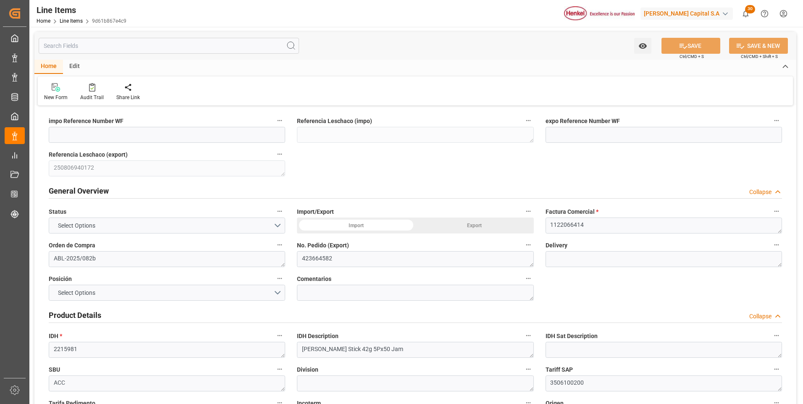
type input "163.056"
type input "48"
type input "1717.92"
type input "[DATE] 21:05"
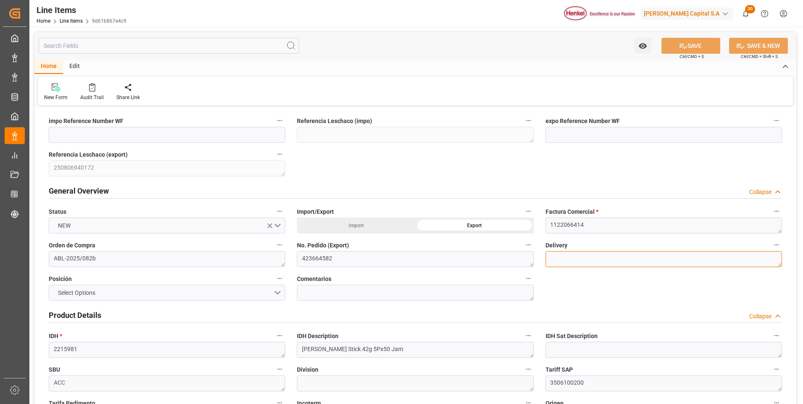
click at [569, 259] on textarea at bounding box center [663, 259] width 236 height 16
paste textarea "968998617"
type textarea "968998617"
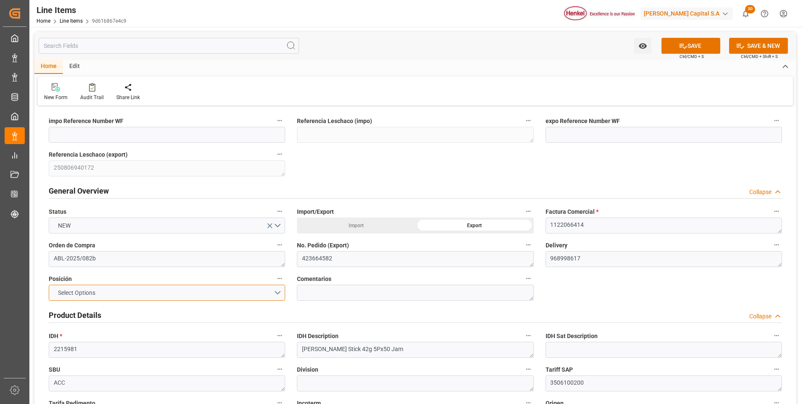
click at [114, 291] on button "Select Options" at bounding box center [167, 293] width 236 height 16
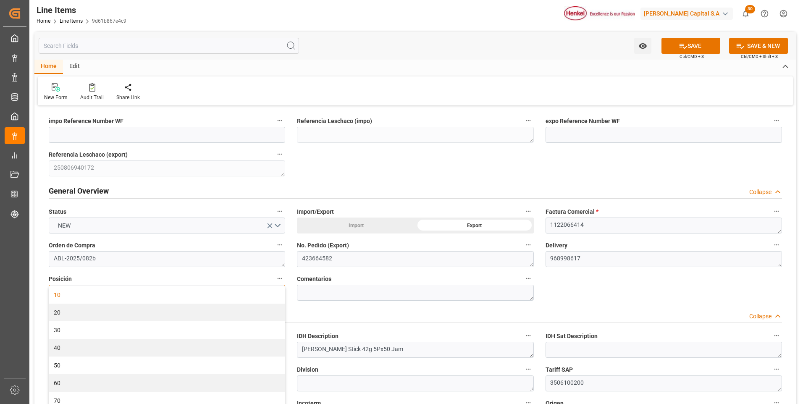
click at [114, 291] on div "10" at bounding box center [167, 295] width 236 height 18
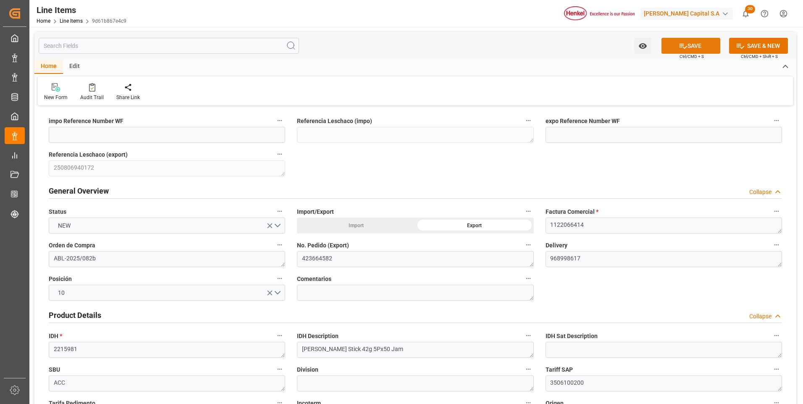
click at [690, 52] on button "SAVE" at bounding box center [690, 46] width 59 height 16
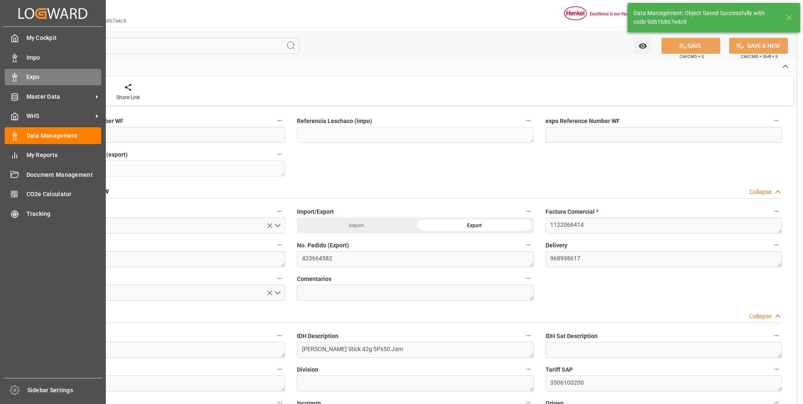
click at [14, 72] on div "Expo Expo" at bounding box center [53, 77] width 97 height 16
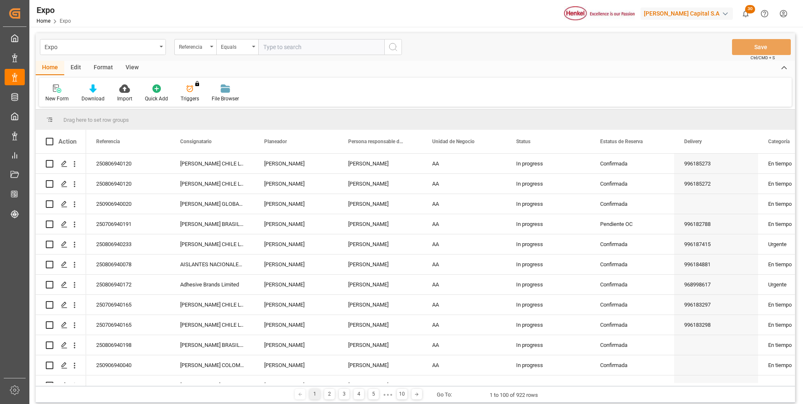
click at [286, 46] on input "text" at bounding box center [321, 47] width 126 height 16
paste input "250706940112"
type input "250706940112"
click at [404, 47] on div "Expo Referencia Equals 250706940112 Save Ctrl/CMD + S" at bounding box center [415, 47] width 759 height 28
click at [398, 45] on button "search button" at bounding box center [393, 47] width 18 height 16
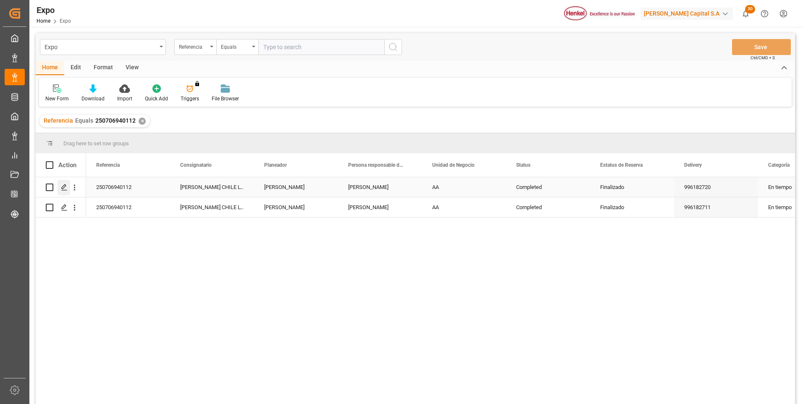
click at [65, 185] on polygon "Press SPACE to select this row." at bounding box center [64, 187] width 4 height 4
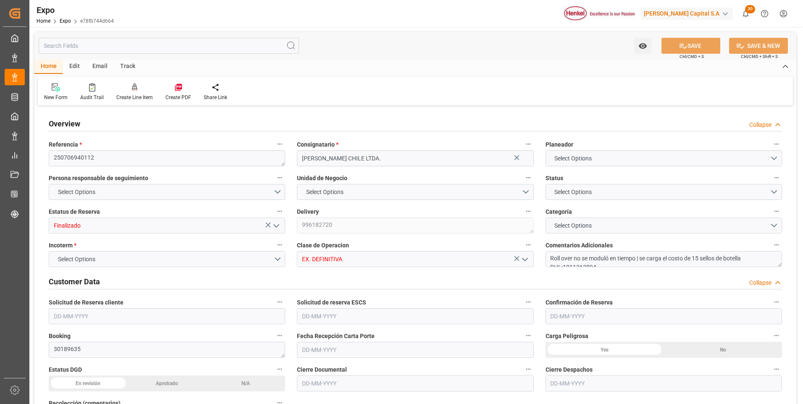
type input "7987.2"
type input "12974.72"
type input "20"
type input "9687552"
type input "9947158"
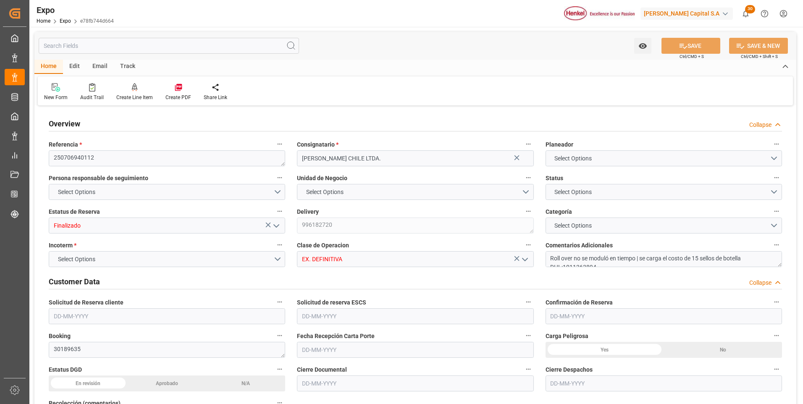
type input "9975648"
type input "MXZLO"
type input "CLSAI"
type input "9687552"
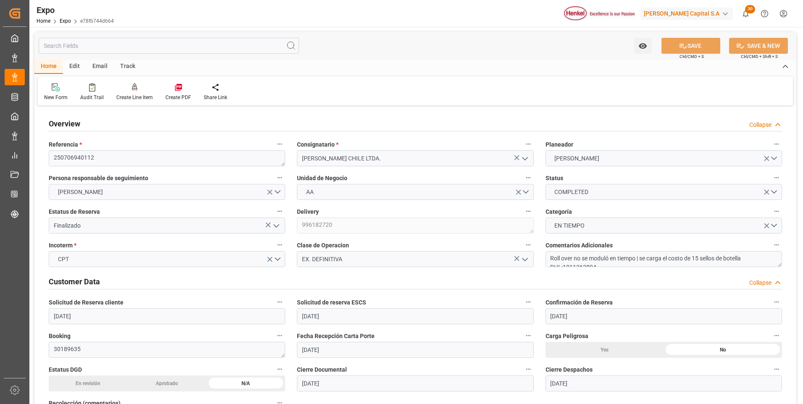
type input "[DATE]"
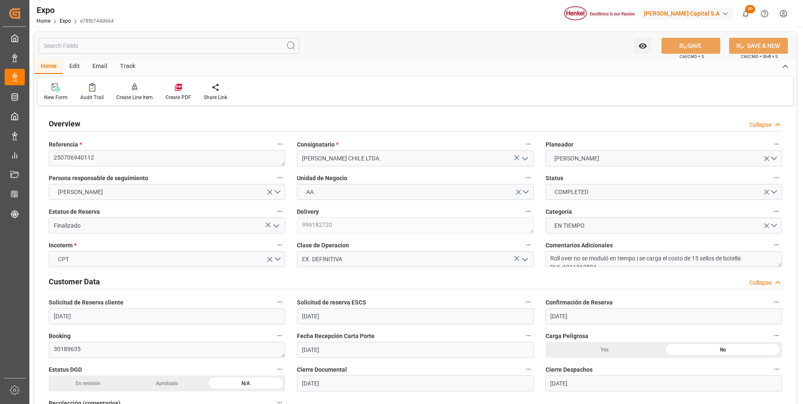
type input "[DATE]"
type input "[DATE] 00:00"
type input "[DATE]"
type input "[DATE] 12:17"
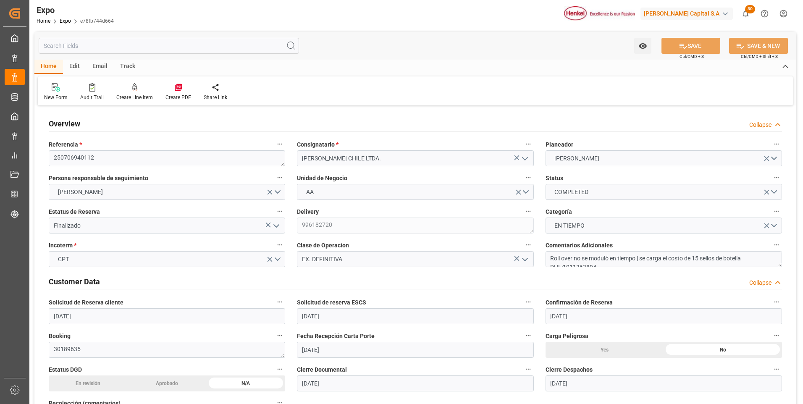
type input "[DATE]"
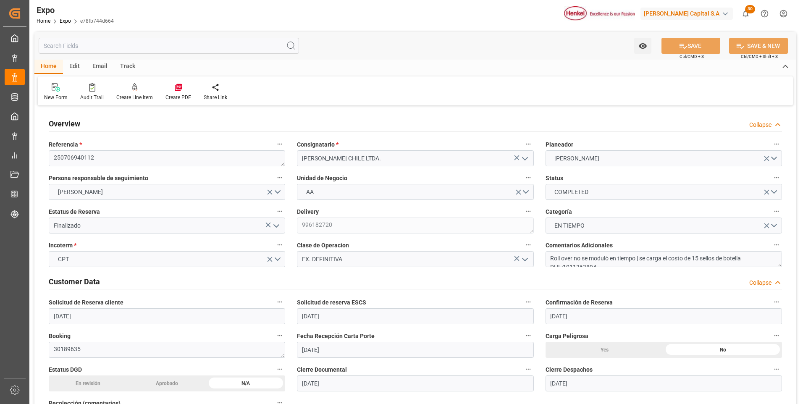
type input "[DATE] 06:00"
type input "[DATE] 00:00"
type input "[DATE] 17:48"
type input "[DATE] 12:00"
type input "[DATE] 00:00"
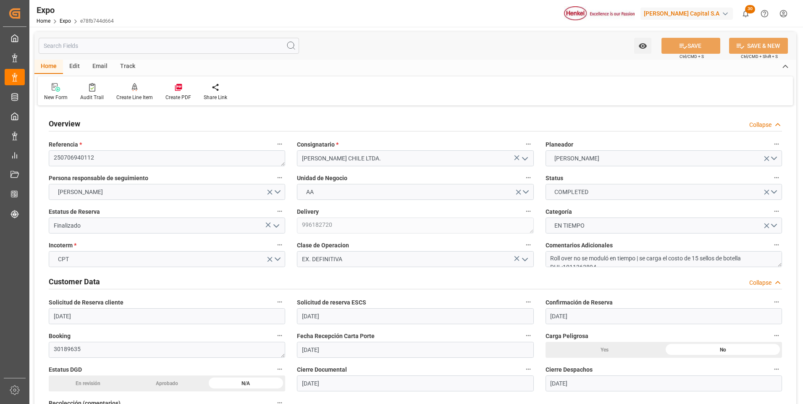
type input "[DATE] 12:06"
type input "[DATE] 14:46"
type input "[DATE] 05:16"
type input "[DATE] 17:00"
type input "[DATE] 18:14"
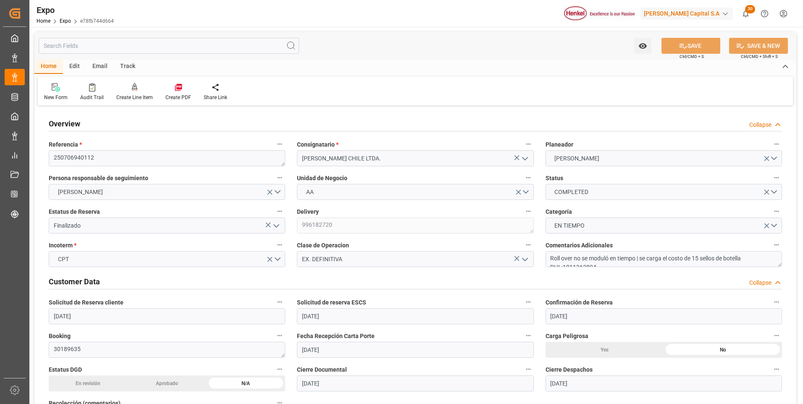
type input "[DATE] 12:00"
type input "[DATE] 11:28"
type input "[DATE] 02:41"
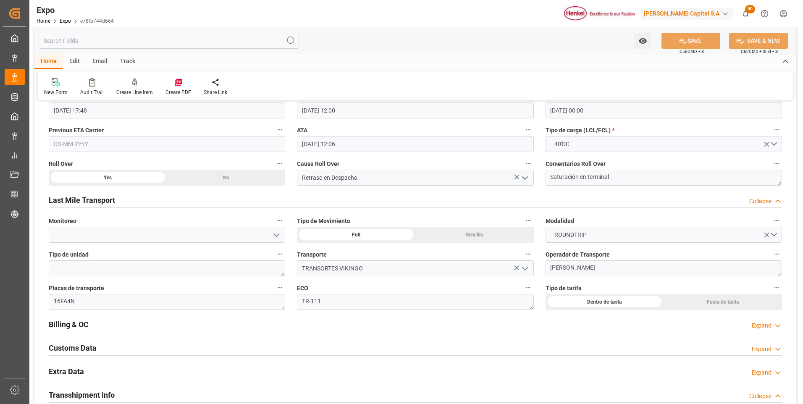
scroll to position [1302, 0]
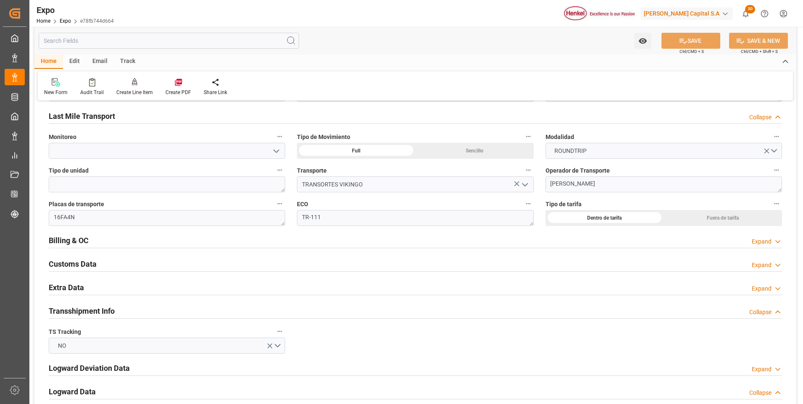
click at [773, 238] on icon at bounding box center [777, 241] width 8 height 9
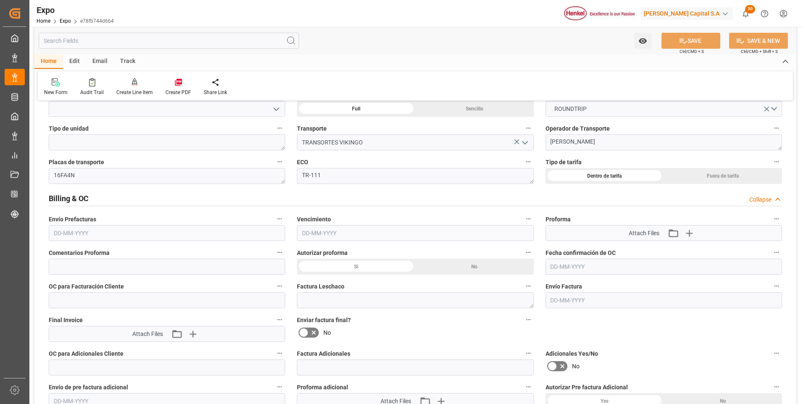
scroll to position [1386, 0]
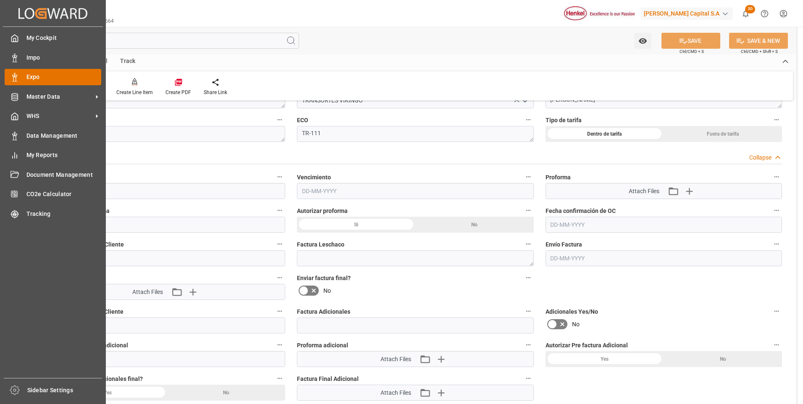
click at [27, 80] on span "Expo" at bounding box center [63, 77] width 75 height 9
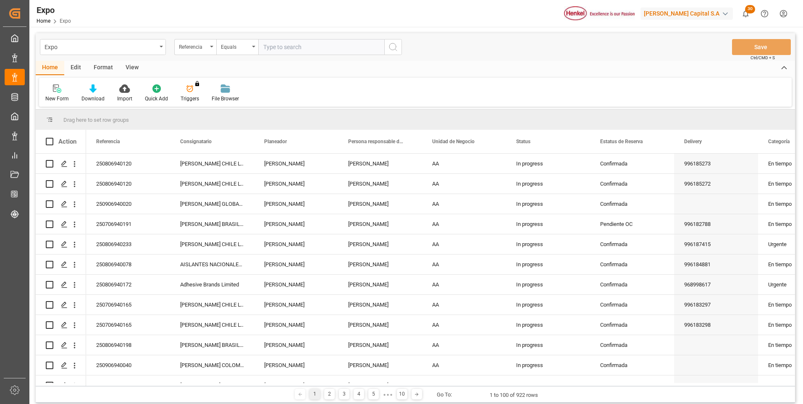
click at [294, 47] on input "text" at bounding box center [321, 47] width 126 height 16
type input "250706940112"
click at [385, 50] on button "search button" at bounding box center [393, 47] width 18 height 16
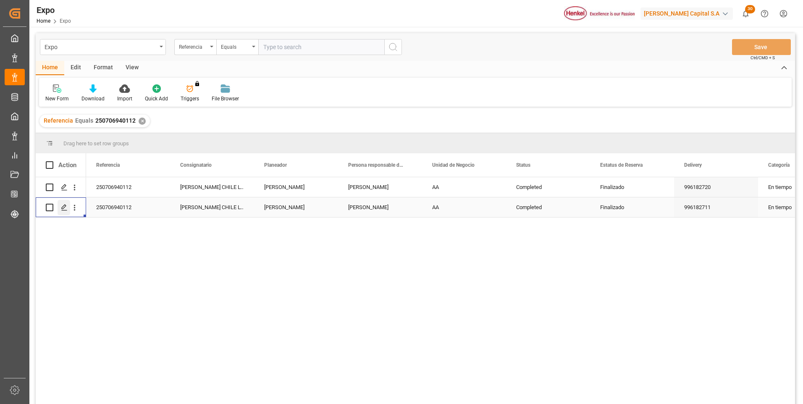
click at [65, 205] on polygon "Press SPACE to select this row." at bounding box center [64, 207] width 4 height 4
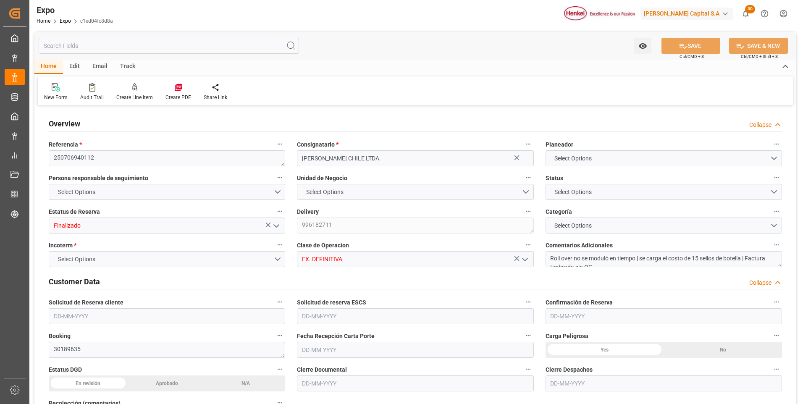
type input "3577.62"
type input "6161.205"
type input "10"
type input "9687552"
type input "9947158"
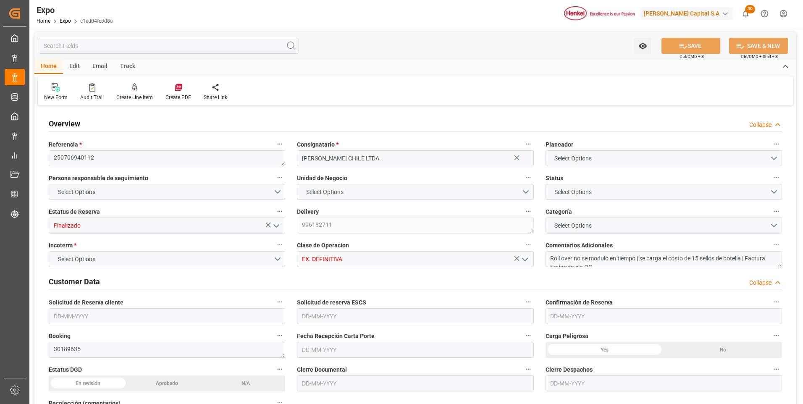
type input "9687552"
type input "MXZLO"
type input "CLSAI"
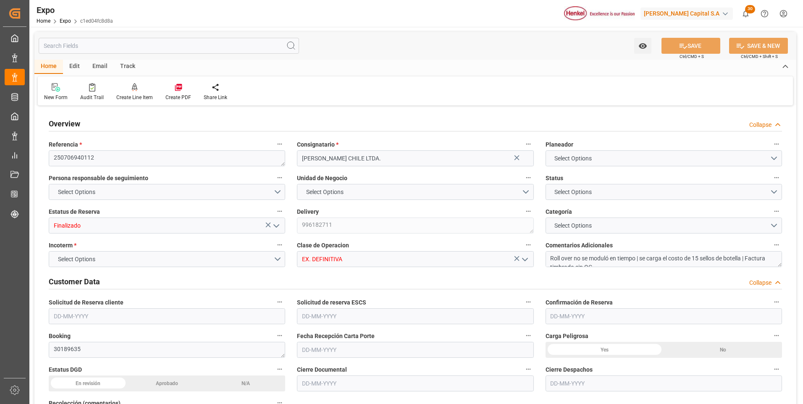
type input "4578456248"
type input "4578456246"
type input "9687552"
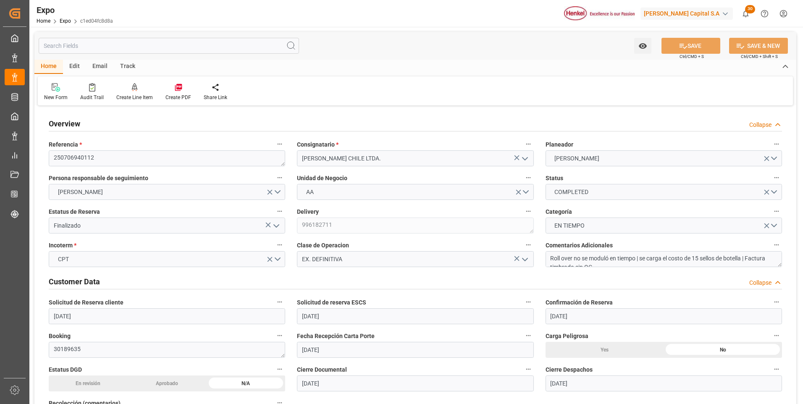
type input "[DATE]"
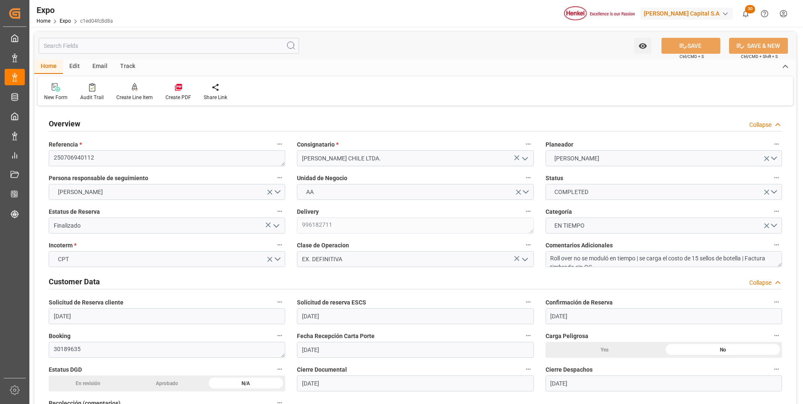
type input "[DATE]"
type input "[DATE] 00:00"
type input "[DATE]"
type input "[DATE] 12:17"
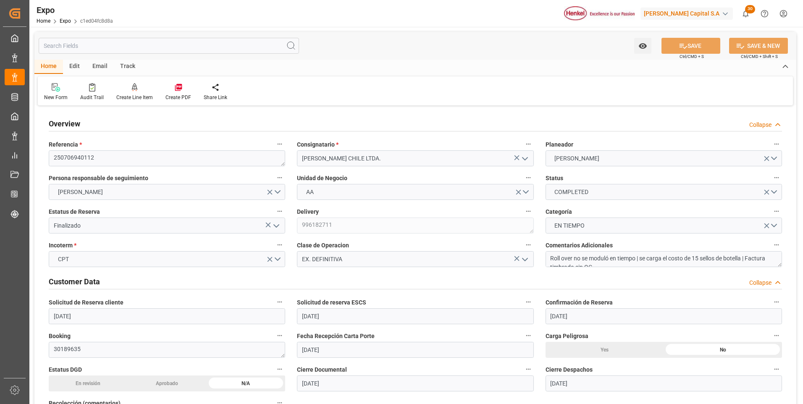
type input "[DATE]"
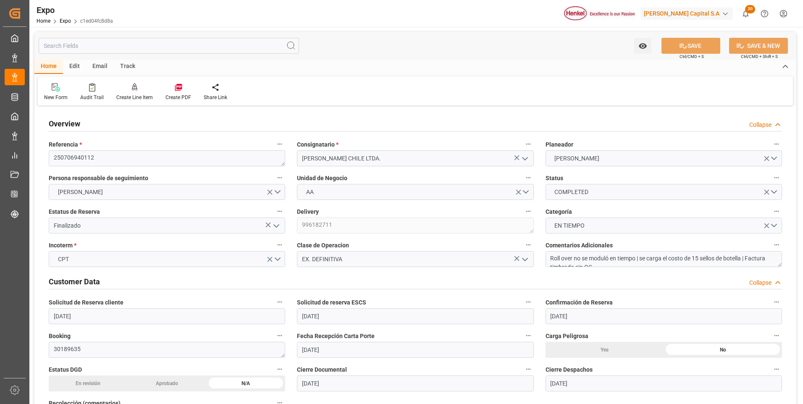
type input "[DATE] 06:00"
type input "[DATE] 00:00"
type input "[DATE] 12:00"
type input "[DATE] 00:00"
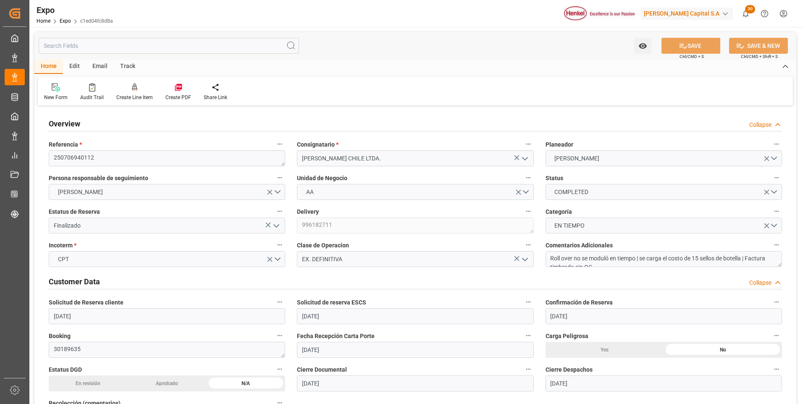
type input "[DATE] 12:06"
type input "[DATE]"
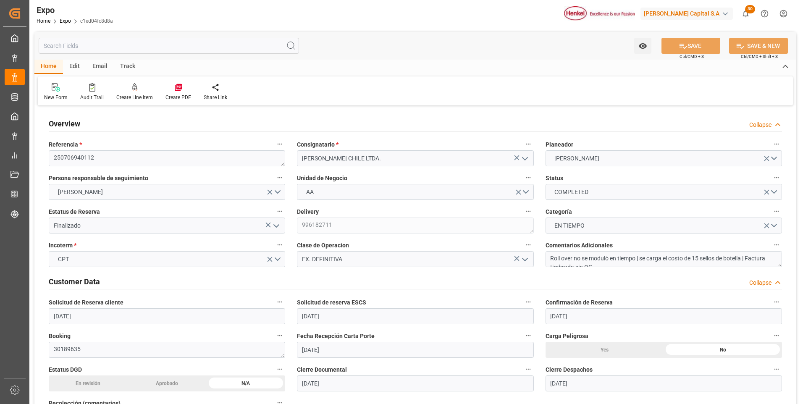
type input "[DATE]"
type input "[DATE] 14:45"
type input "[DATE] 05:16"
type input "[DATE] 17:00"
type input "[DATE] 18:14"
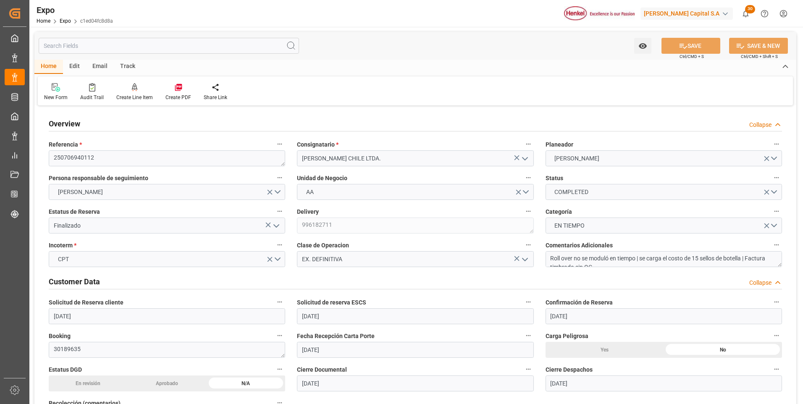
type input "[DATE] 12:00"
type input "[DATE] 11:28"
type input "[DATE] 02:41"
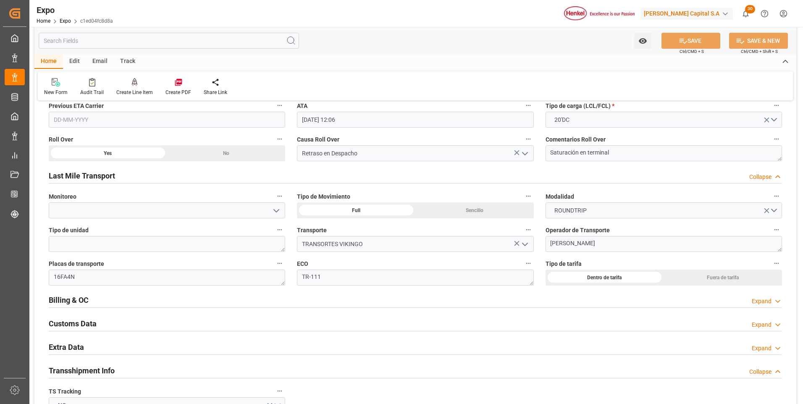
scroll to position [1344, 0]
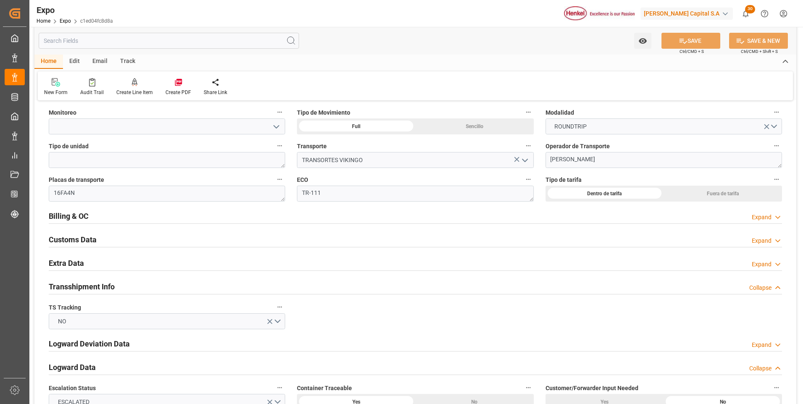
click at [779, 216] on icon at bounding box center [777, 217] width 8 height 9
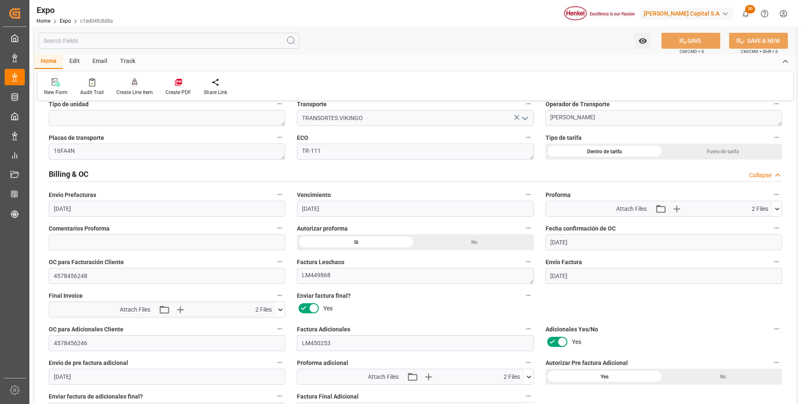
scroll to position [1428, 0]
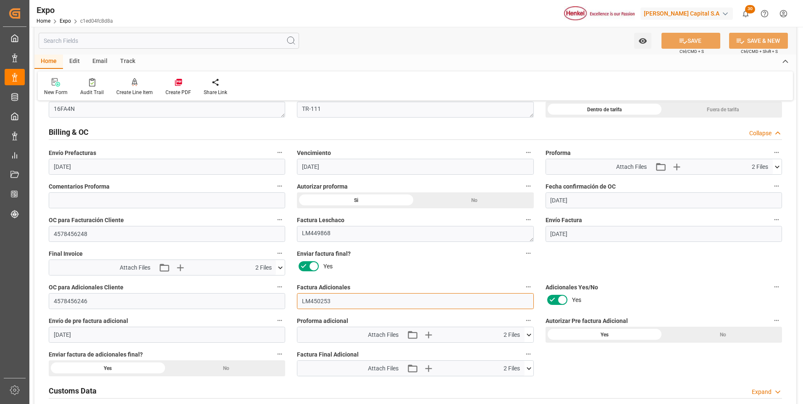
click at [322, 301] on input "LM450253" at bounding box center [415, 301] width 236 height 16
click at [0, 0] on span "Expo" at bounding box center [0, 0] width 0 height 0
